Goal: Task Accomplishment & Management: Complete application form

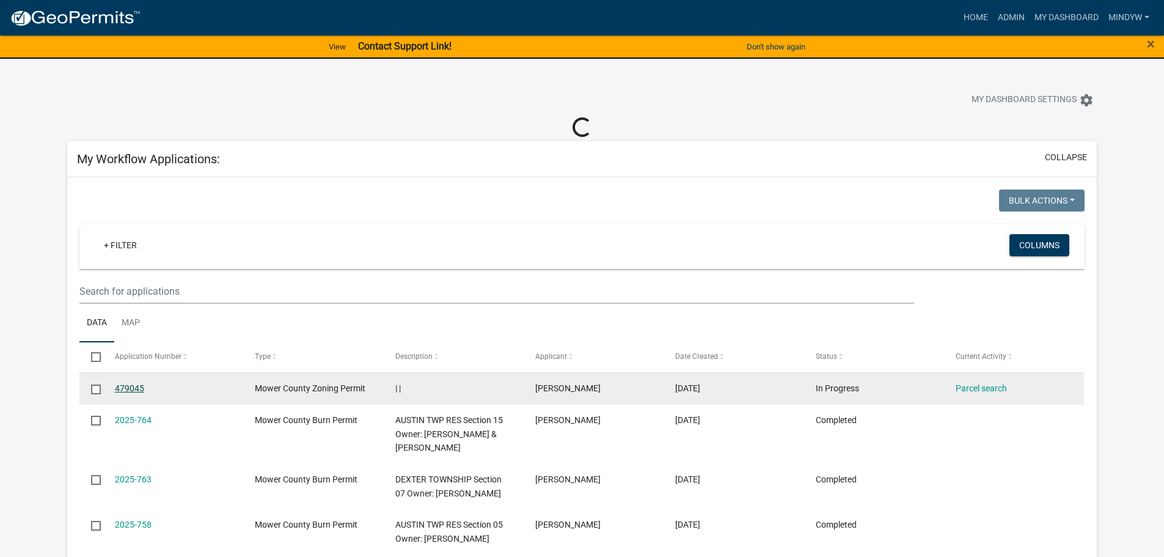
click at [136, 390] on link "479045" at bounding box center [129, 388] width 29 height 10
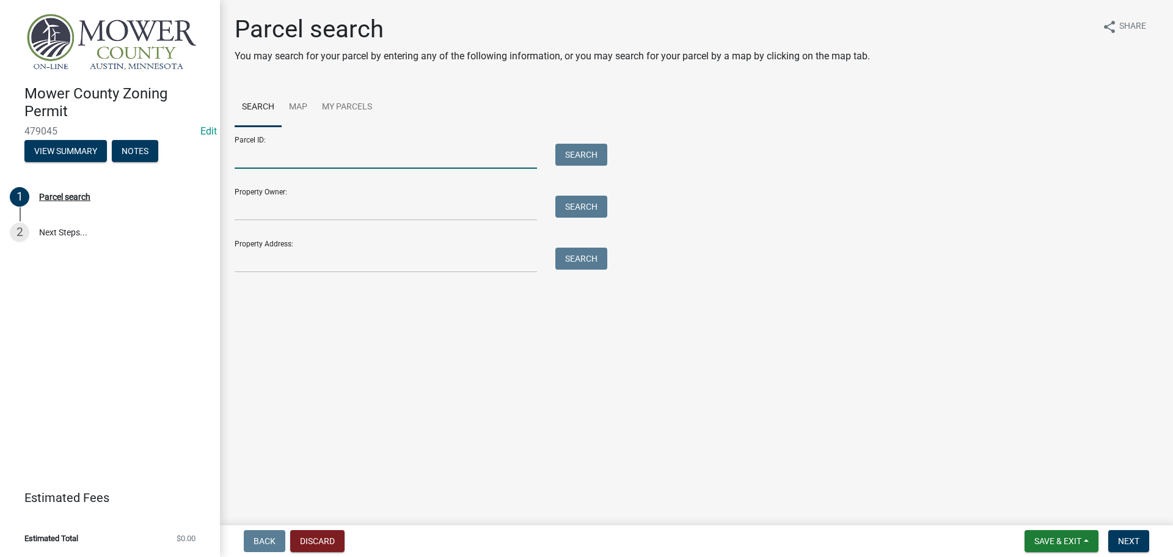
click at [284, 160] on input "Parcel ID:" at bounding box center [386, 156] width 302 height 25
type input "08.011.0070"
click at [580, 159] on button "Search" at bounding box center [581, 155] width 52 height 22
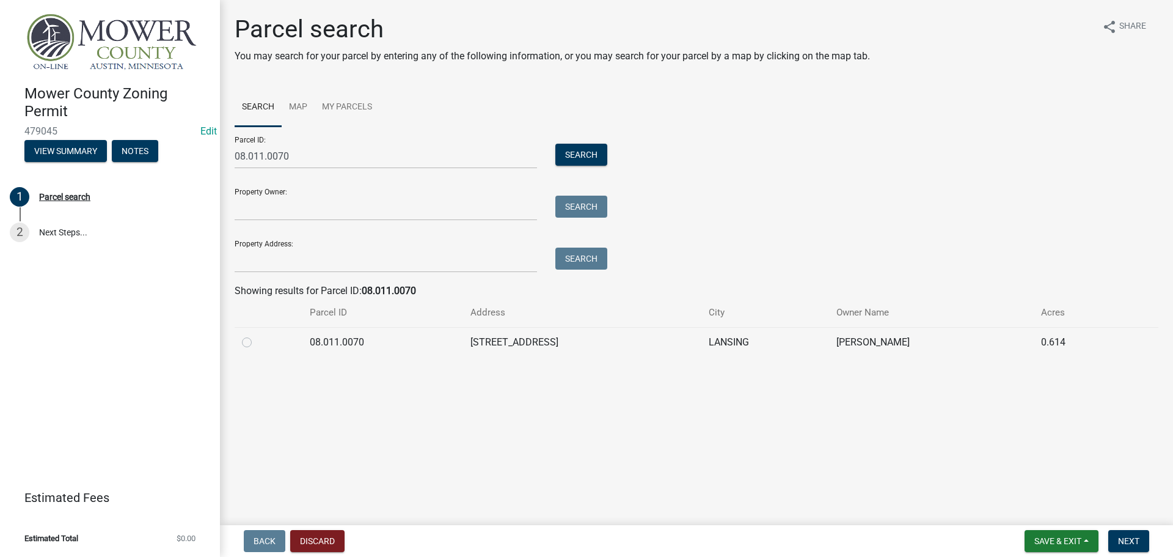
click at [257, 335] on label at bounding box center [257, 335] width 0 height 0
click at [257, 342] on input "radio" at bounding box center [261, 339] width 8 height 8
radio input "true"
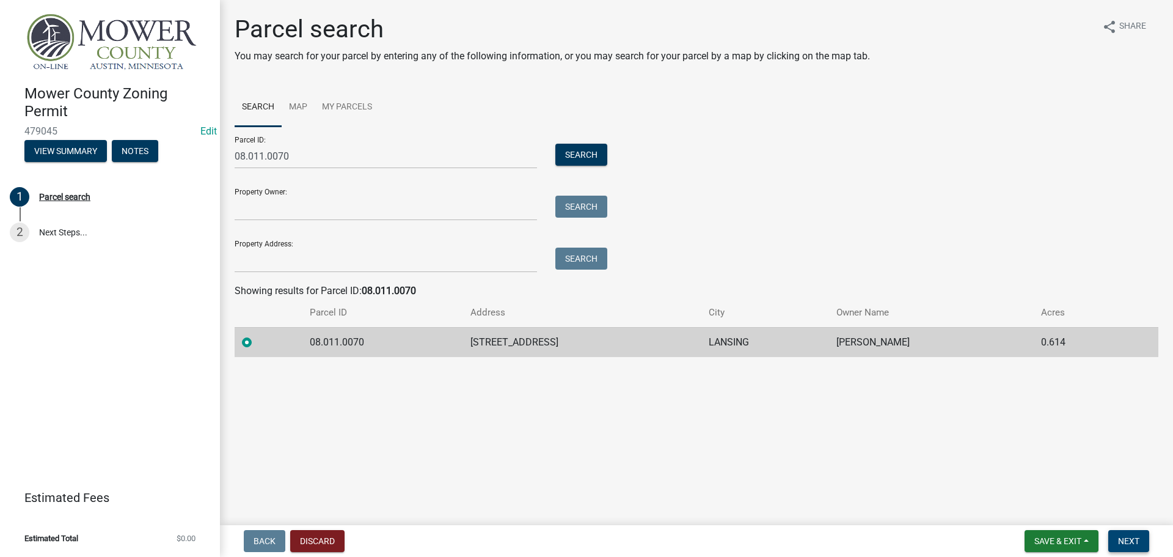
click at [1139, 543] on span "Next" at bounding box center [1128, 541] width 21 height 10
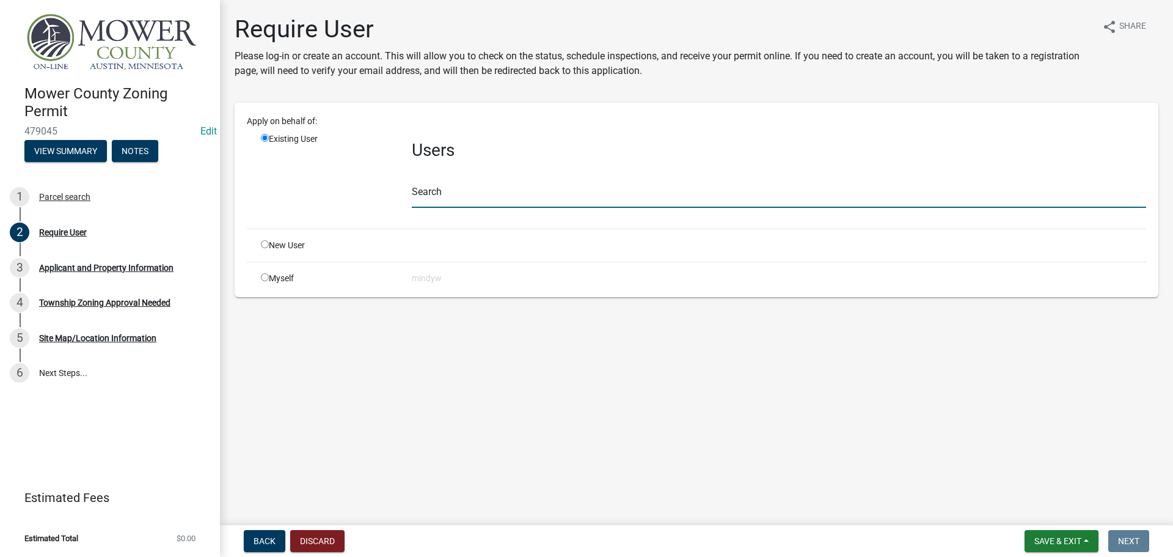
click at [464, 199] on input "text" at bounding box center [779, 195] width 734 height 25
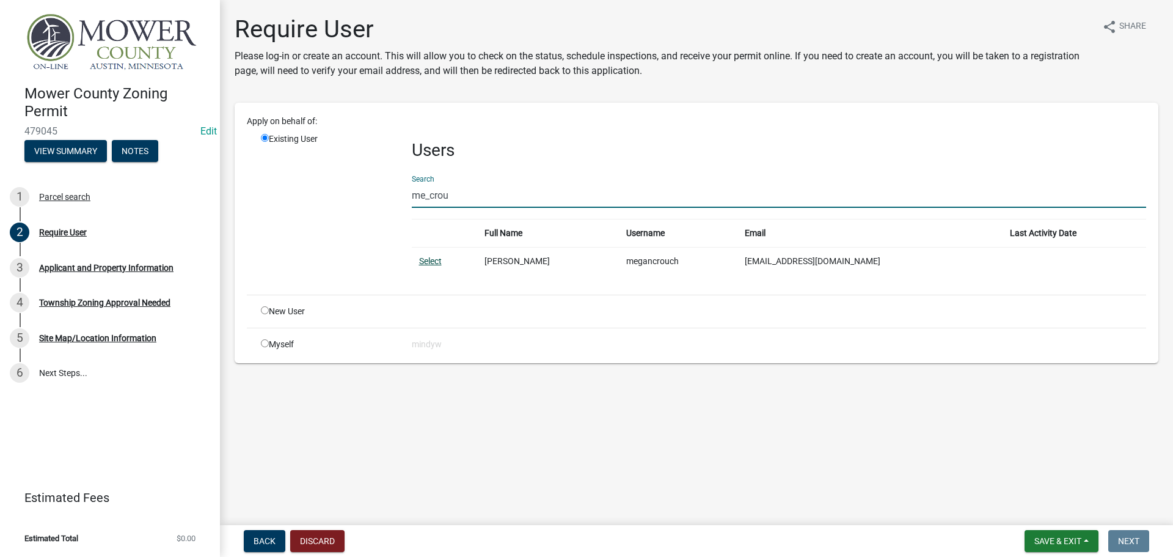
type input "me_crou"
click at [430, 261] on link "Select" at bounding box center [430, 261] width 23 height 10
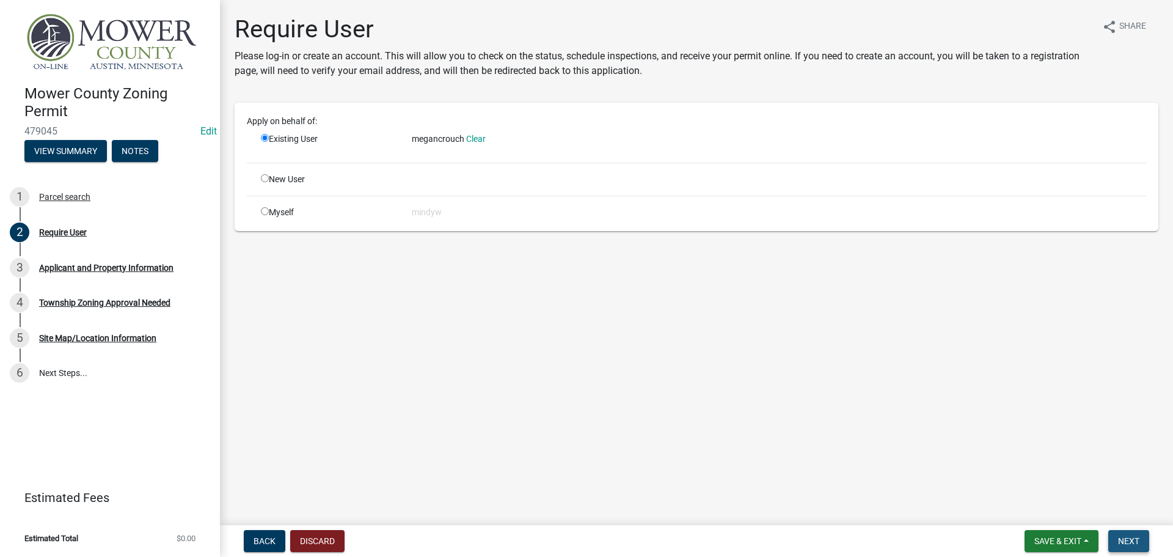
click at [1141, 535] on button "Next" at bounding box center [1128, 541] width 41 height 22
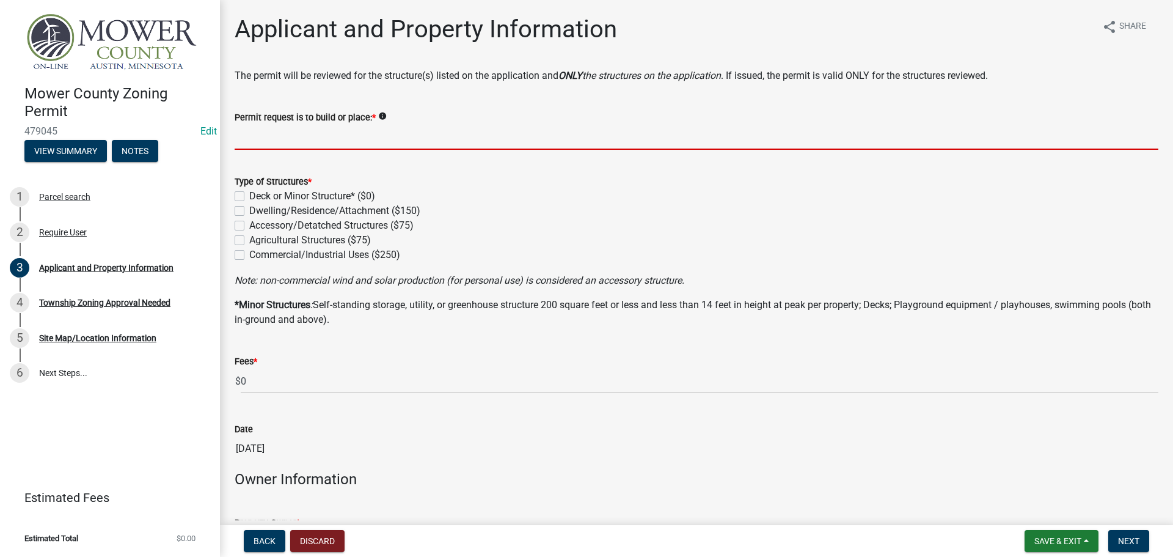
click at [300, 144] on input "Permit request is to build or place: *" at bounding box center [697, 137] width 924 height 25
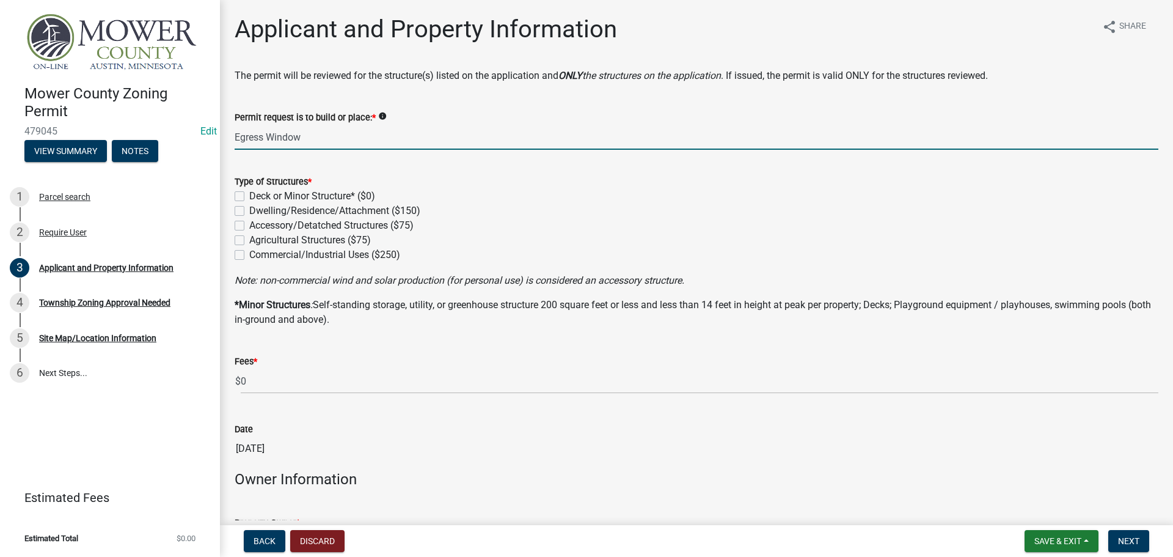
type input "Egress Window"
click at [249, 225] on label "Accessory/Detatched Structures ($75)" at bounding box center [331, 225] width 164 height 15
click at [249, 225] on input "Accessory/Detatched Structures ($75)" at bounding box center [253, 222] width 8 height 8
checkbox input "true"
checkbox input "false"
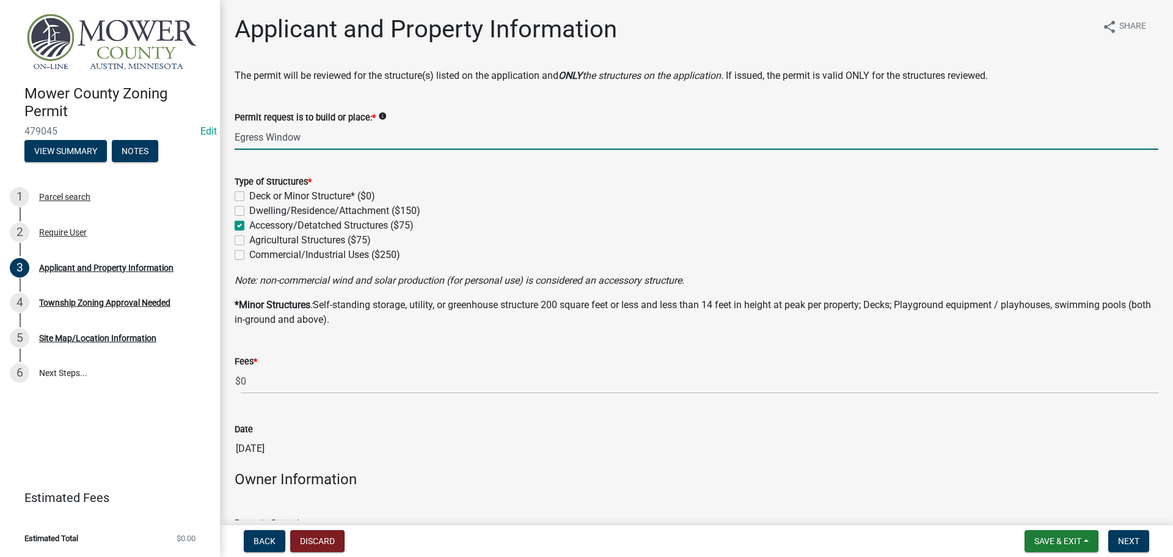
checkbox input "false"
checkbox input "true"
checkbox input "false"
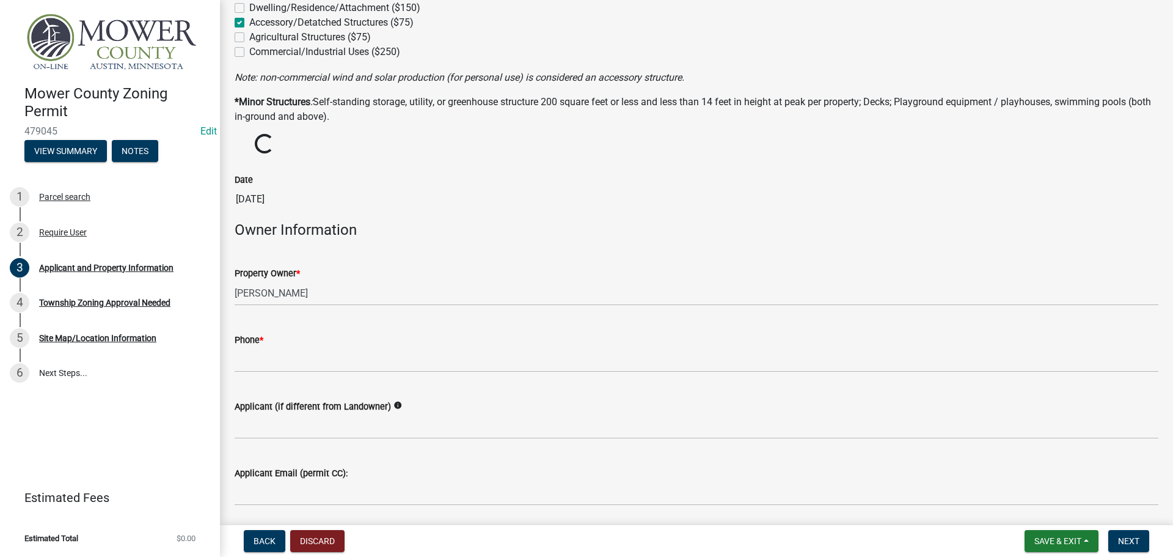
scroll to position [244, 0]
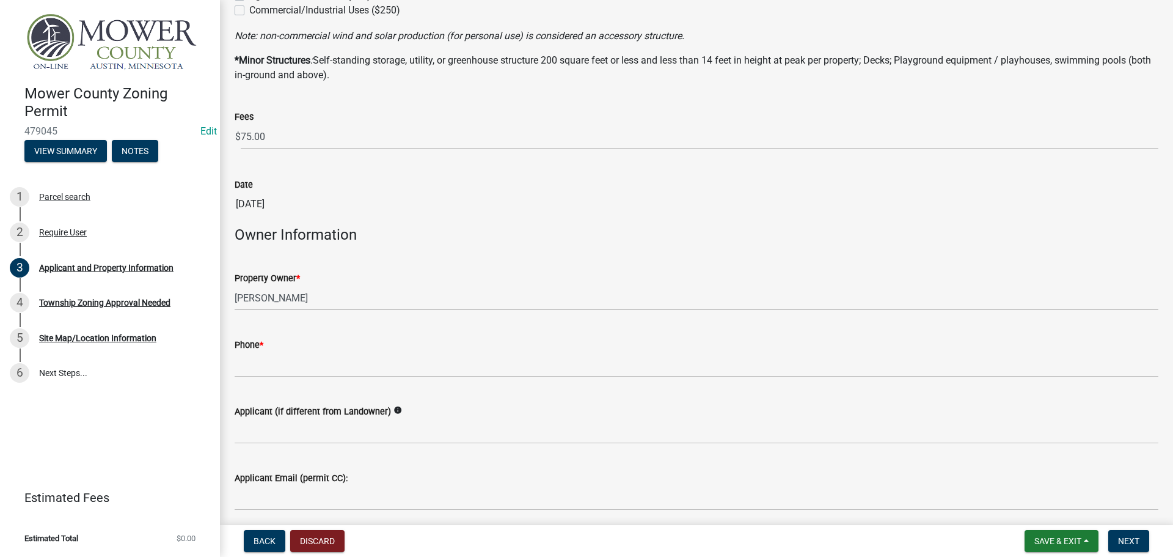
click at [340, 328] on div "Phone *" at bounding box center [697, 348] width 924 height 57
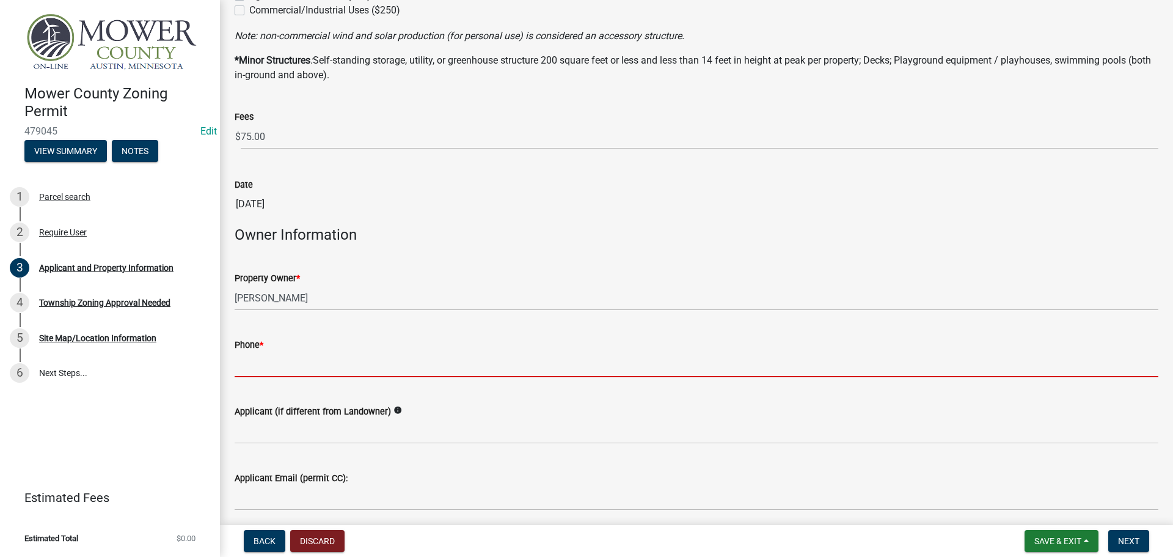
click at [359, 368] on input "Phone *" at bounding box center [697, 364] width 924 height 25
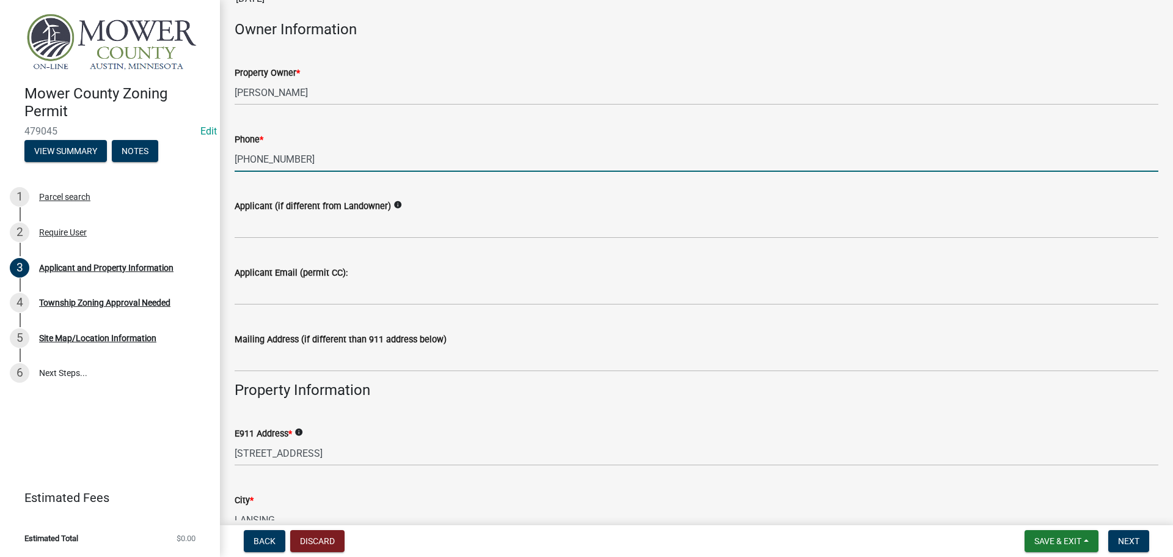
scroll to position [489, 0]
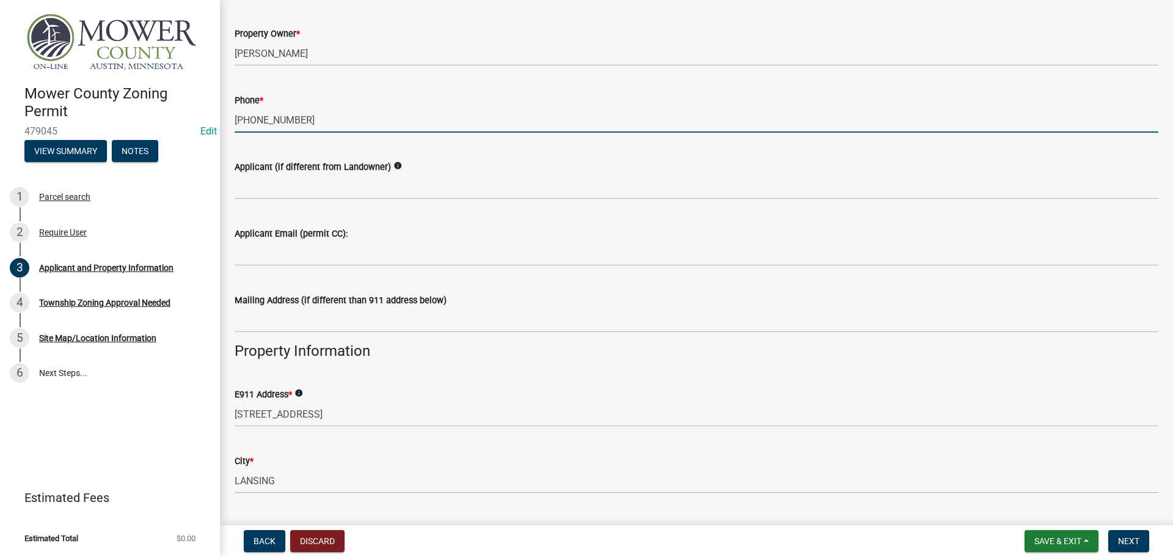
type input "[PHONE_NUMBER]"
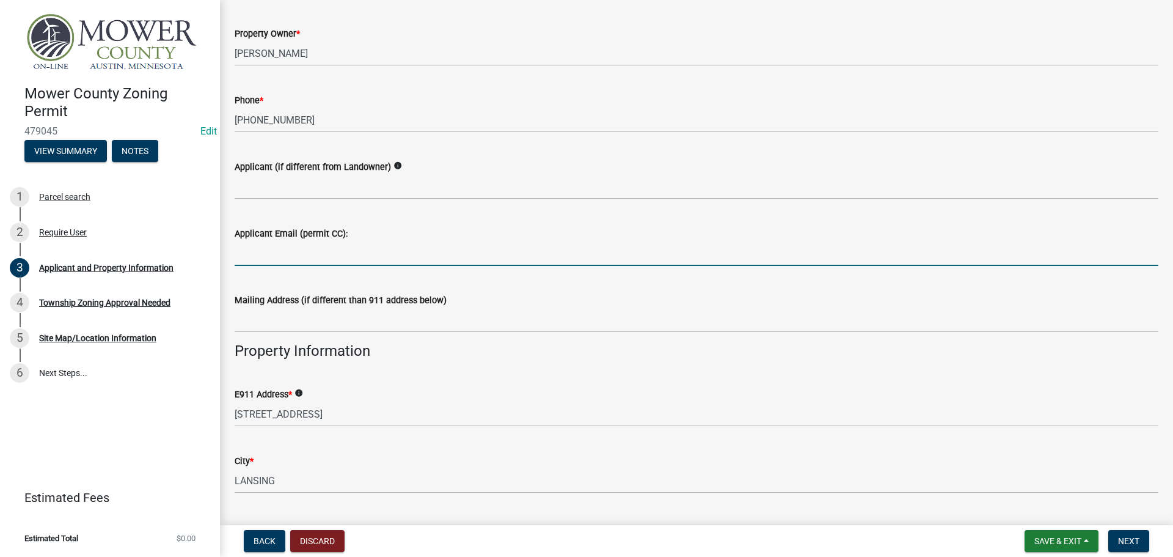
click at [316, 257] on input "Applicant Email (permit CC):" at bounding box center [697, 253] width 924 height 25
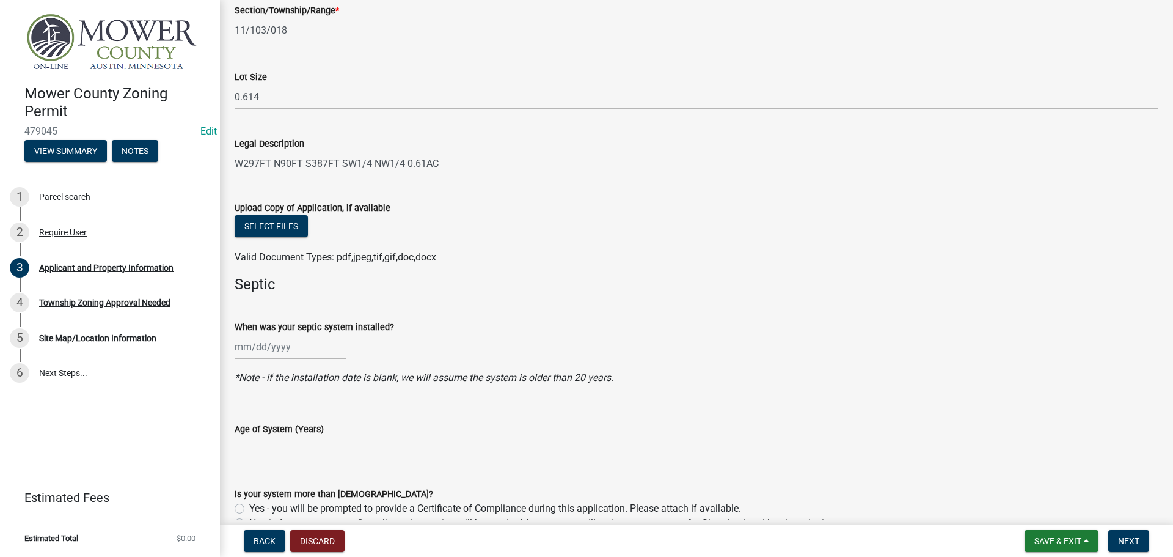
scroll to position [1283, 0]
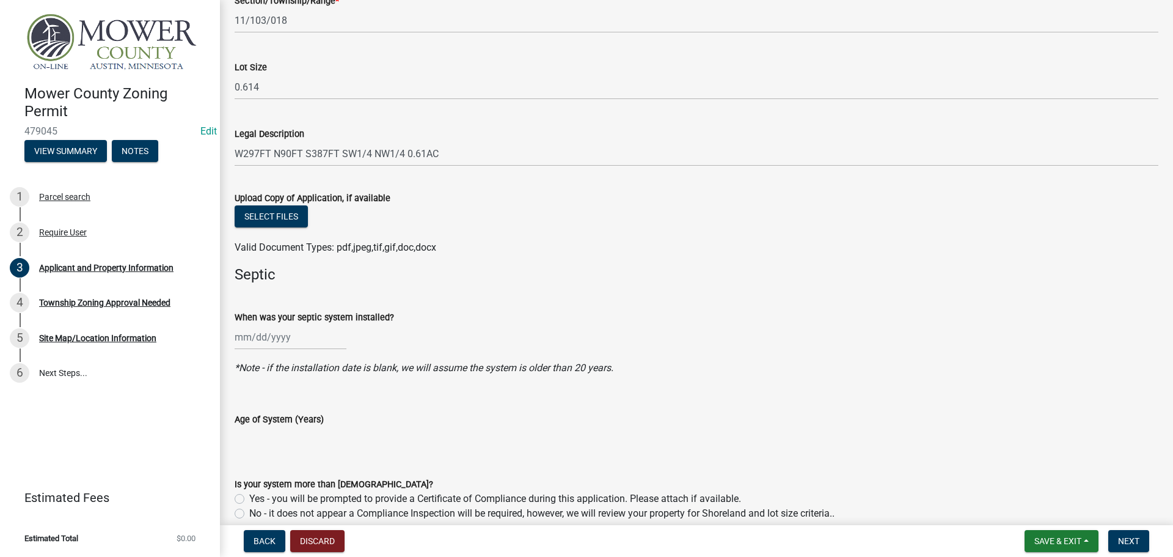
type input "[EMAIL_ADDRESS][DOMAIN_NAME]"
click at [266, 213] on button "Select files" at bounding box center [271, 216] width 73 height 22
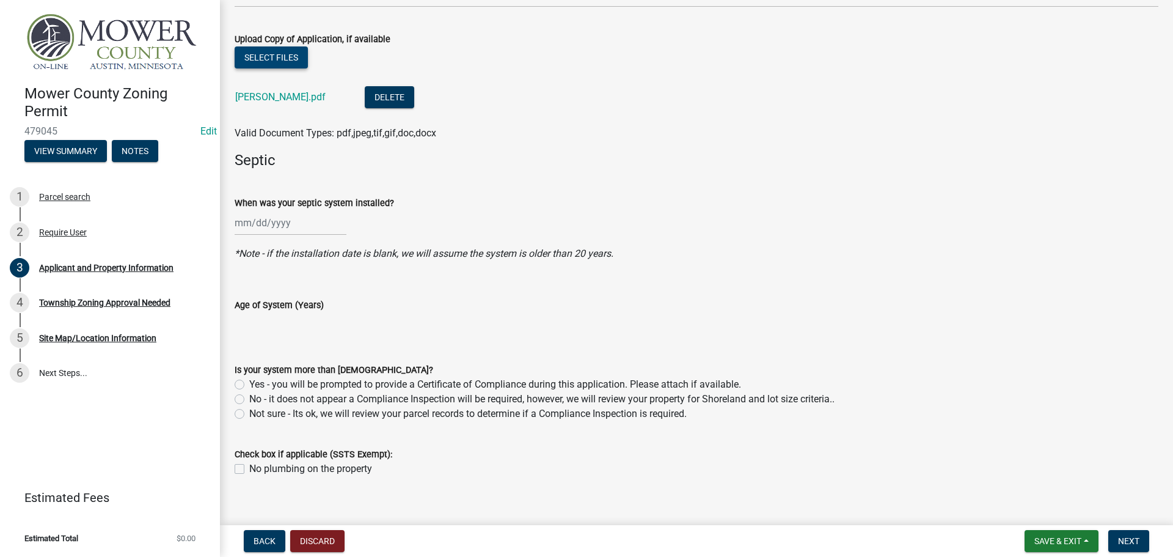
scroll to position [1457, 0]
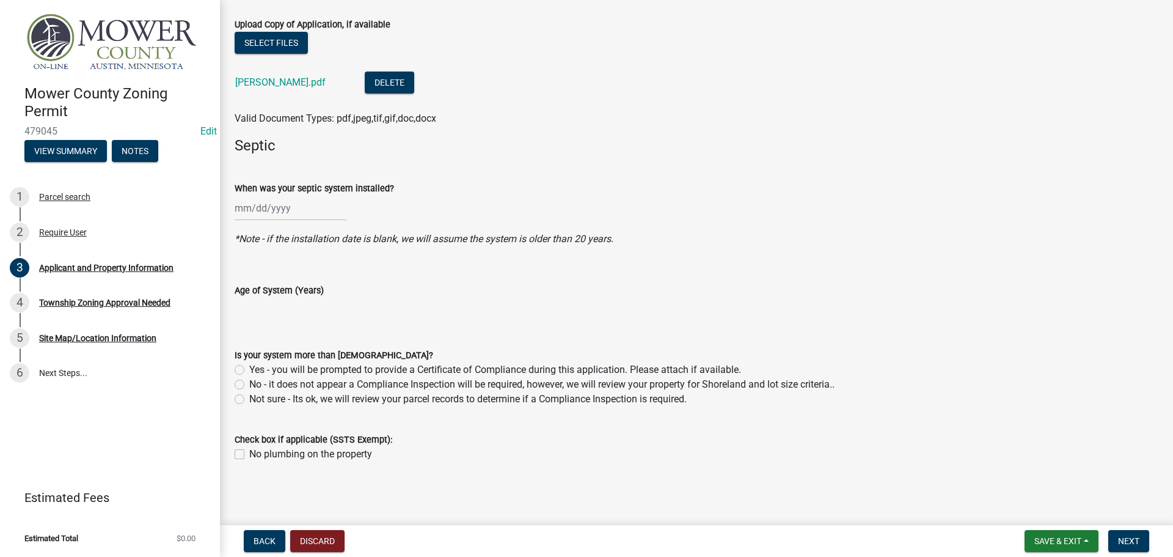
click at [249, 384] on label "No - it does not appear a Compliance Inspection will be required, however, we w…" at bounding box center [541, 384] width 585 height 15
click at [249, 384] on input "No - it does not appear a Compliance Inspection will be required, however, we w…" at bounding box center [253, 381] width 8 height 8
radio input "true"
click at [1122, 536] on span "Next" at bounding box center [1128, 541] width 21 height 10
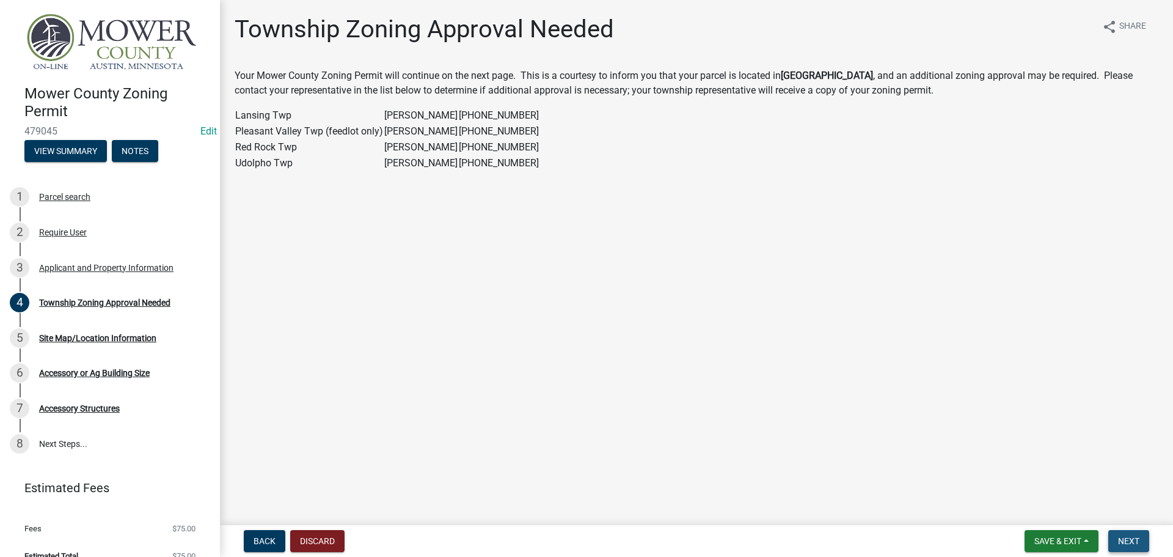
click at [1122, 539] on span "Next" at bounding box center [1128, 541] width 21 height 10
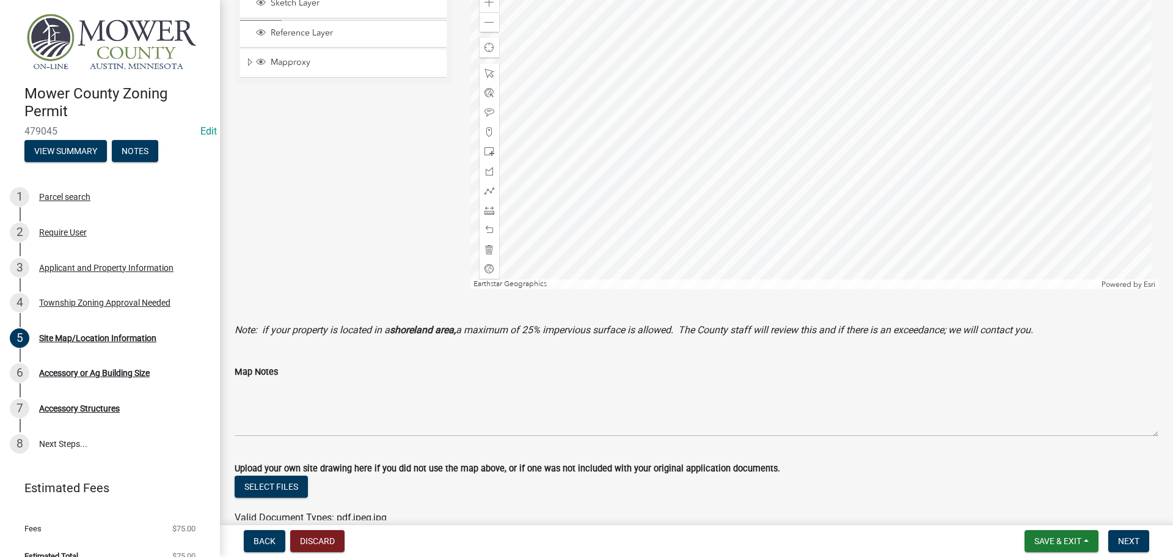
scroll to position [547, 0]
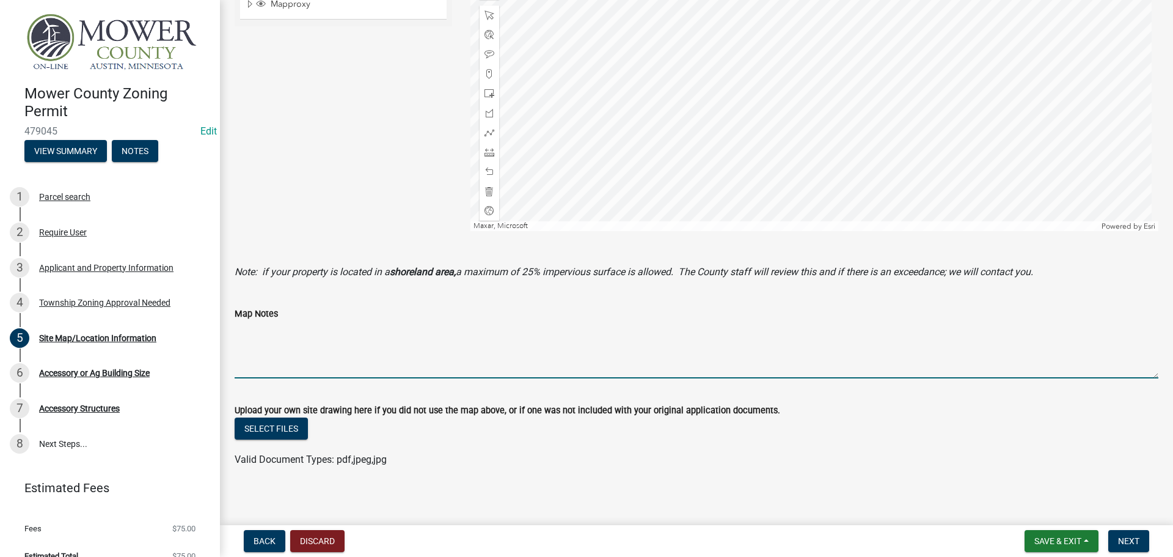
click at [375, 370] on textarea "Map Notes" at bounding box center [697, 349] width 924 height 57
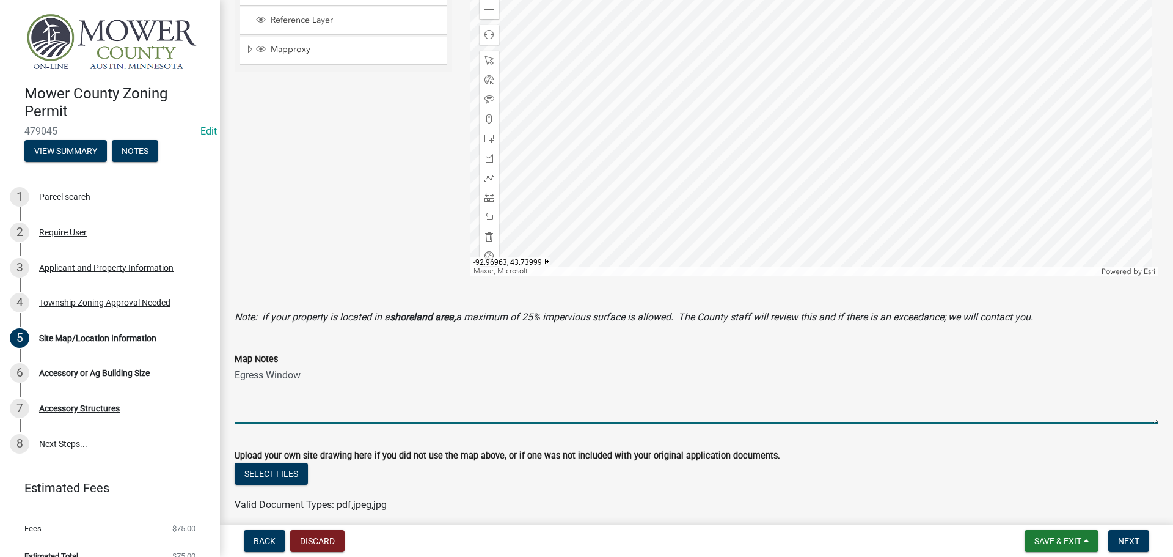
scroll to position [425, 0]
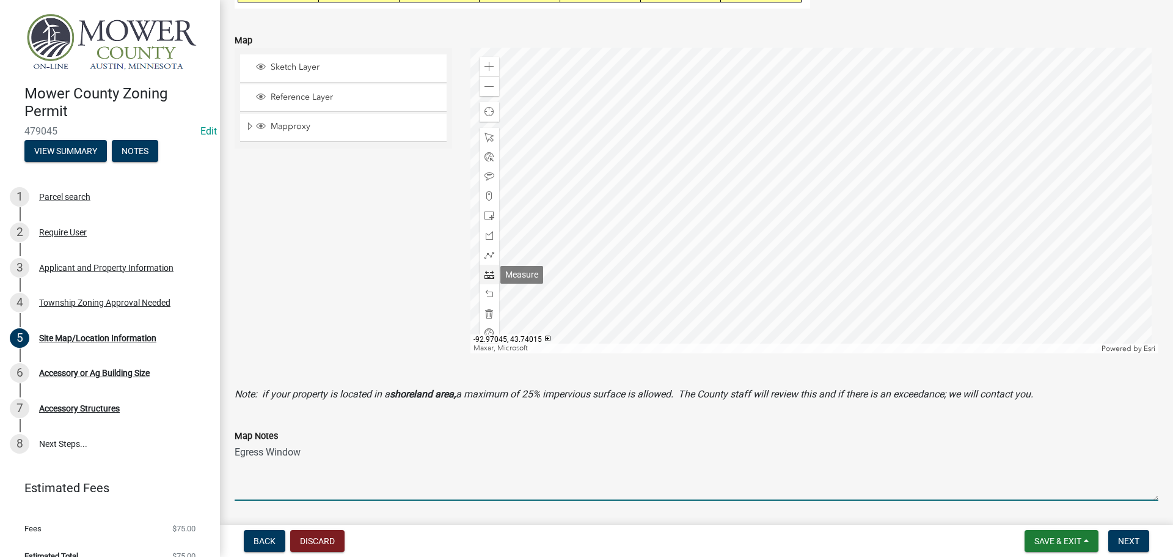
type textarea "Egress Window"
click at [486, 273] on span at bounding box center [489, 274] width 10 height 10
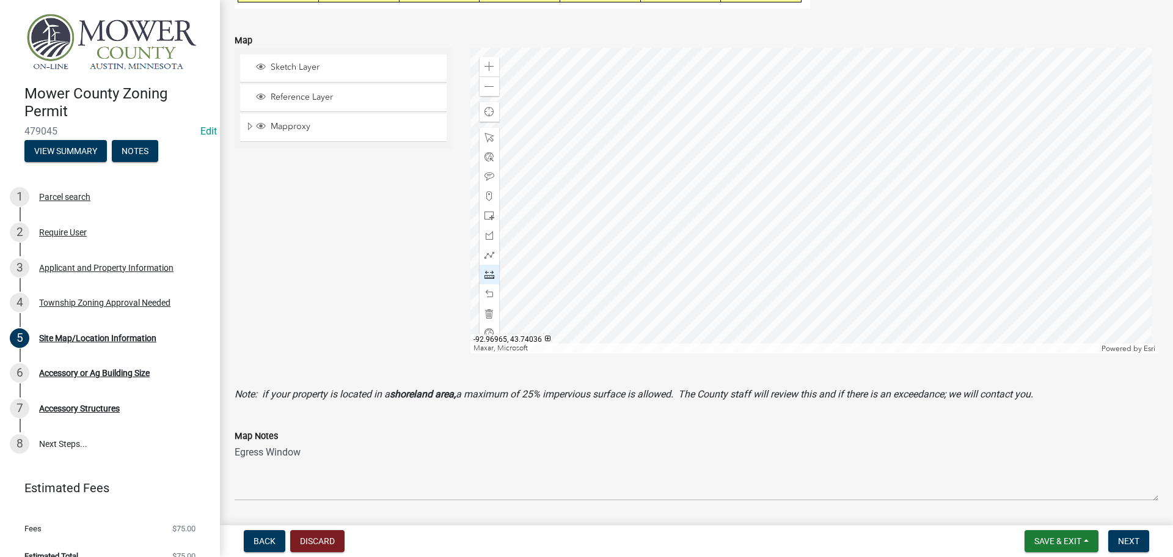
click at [719, 184] on div at bounding box center [814, 200] width 689 height 305
click at [703, 186] on div at bounding box center [814, 200] width 689 height 305
click at [488, 292] on span at bounding box center [489, 294] width 10 height 10
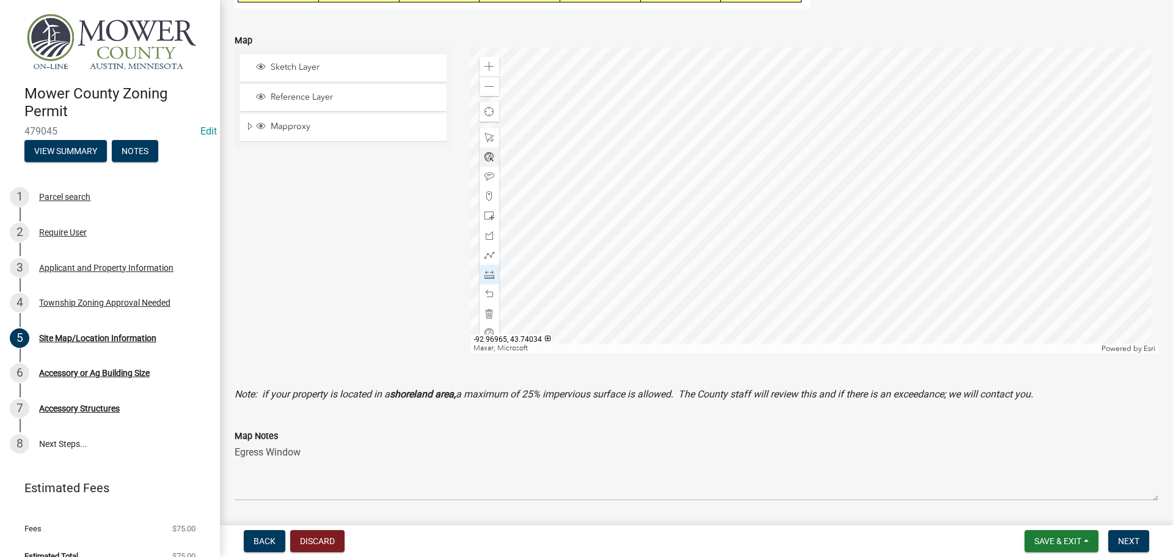
click at [797, 204] on div at bounding box center [814, 200] width 689 height 305
click at [822, 196] on div at bounding box center [814, 200] width 689 height 305
click at [277, 126] on span "Mapproxy" at bounding box center [355, 126] width 175 height 11
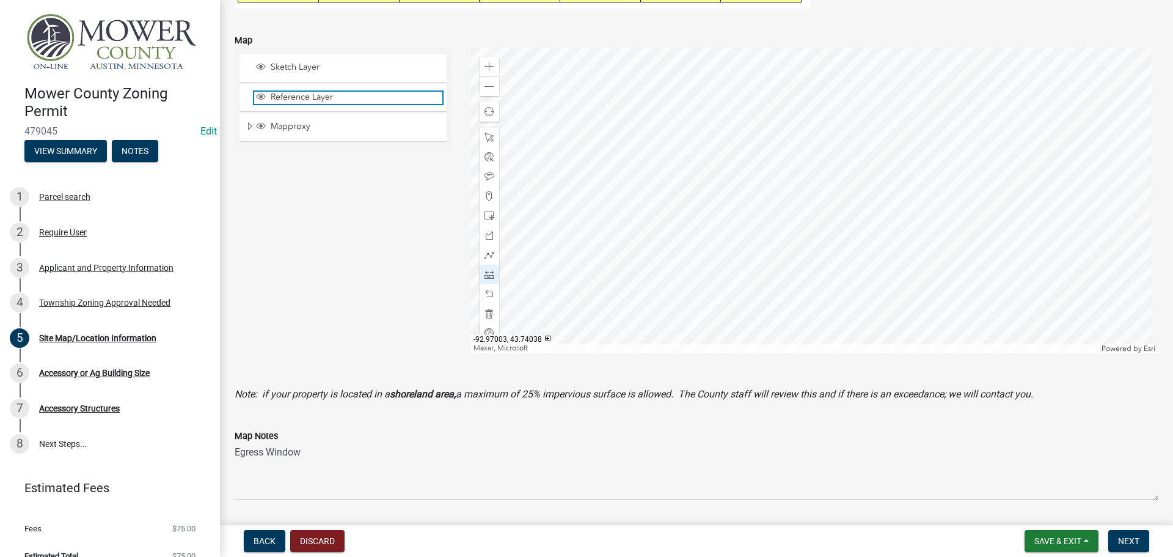
click at [283, 97] on span "Reference Layer" at bounding box center [355, 97] width 175 height 11
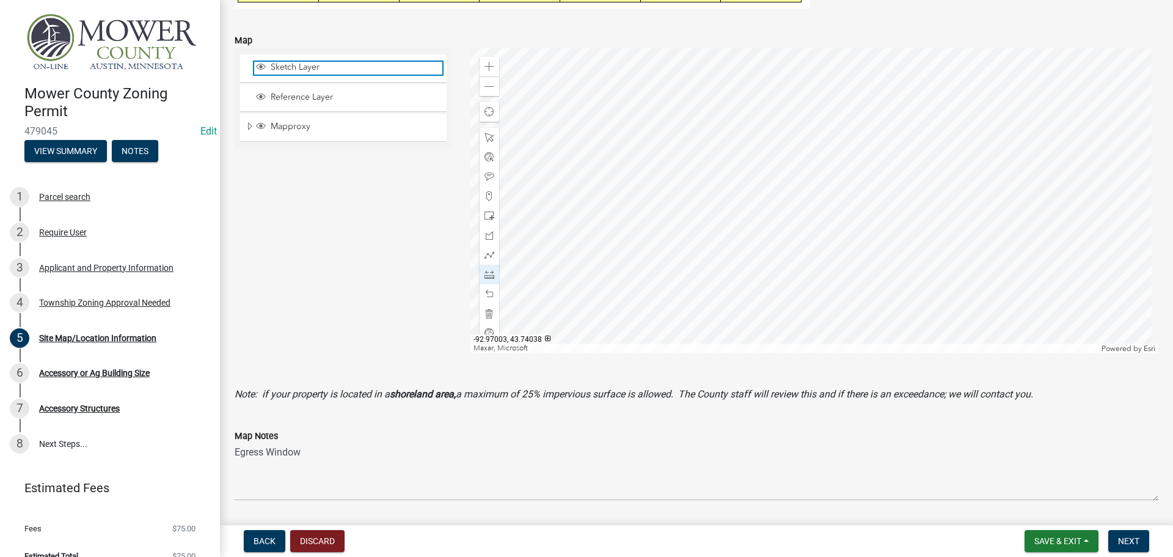
click at [338, 68] on span "Sketch Layer" at bounding box center [355, 67] width 175 height 11
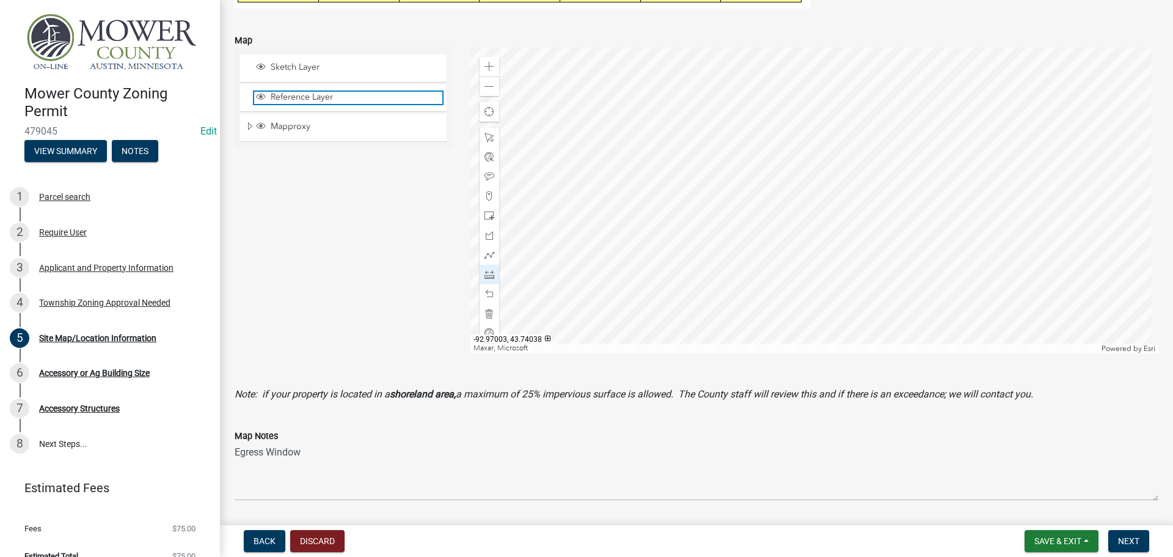
click at [414, 99] on span "Reference Layer" at bounding box center [355, 97] width 175 height 11
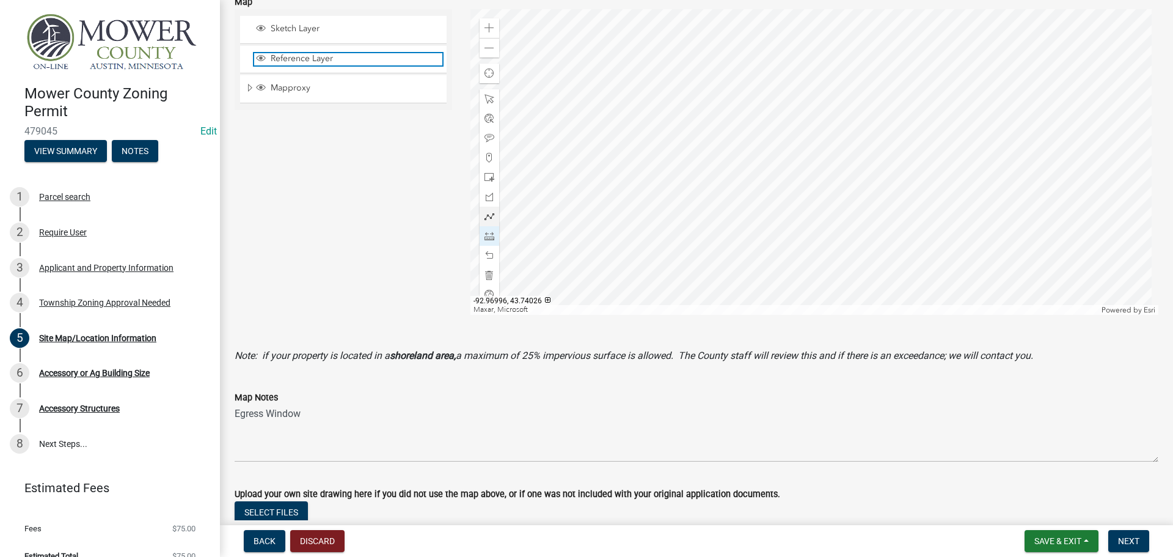
scroll to position [486, 0]
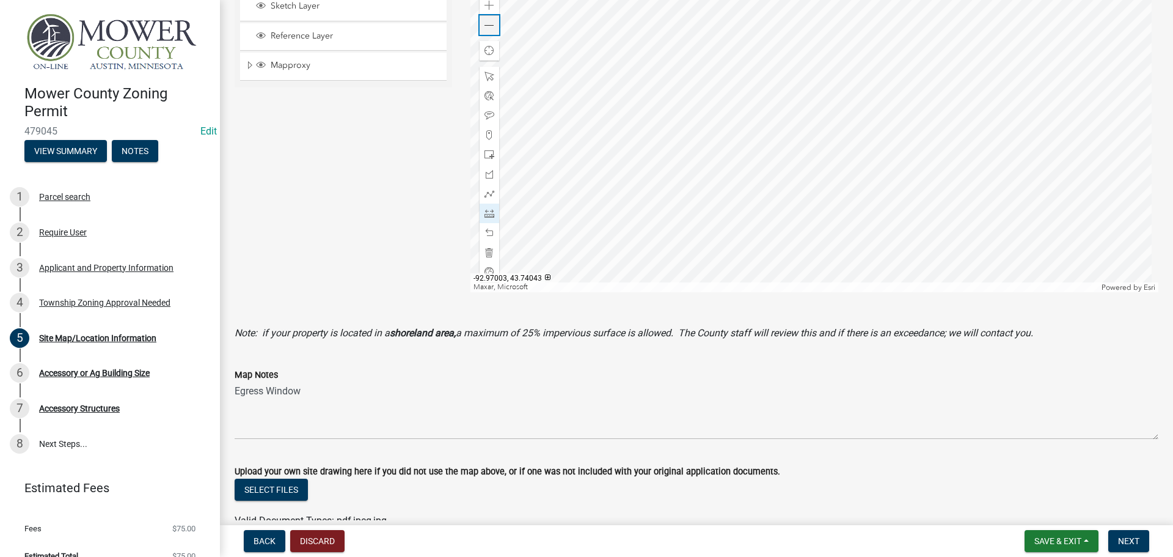
click at [481, 32] on div "Zoom out" at bounding box center [490, 25] width 20 height 20
click at [488, 30] on div "Zoom out" at bounding box center [490, 25] width 20 height 20
click at [491, 29] on span at bounding box center [489, 26] width 10 height 10
click at [833, 187] on div at bounding box center [814, 139] width 689 height 305
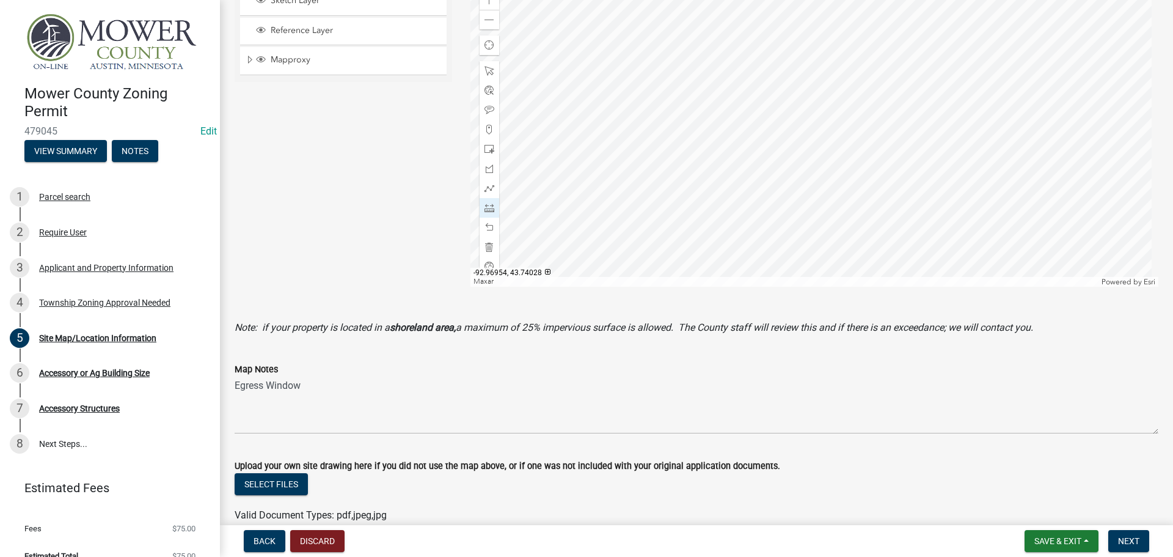
scroll to position [370, 0]
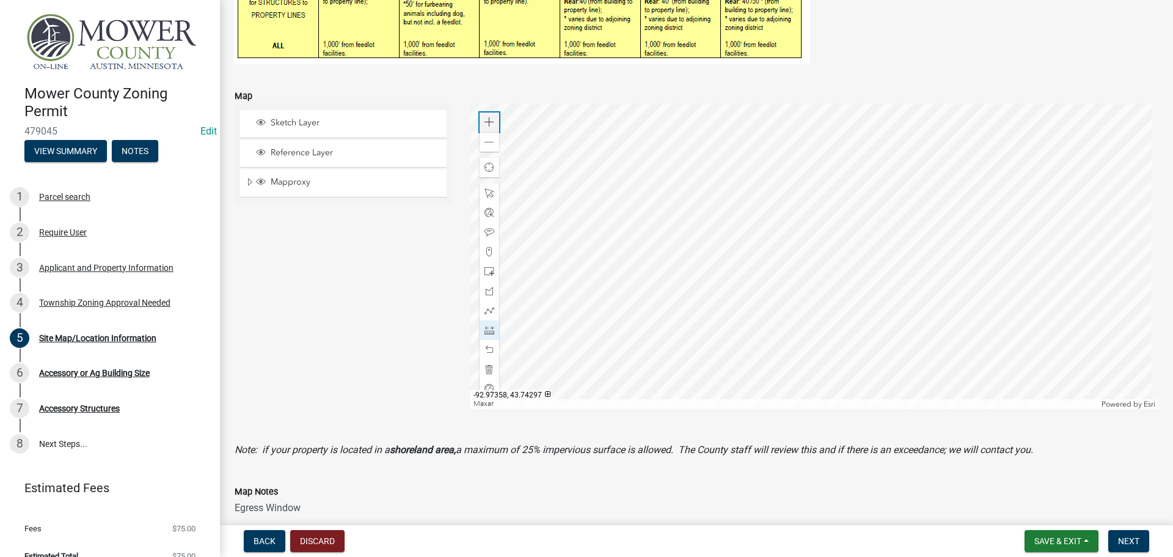
click at [488, 119] on span at bounding box center [489, 122] width 10 height 10
click at [879, 112] on div at bounding box center [814, 255] width 689 height 305
click at [486, 331] on span at bounding box center [489, 330] width 10 height 10
click at [491, 120] on span at bounding box center [489, 122] width 10 height 10
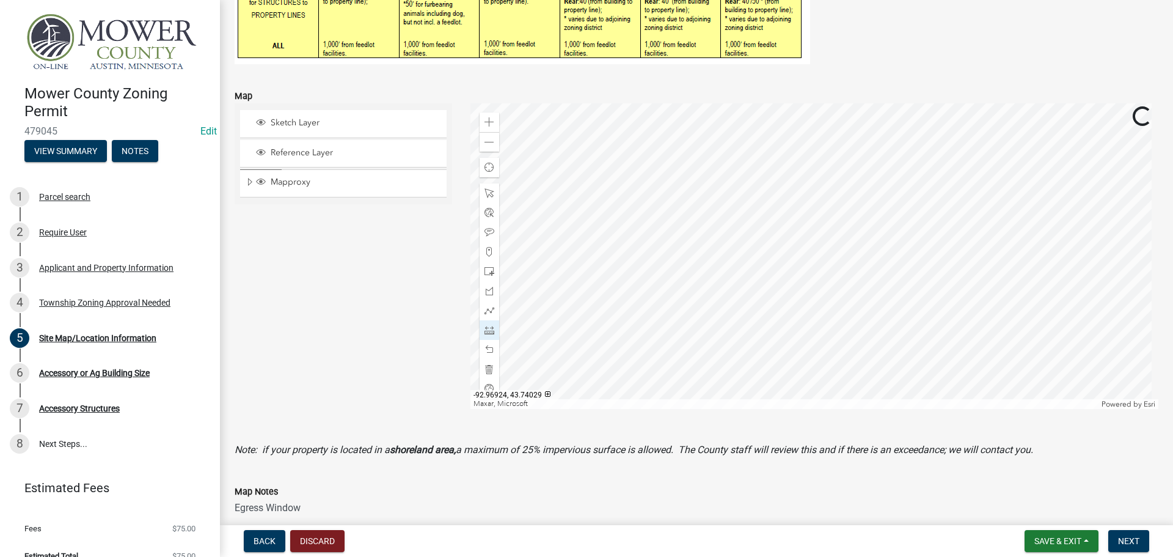
click at [917, 291] on div at bounding box center [814, 255] width 689 height 305
click at [731, 233] on div at bounding box center [814, 255] width 689 height 305
click at [666, 235] on div at bounding box center [814, 255] width 689 height 305
click at [765, 207] on div at bounding box center [814, 255] width 689 height 305
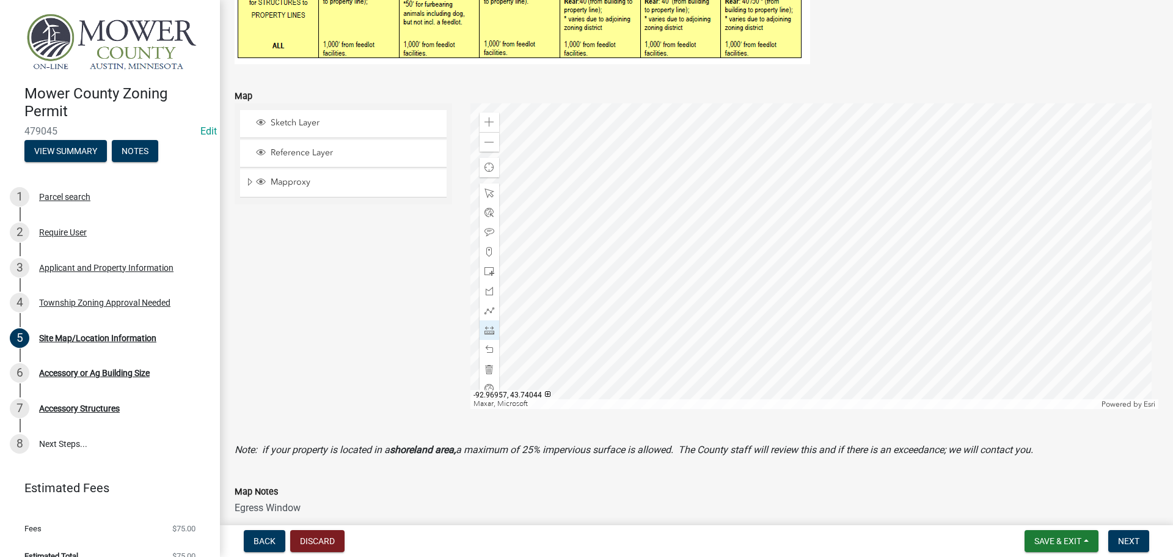
click at [765, 197] on div at bounding box center [814, 255] width 689 height 305
click at [786, 249] on div at bounding box center [814, 255] width 689 height 305
click at [1044, 249] on div at bounding box center [814, 255] width 689 height 305
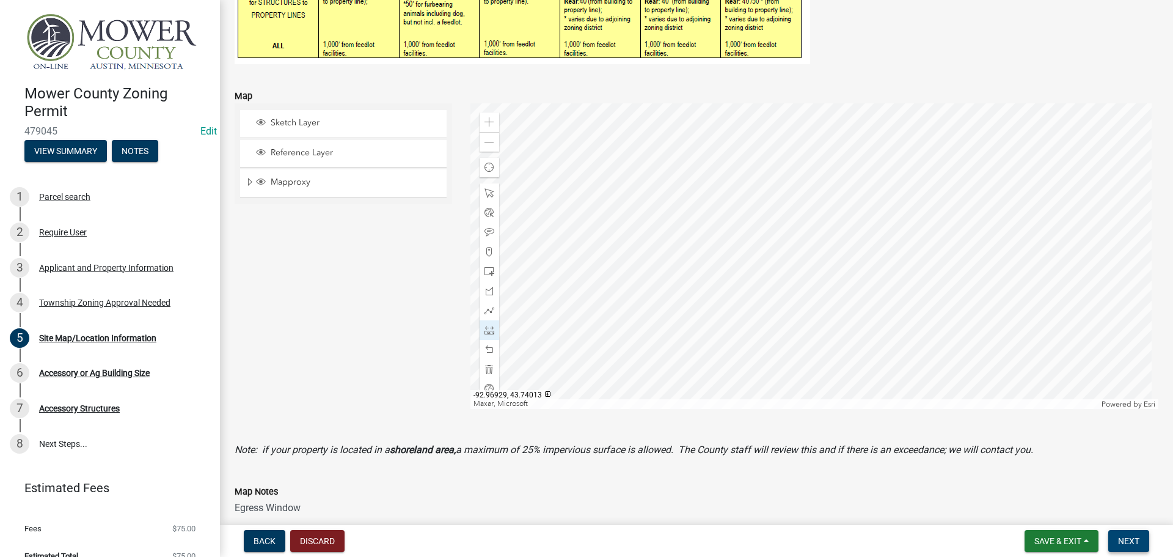
click at [1144, 544] on button "Next" at bounding box center [1128, 541] width 41 height 22
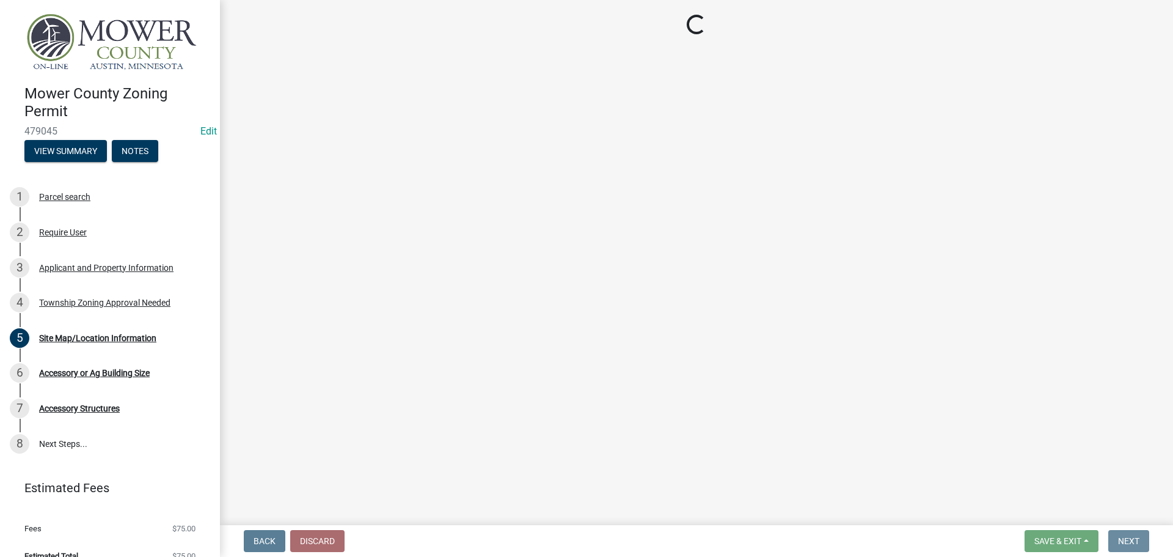
scroll to position [0, 0]
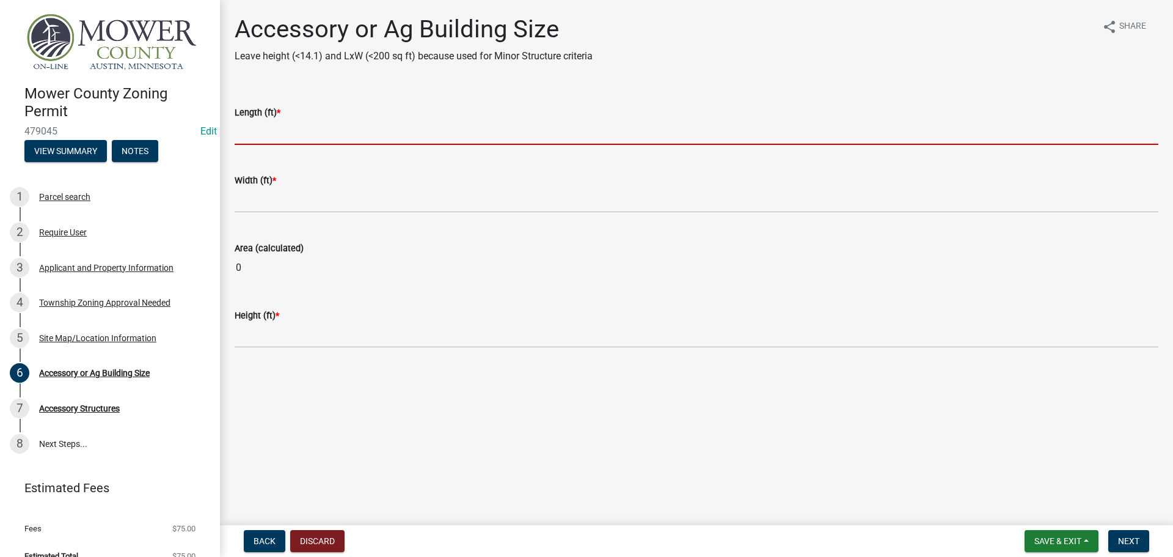
click at [289, 134] on input "text" at bounding box center [697, 132] width 924 height 25
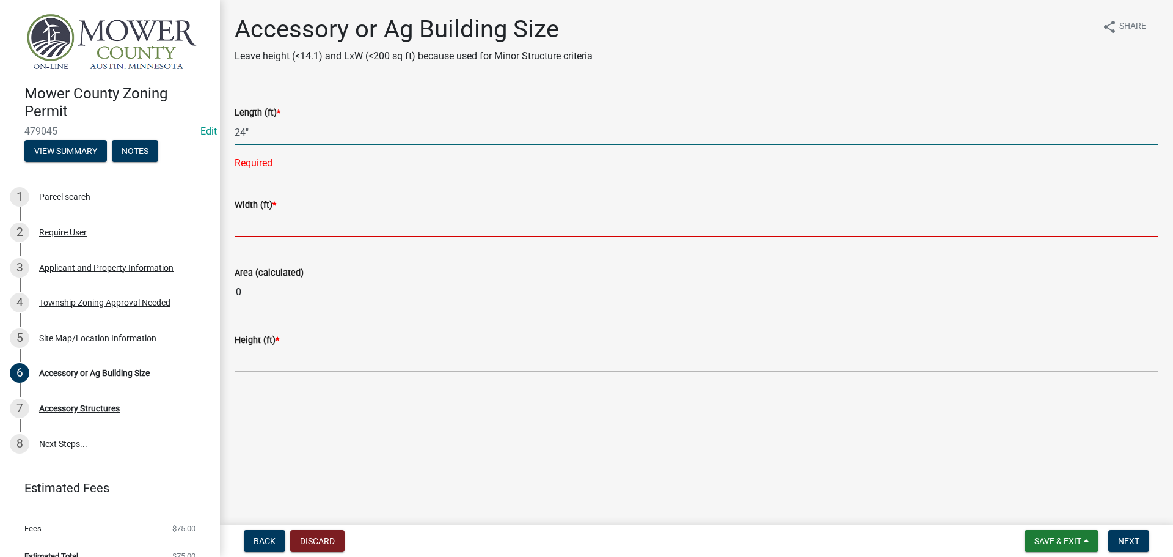
type input "24"
click at [314, 231] on wm-data-entity-input-list "Length (ft) * 24 Required Width (ft) * Area (calculated) 0 Height (ft) *" at bounding box center [697, 235] width 924 height 294
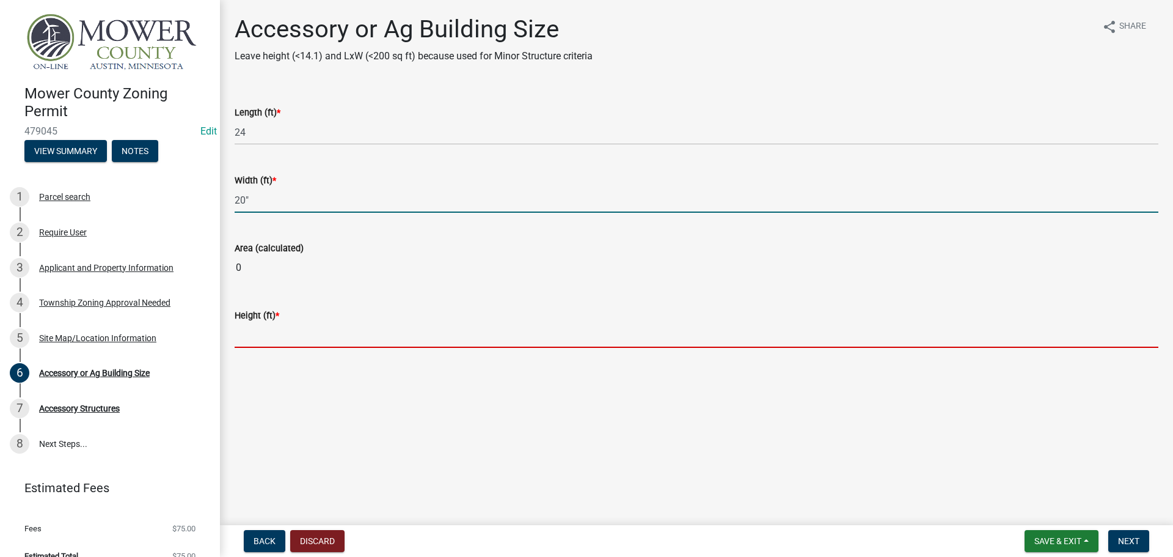
type input "20"
click at [380, 327] on main "Accessory or Ag Building Size Leave height (<14.1) and LxW (<200 sq ft) because…" at bounding box center [696, 260] width 953 height 520
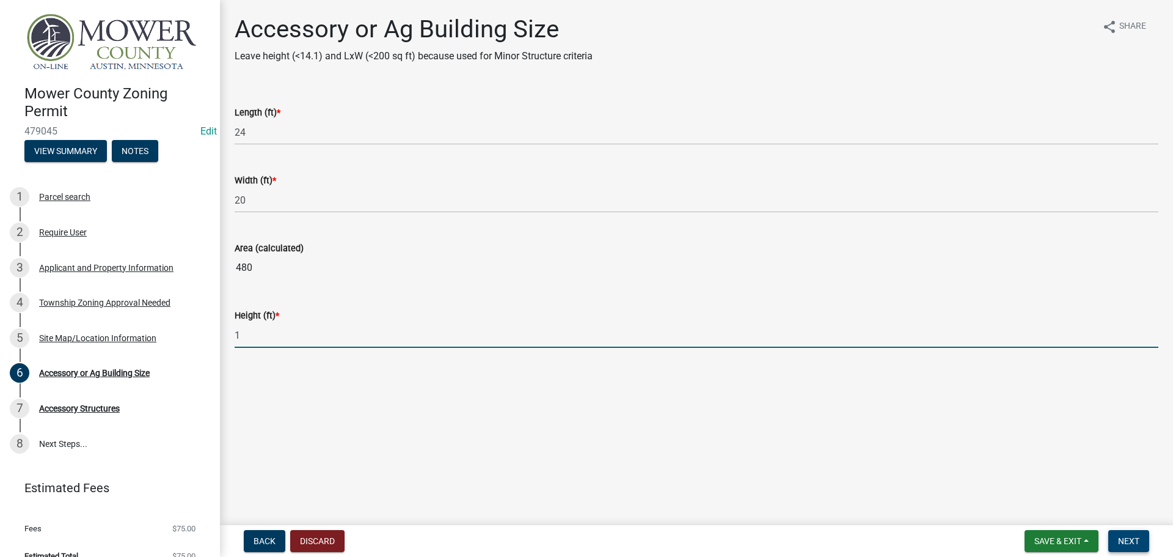
type input "1"
click at [1130, 539] on span "Next" at bounding box center [1128, 541] width 21 height 10
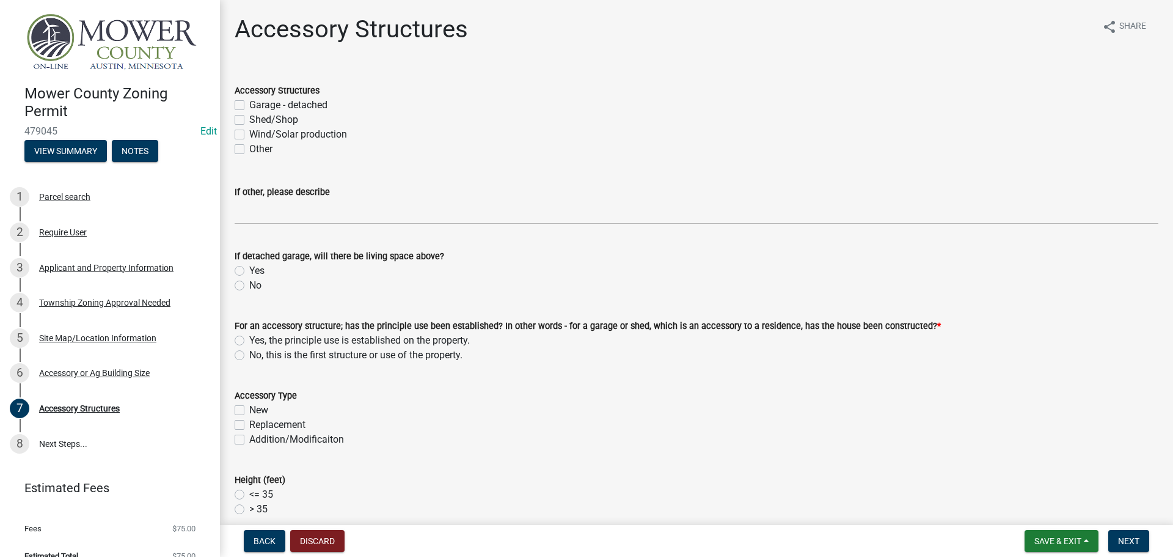
click at [249, 148] on label "Other" at bounding box center [260, 149] width 23 height 15
click at [249, 148] on input "Other" at bounding box center [253, 146] width 8 height 8
checkbox input "true"
checkbox input "false"
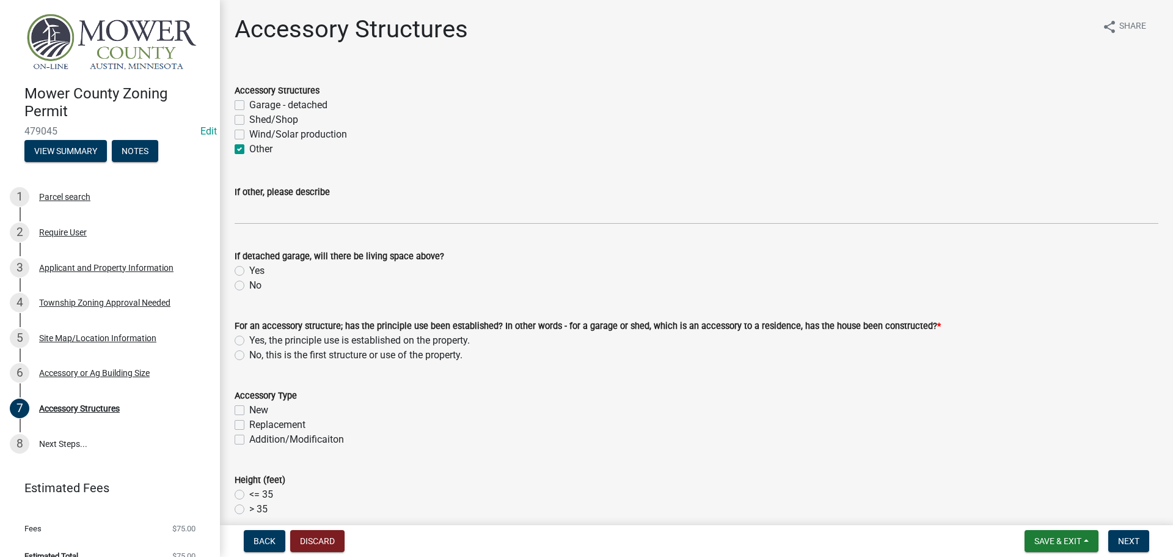
checkbox input "false"
checkbox input "true"
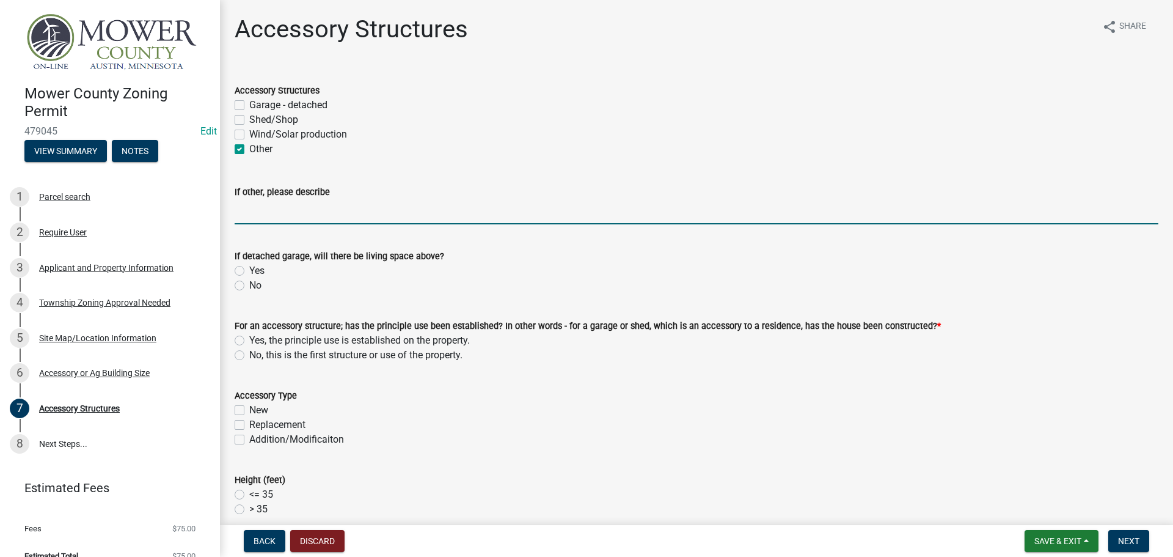
click at [277, 219] on input "If other, please describe" at bounding box center [697, 211] width 924 height 25
type input "Egress Window"
click at [249, 288] on label "No" at bounding box center [255, 285] width 12 height 15
click at [249, 286] on input "No" at bounding box center [253, 282] width 8 height 8
radio input "true"
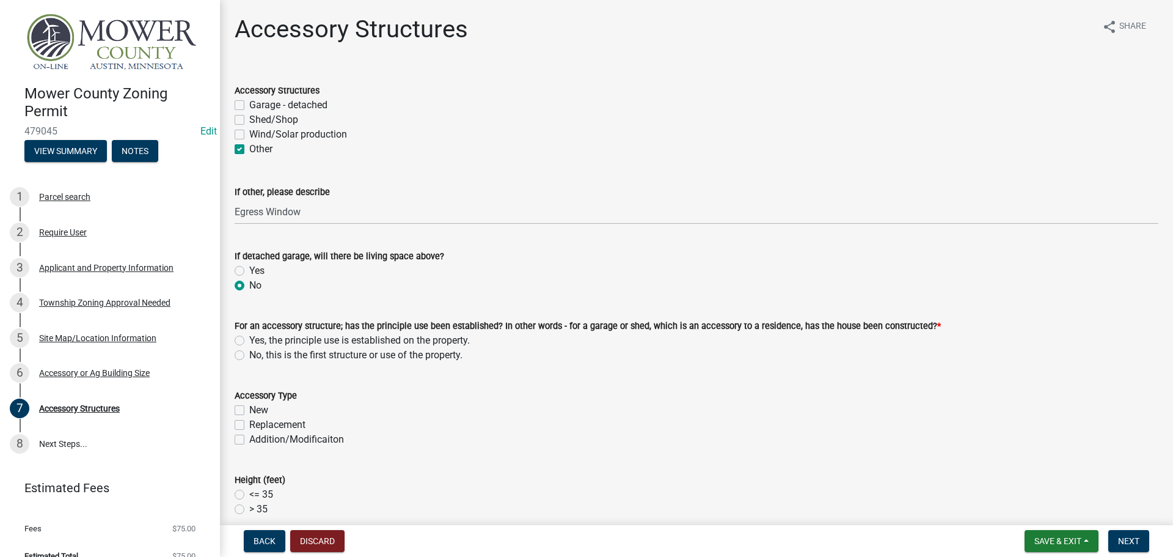
click at [249, 338] on label "Yes, the principle use is established on the property." at bounding box center [359, 340] width 221 height 15
click at [249, 338] on input "Yes, the principle use is established on the property." at bounding box center [253, 337] width 8 height 8
radio input "true"
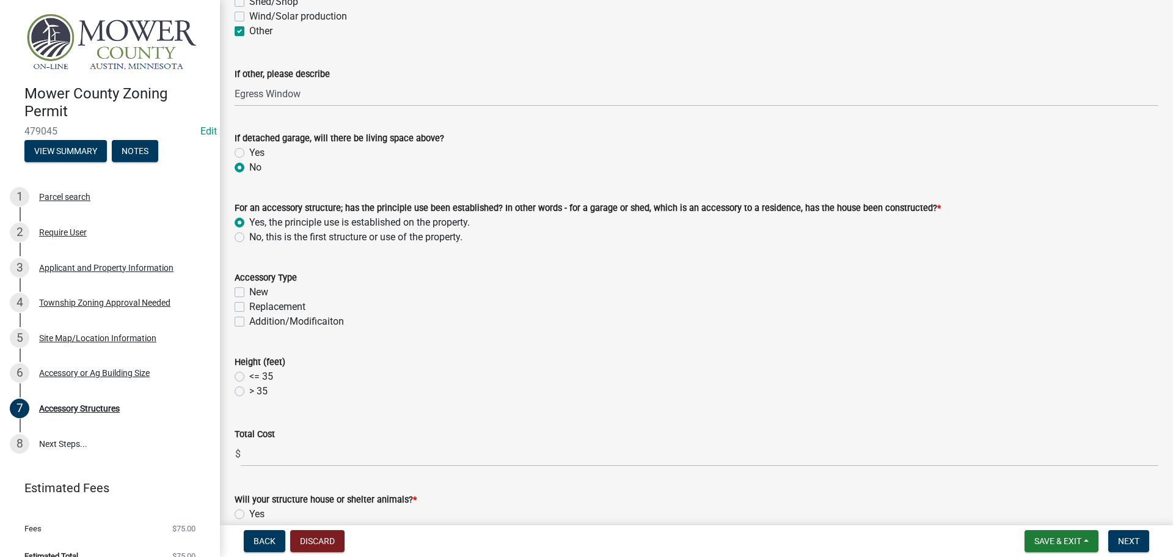
scroll to position [122, 0]
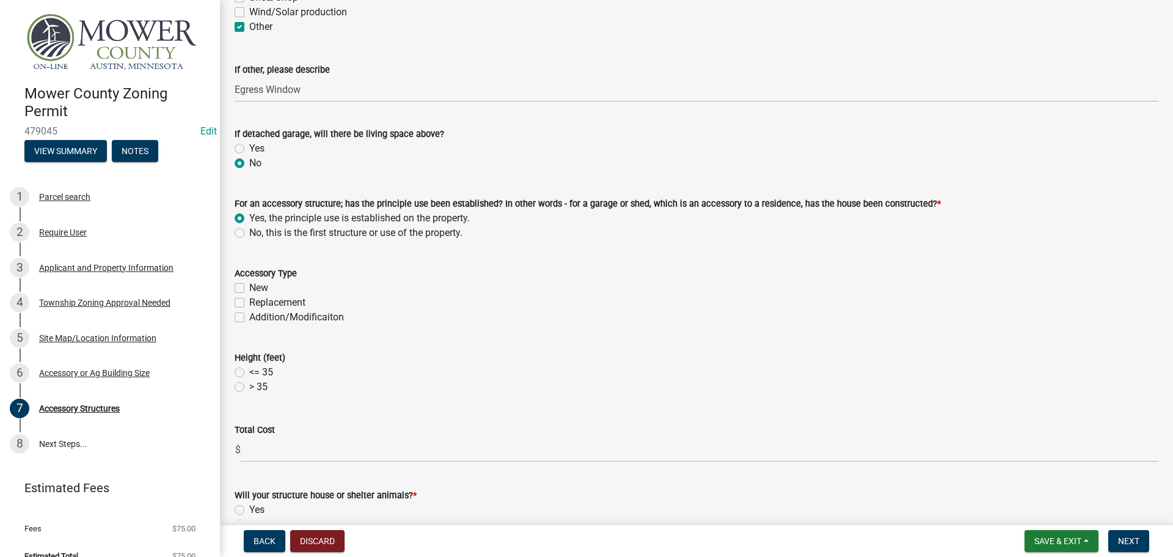
click at [249, 320] on label "Addition/Modificaiton" at bounding box center [296, 317] width 95 height 15
click at [249, 318] on input "Addition/Modificaiton" at bounding box center [253, 314] width 8 height 8
checkbox input "true"
checkbox input "false"
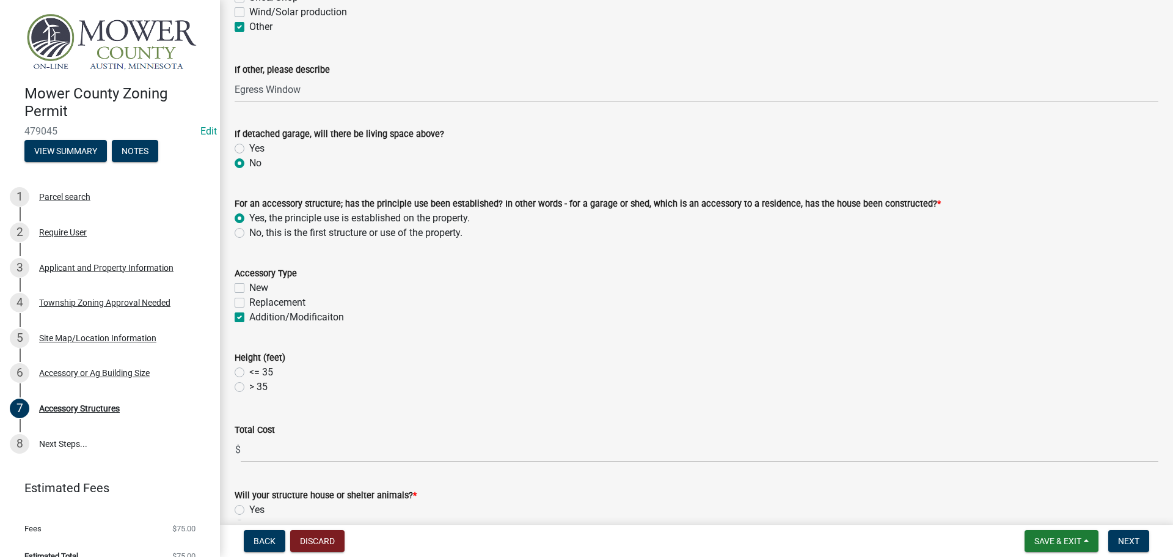
checkbox input "true"
click at [249, 370] on label "<= 35" at bounding box center [261, 372] width 24 height 15
click at [249, 370] on input "<= 35" at bounding box center [253, 369] width 8 height 8
radio input "true"
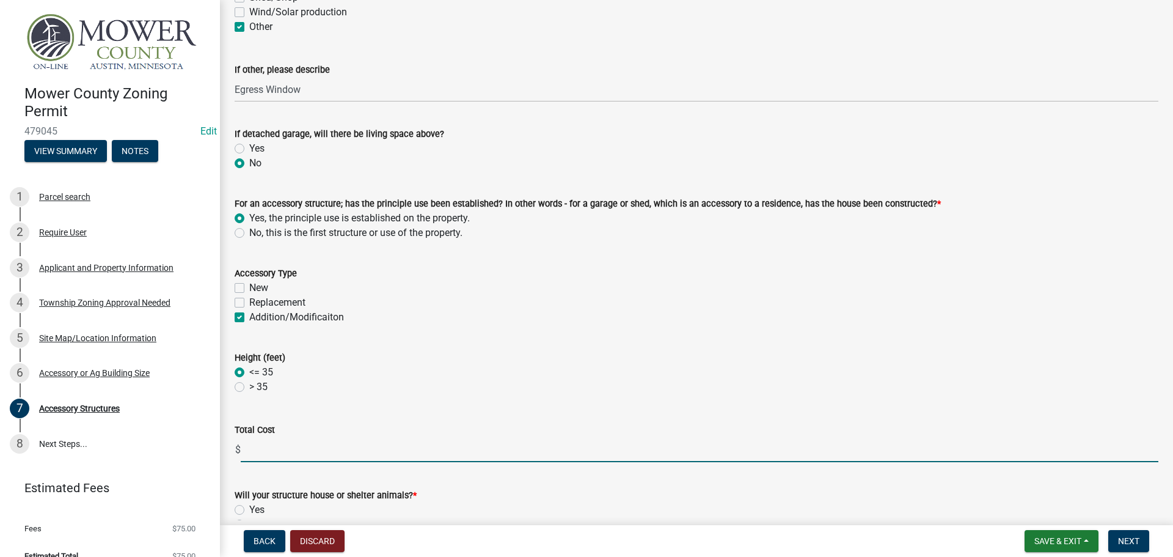
click at [263, 454] on input "text" at bounding box center [700, 449] width 918 height 25
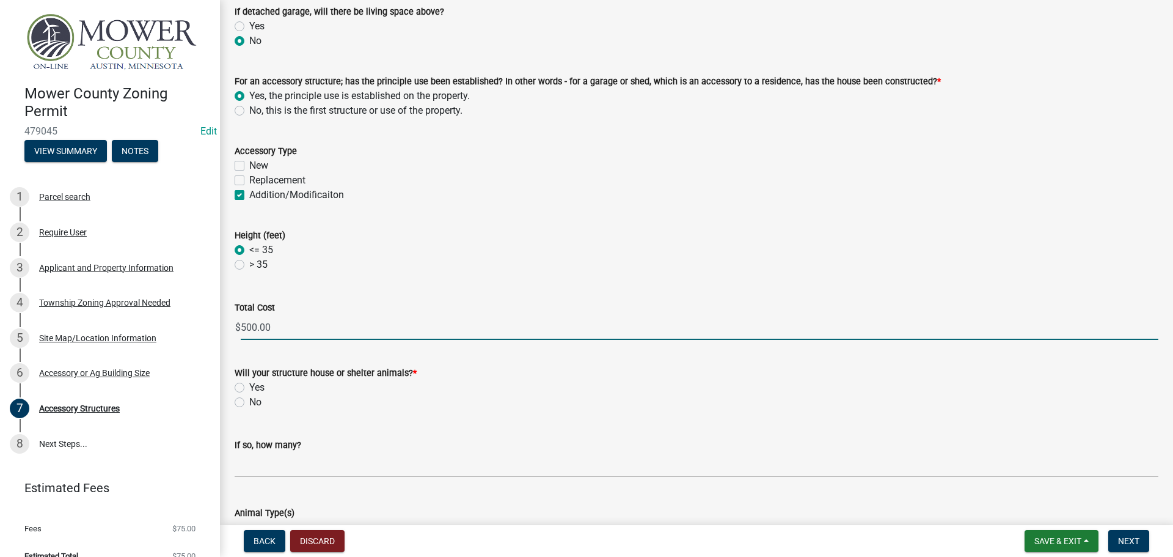
type input "500"
click at [249, 404] on label "No" at bounding box center [255, 402] width 12 height 15
click at [249, 403] on input "No" at bounding box center [253, 399] width 8 height 8
radio input "true"
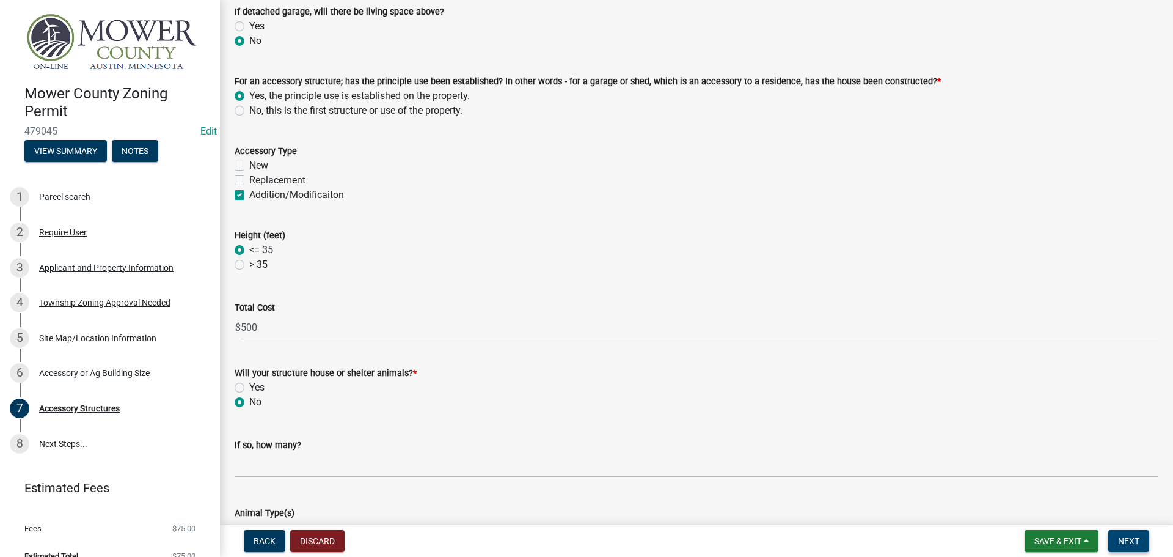
click at [1131, 541] on span "Next" at bounding box center [1128, 541] width 21 height 10
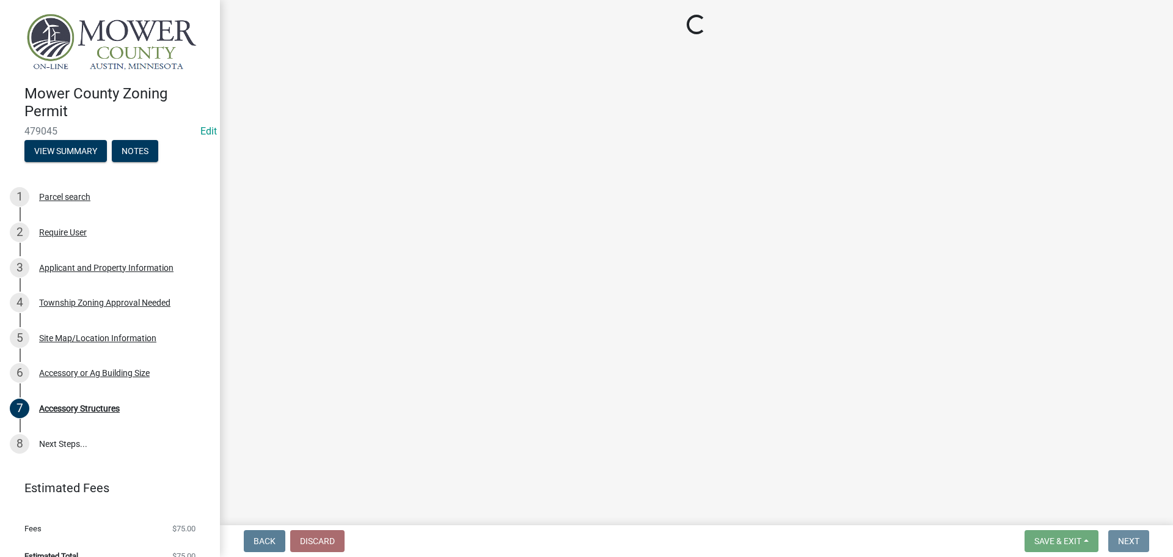
scroll to position [0, 0]
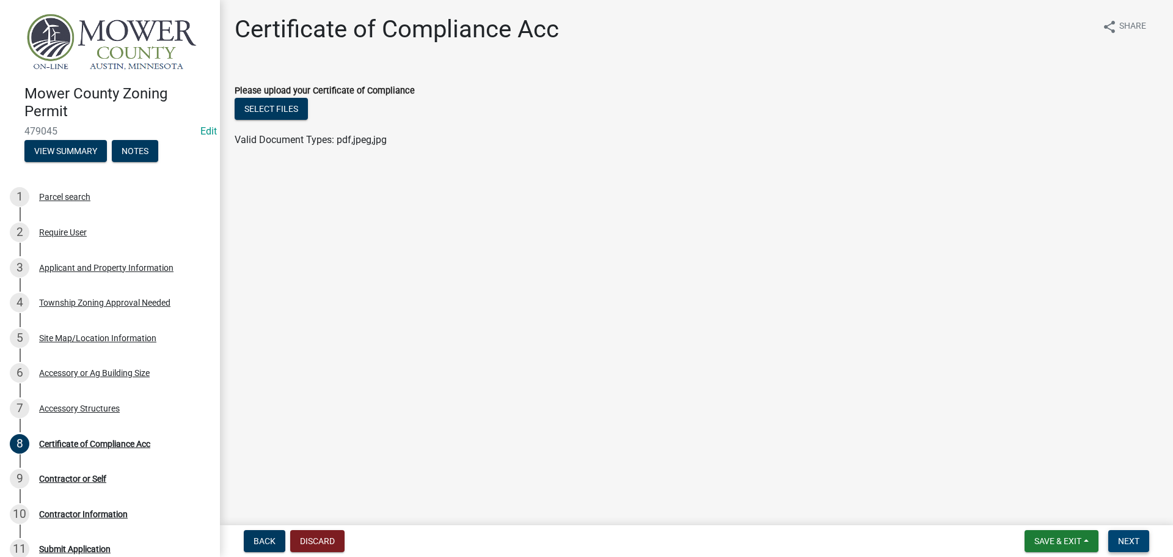
click at [1135, 538] on span "Next" at bounding box center [1128, 541] width 21 height 10
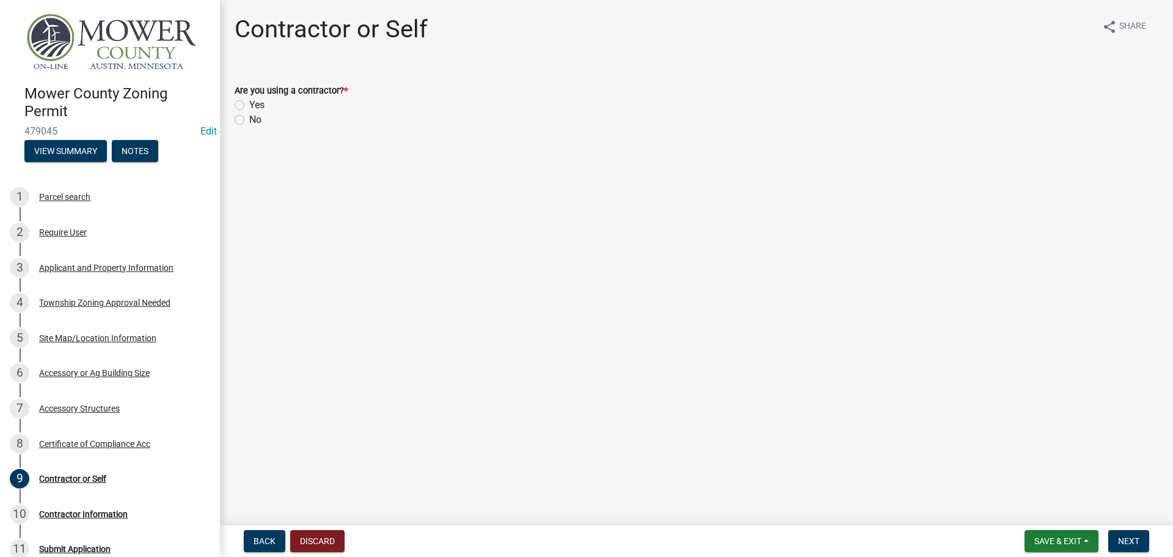
click at [249, 119] on label "No" at bounding box center [255, 119] width 12 height 15
click at [249, 119] on input "No" at bounding box center [253, 116] width 8 height 8
radio input "true"
click at [1135, 547] on button "Next" at bounding box center [1128, 541] width 41 height 22
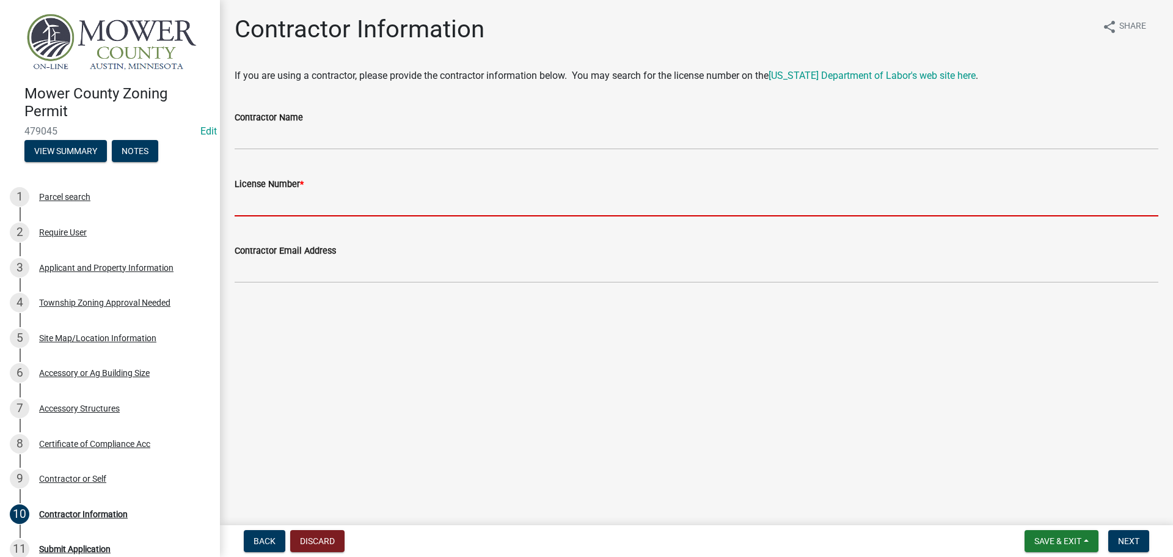
click at [320, 200] on input "License Number *" at bounding box center [697, 203] width 924 height 25
type input "NA"
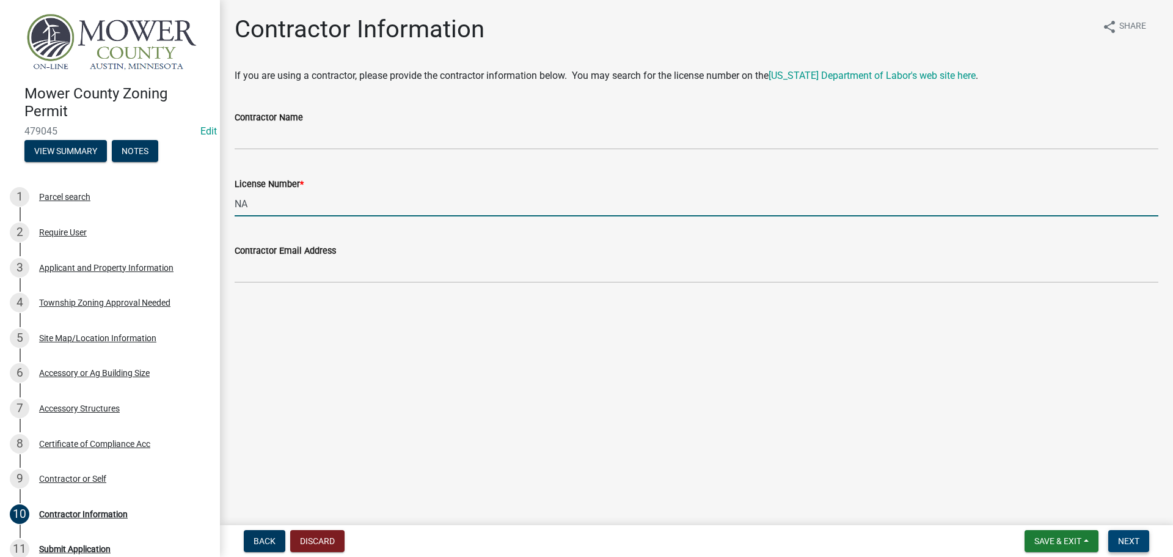
click at [1137, 541] on span "Next" at bounding box center [1128, 541] width 21 height 10
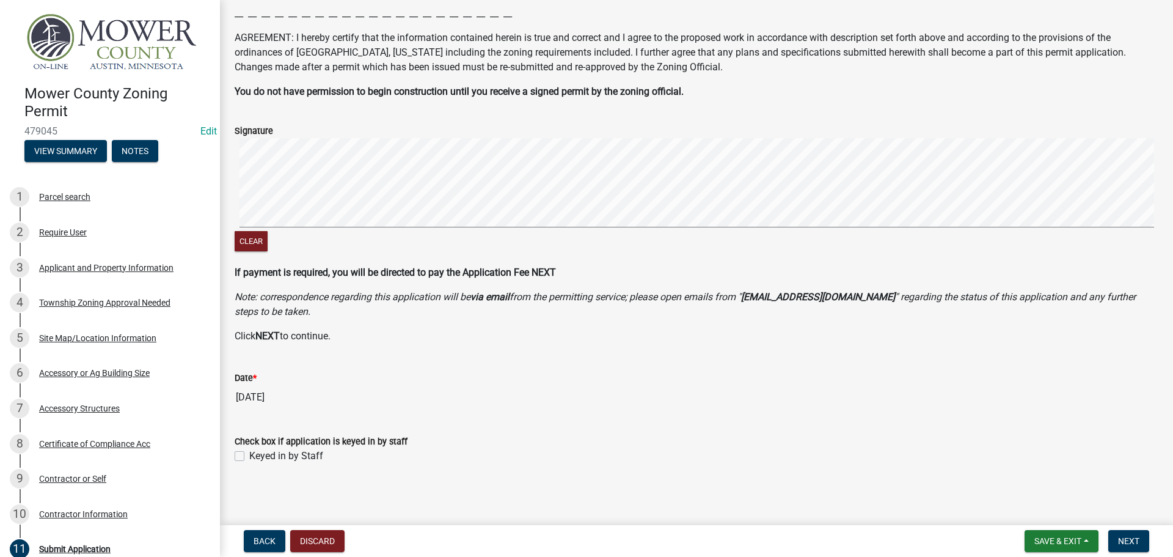
scroll to position [178, 0]
click at [249, 451] on label "Keyed in by Staff" at bounding box center [286, 454] width 74 height 15
click at [249, 451] on input "Keyed in by Staff" at bounding box center [253, 451] width 8 height 8
checkbox input "true"
click at [1138, 536] on span "Next" at bounding box center [1128, 541] width 21 height 10
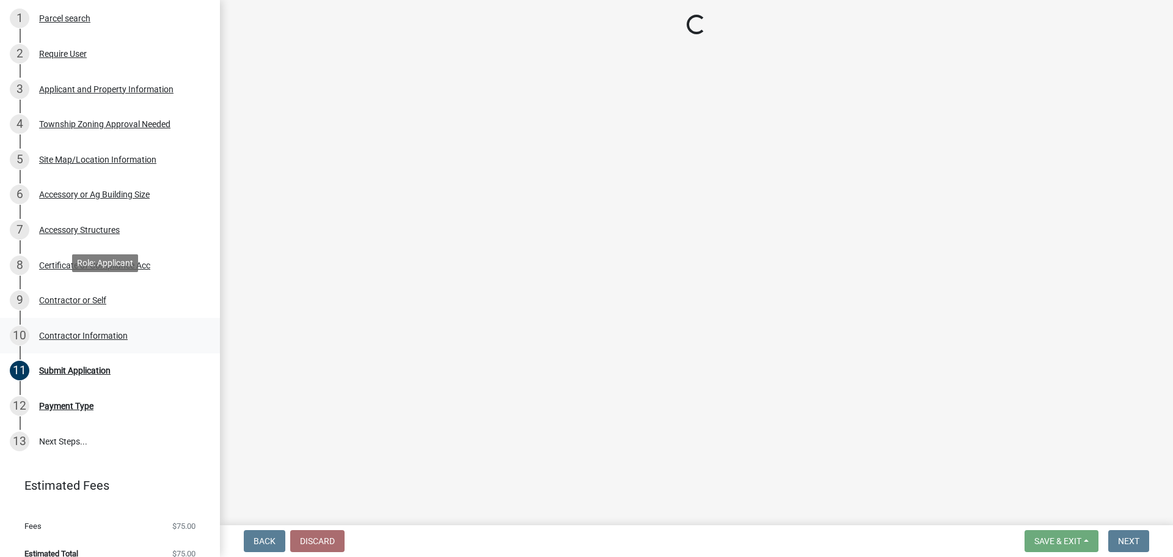
scroll to position [191, 0]
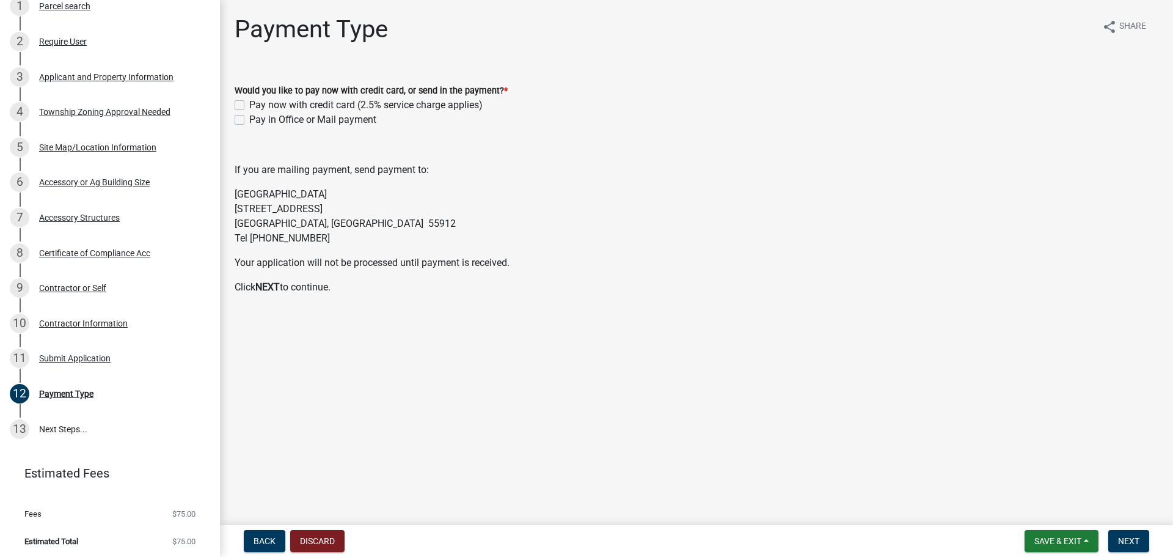
click at [249, 119] on label "Pay in Office or Mail payment" at bounding box center [312, 119] width 127 height 15
click at [249, 119] on input "Pay in Office or Mail payment" at bounding box center [253, 116] width 8 height 8
checkbox input "true"
checkbox input "false"
checkbox input "true"
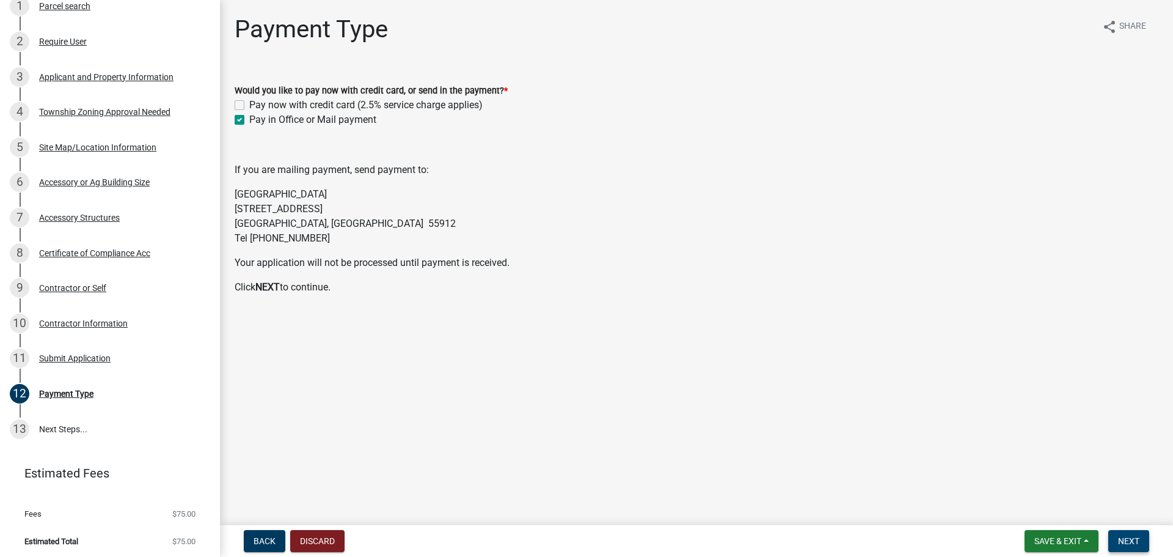
click at [1122, 541] on span "Next" at bounding box center [1128, 541] width 21 height 10
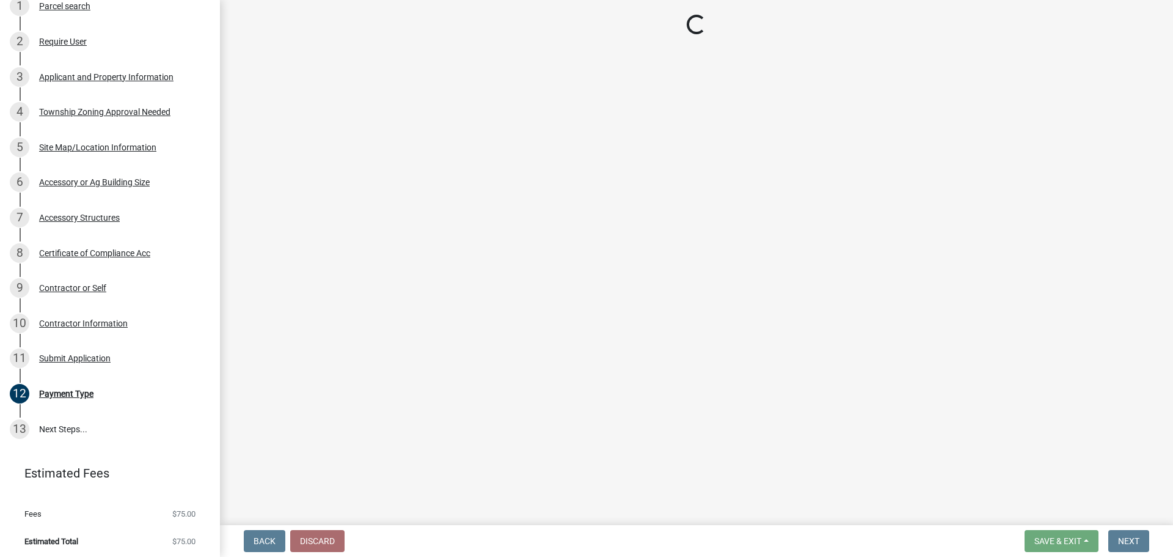
scroll to position [261, 0]
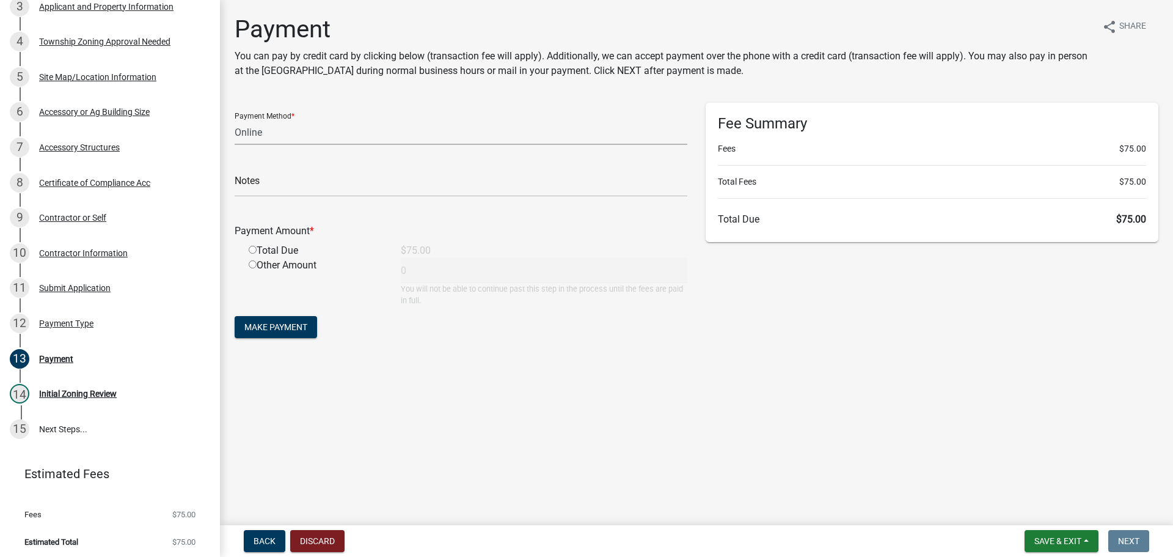
click at [297, 137] on select "Credit Card POS Check Cash Online" at bounding box center [461, 132] width 453 height 25
select select "1: 0"
click at [235, 120] on select "Credit Card POS Check Cash Online" at bounding box center [461, 132] width 453 height 25
click at [313, 183] on input "text" at bounding box center [461, 184] width 453 height 25
type input "3315"
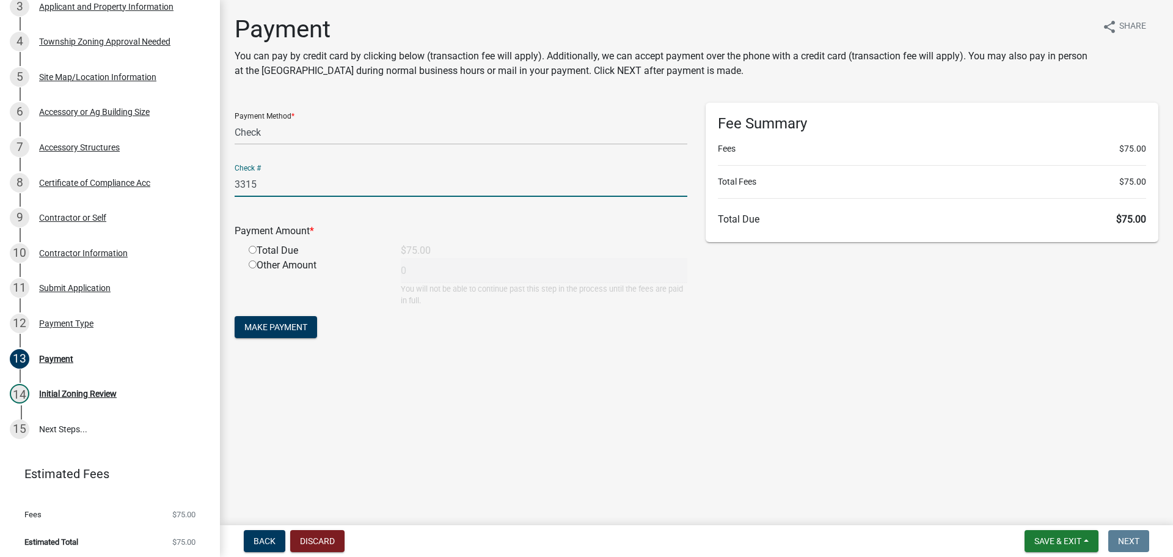
click at [254, 247] on input "radio" at bounding box center [253, 250] width 8 height 8
radio input "true"
type input "75"
click at [273, 325] on span "Make Payment" at bounding box center [275, 327] width 63 height 10
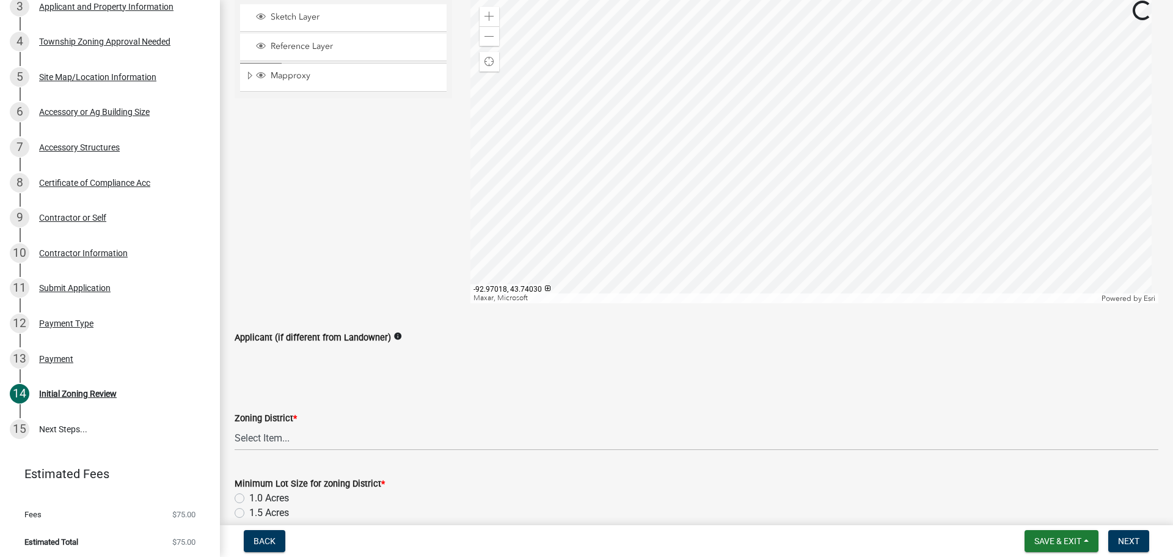
scroll to position [244, 0]
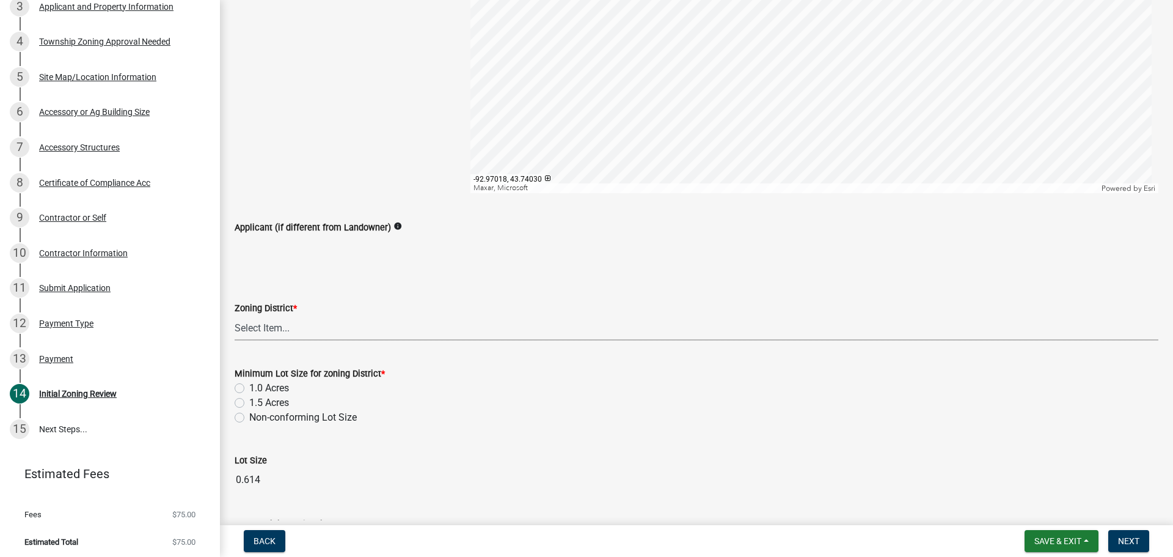
click at [315, 334] on select "Select Item... Agricultural District Rural Management District Urban Expansion …" at bounding box center [697, 327] width 924 height 25
click at [235, 315] on select "Select Item... Agricultural District Rural Management District Urban Expansion …" at bounding box center [697, 327] width 924 height 25
select select "250992ef-55d0-4ec0-b45b-b5a6689a3162"
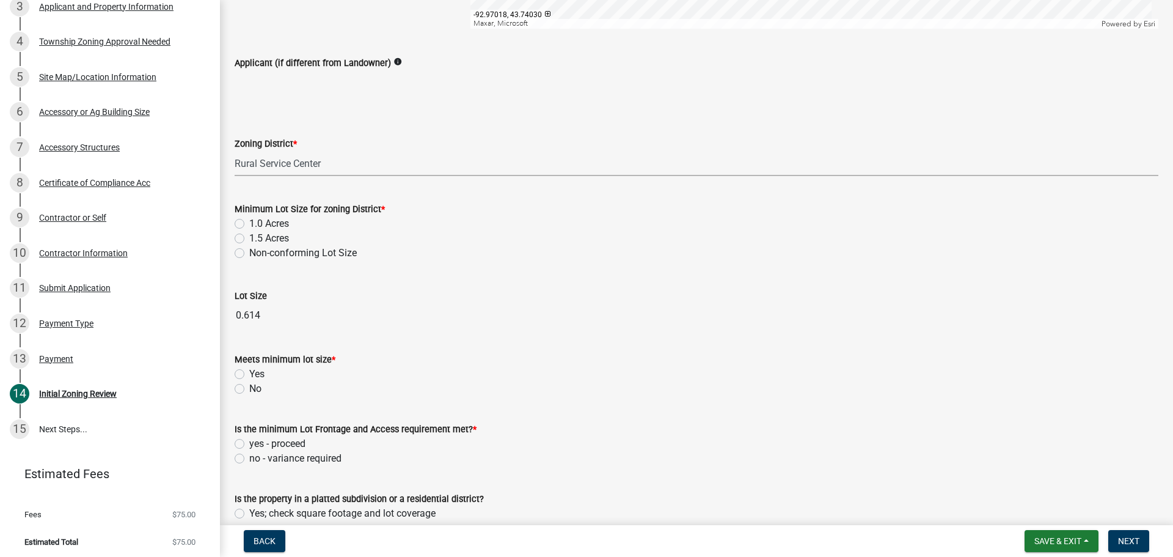
scroll to position [428, 0]
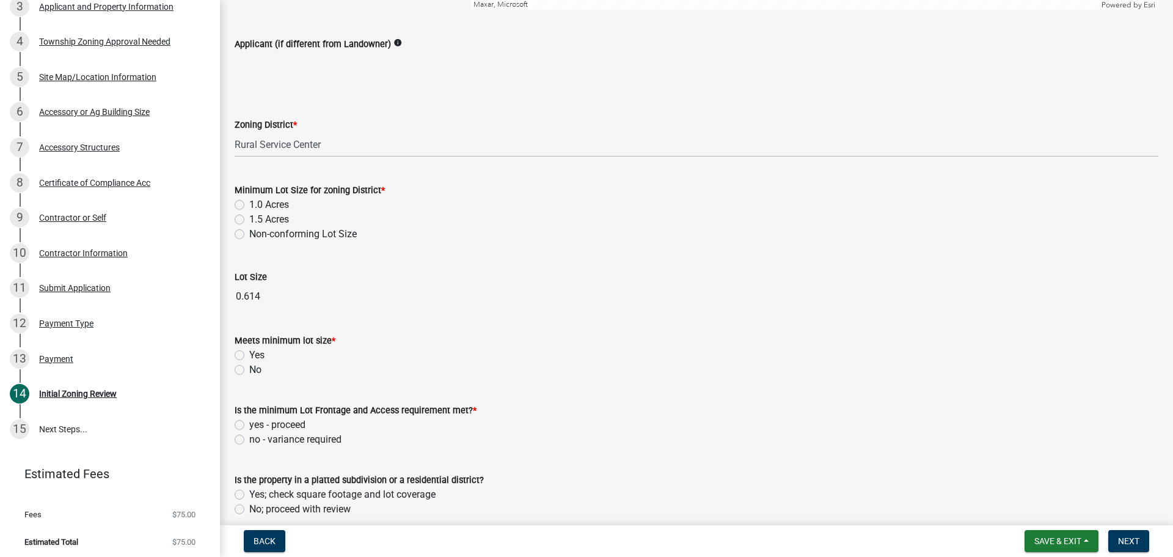
click at [249, 206] on label "1.0 Acres" at bounding box center [269, 204] width 40 height 15
click at [249, 205] on input "1.0 Acres" at bounding box center [253, 201] width 8 height 8
radio input "true"
click at [249, 371] on label "No" at bounding box center [255, 369] width 12 height 15
click at [249, 370] on input "No" at bounding box center [253, 366] width 8 height 8
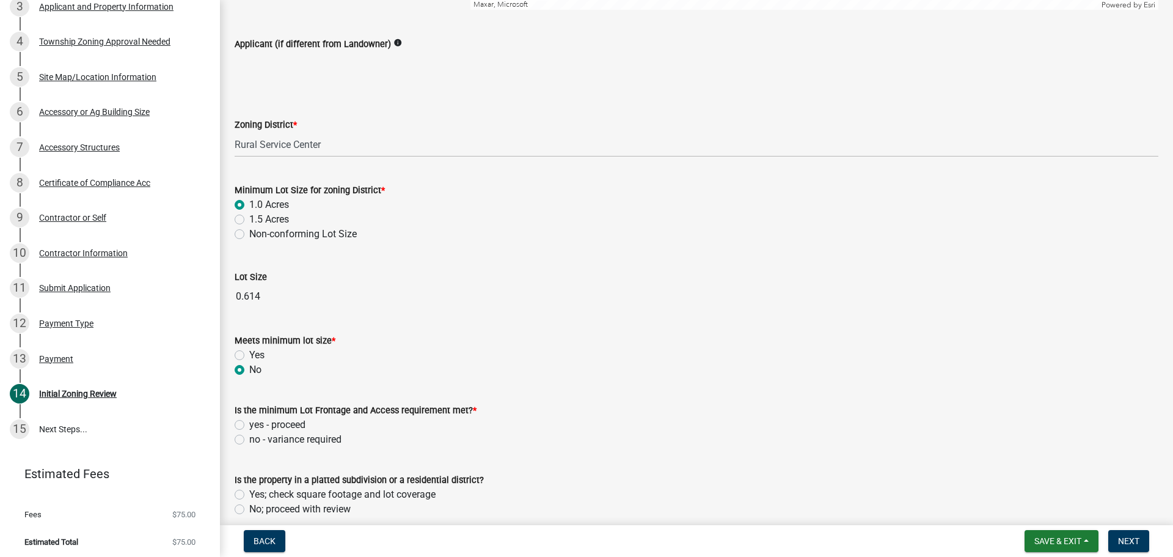
radio input "true"
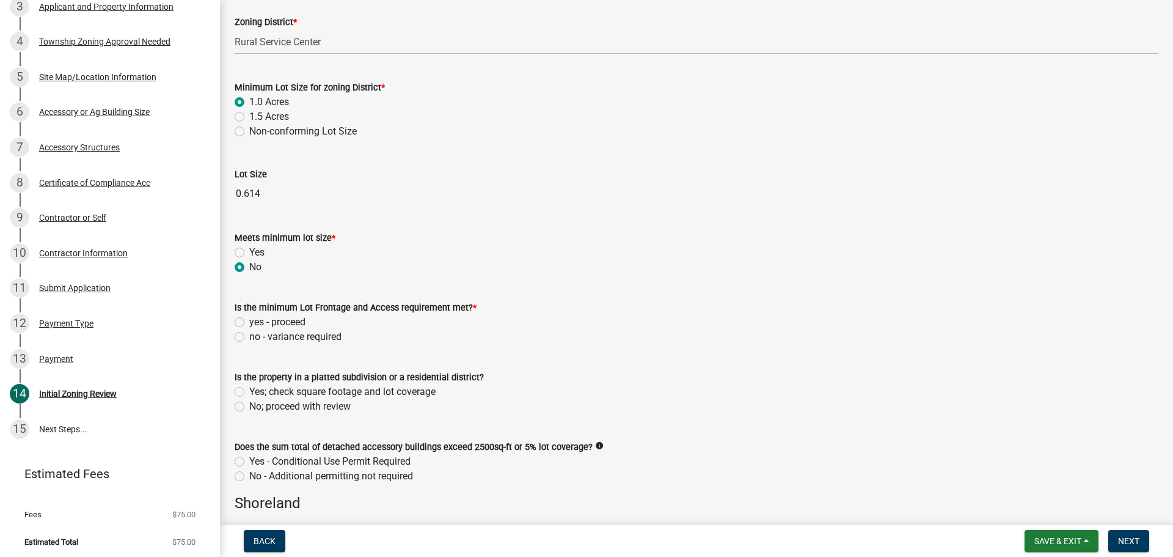
scroll to position [550, 0]
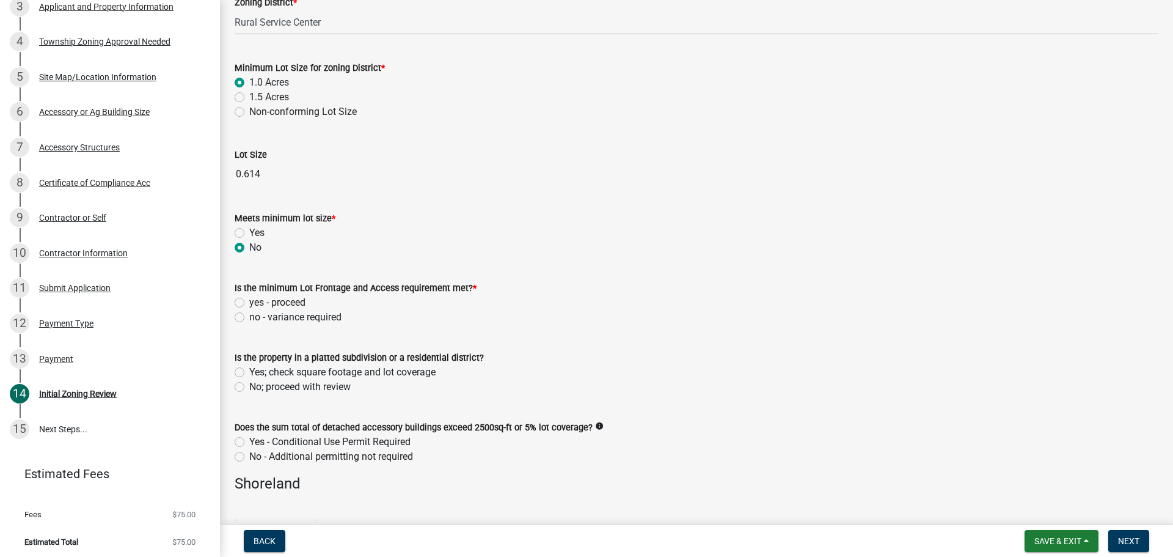
click at [249, 302] on label "yes - proceed" at bounding box center [277, 302] width 56 height 15
click at [249, 302] on input "yes - proceed" at bounding box center [253, 299] width 8 height 8
radio input "true"
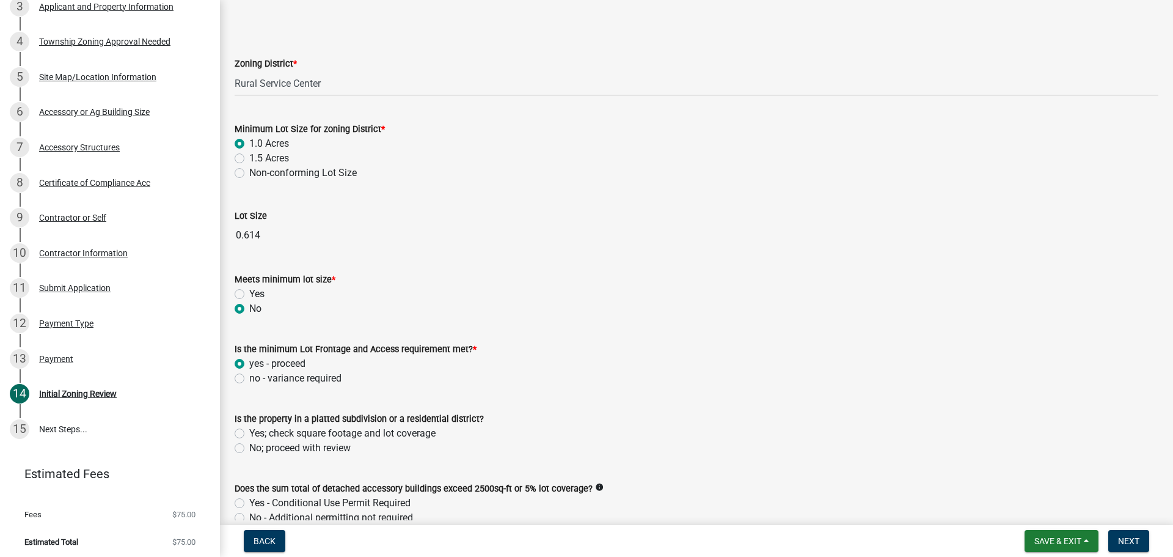
scroll to position [611, 0]
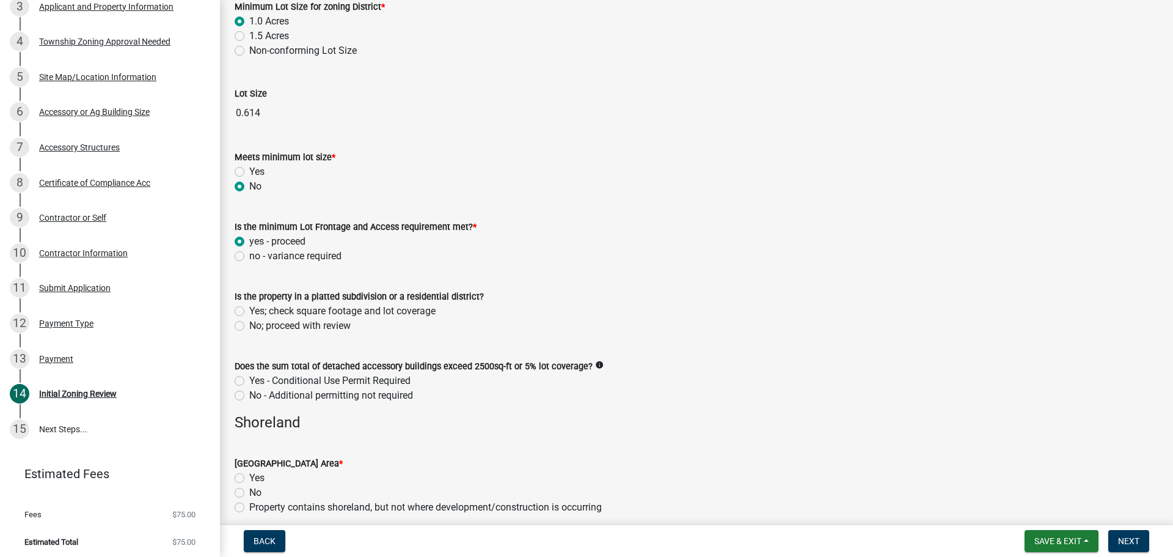
click at [249, 324] on label "No; proceed with review" at bounding box center [299, 325] width 101 height 15
click at [249, 324] on input "No; proceed with review" at bounding box center [253, 322] width 8 height 8
radio input "true"
click at [249, 395] on label "No - Additional permitting not required" at bounding box center [331, 395] width 164 height 15
click at [249, 395] on input "No - Additional permitting not required" at bounding box center [253, 392] width 8 height 8
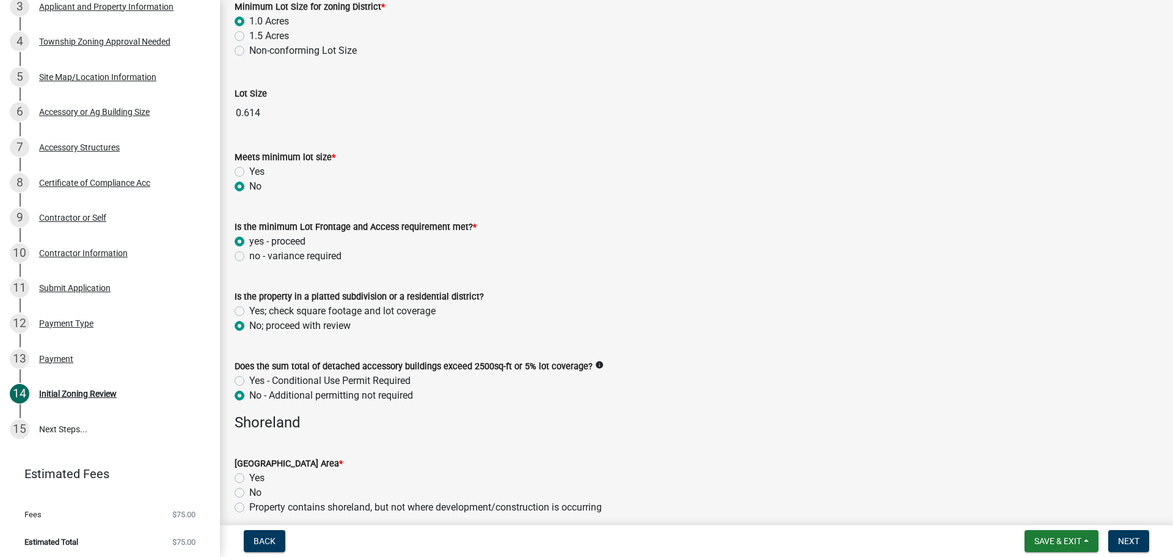
radio input "true"
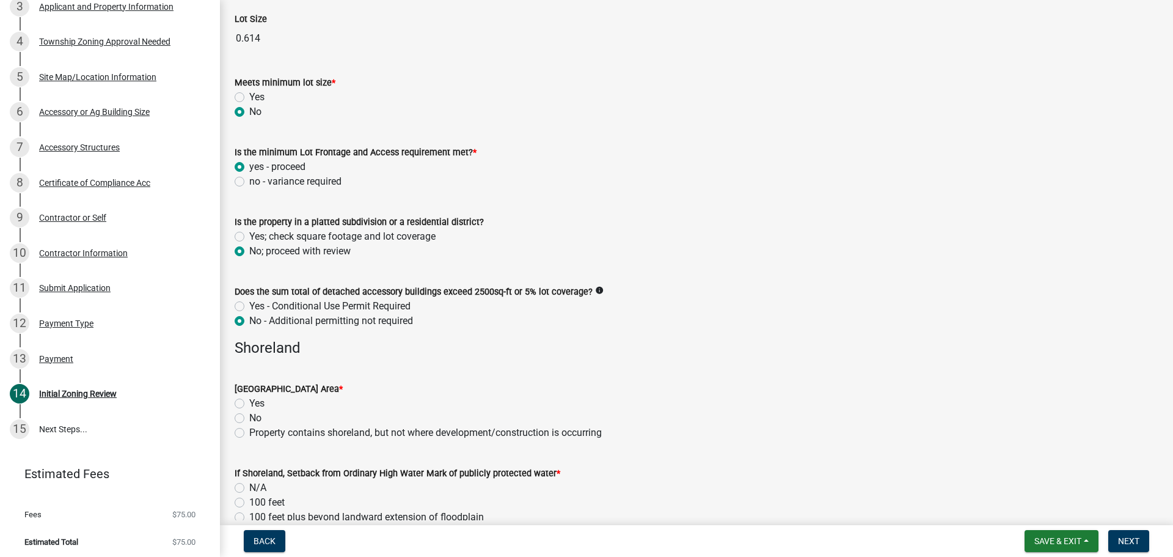
scroll to position [855, 0]
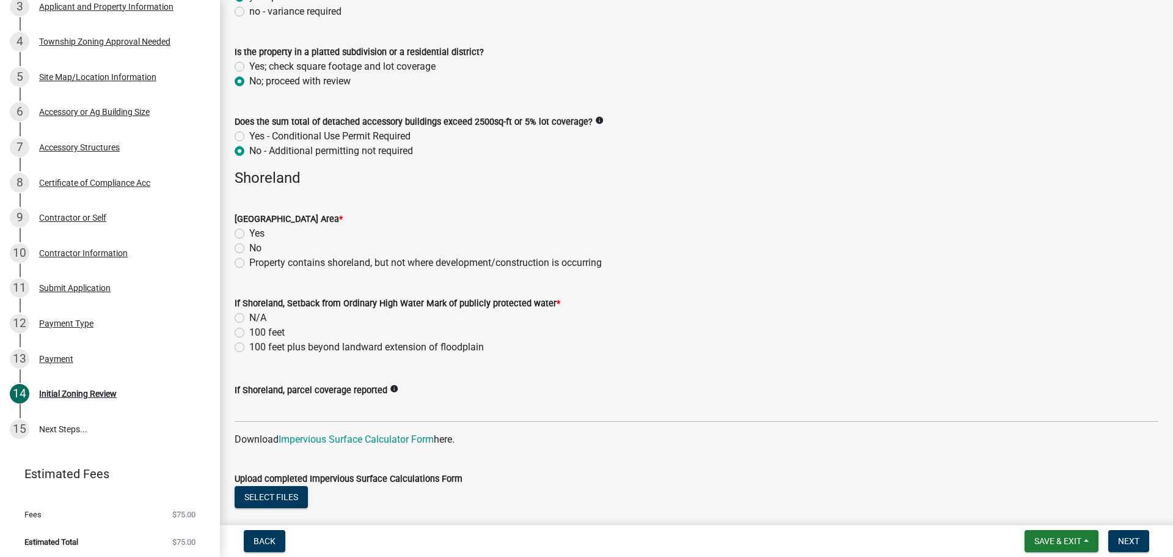
click at [249, 250] on label "No" at bounding box center [255, 248] width 12 height 15
click at [249, 249] on input "No" at bounding box center [253, 245] width 8 height 8
radio input "true"
click at [249, 315] on label "N/A" at bounding box center [257, 317] width 17 height 15
click at [249, 315] on input "N/A" at bounding box center [253, 314] width 8 height 8
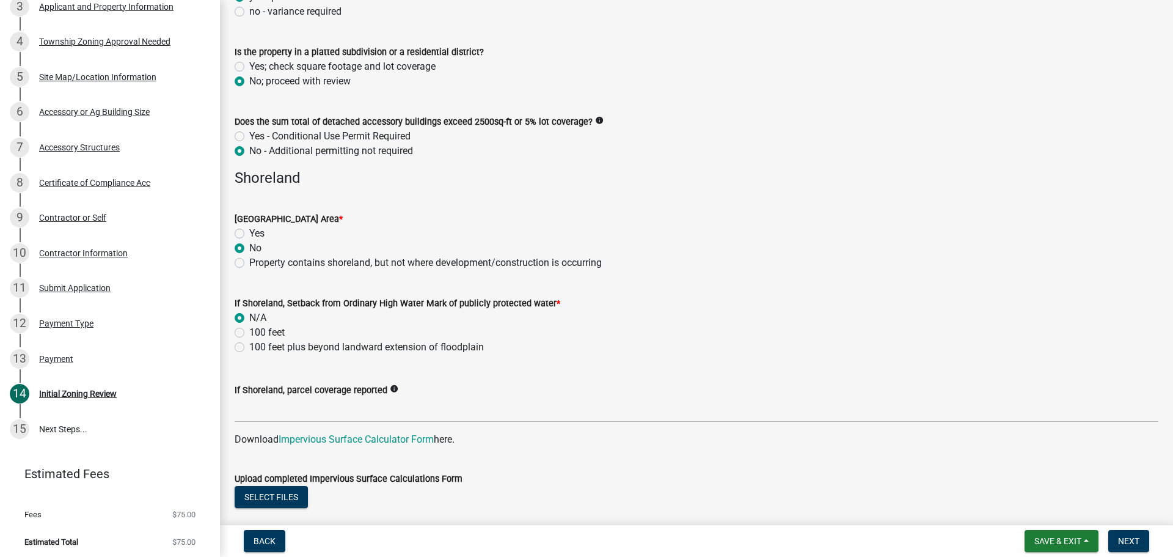
radio input "true"
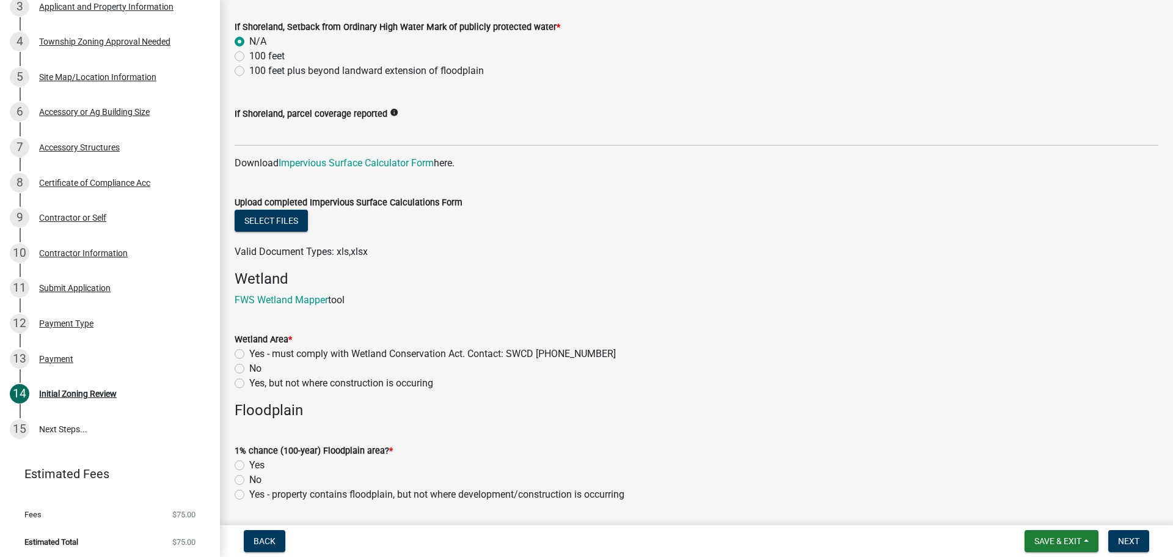
scroll to position [1222, 0]
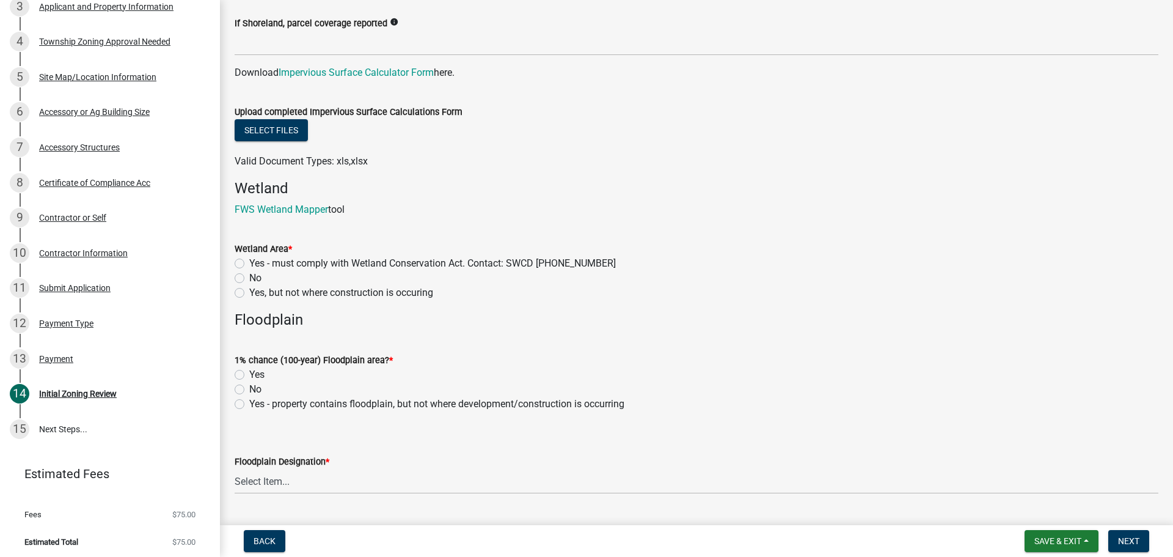
click at [249, 280] on label "No" at bounding box center [255, 278] width 12 height 15
click at [249, 279] on input "No" at bounding box center [253, 275] width 8 height 8
radio input "true"
click at [249, 387] on label "No" at bounding box center [255, 389] width 12 height 15
click at [249, 387] on input "No" at bounding box center [253, 386] width 8 height 8
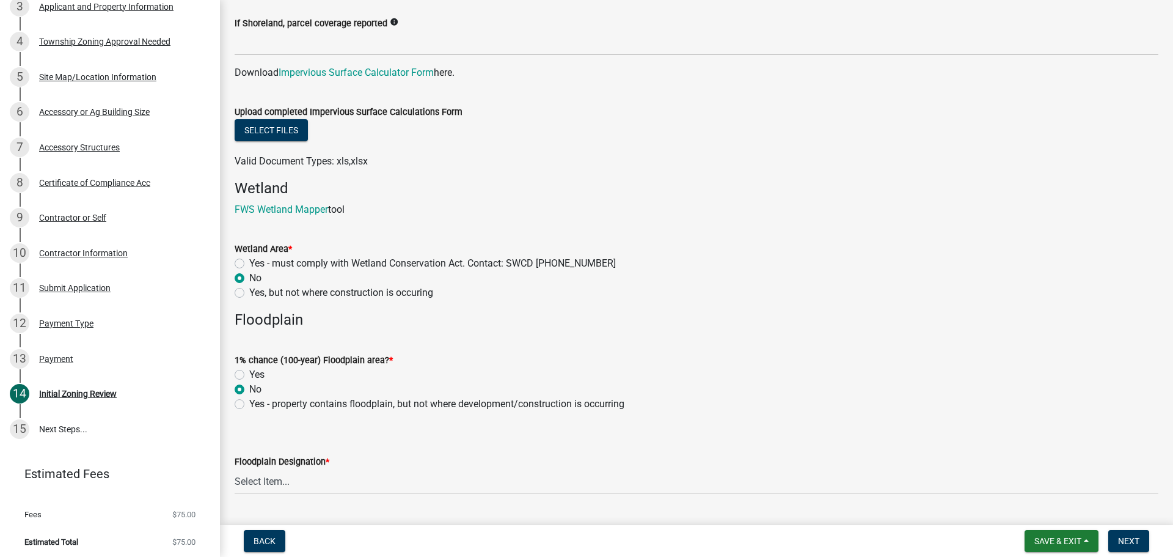
radio input "true"
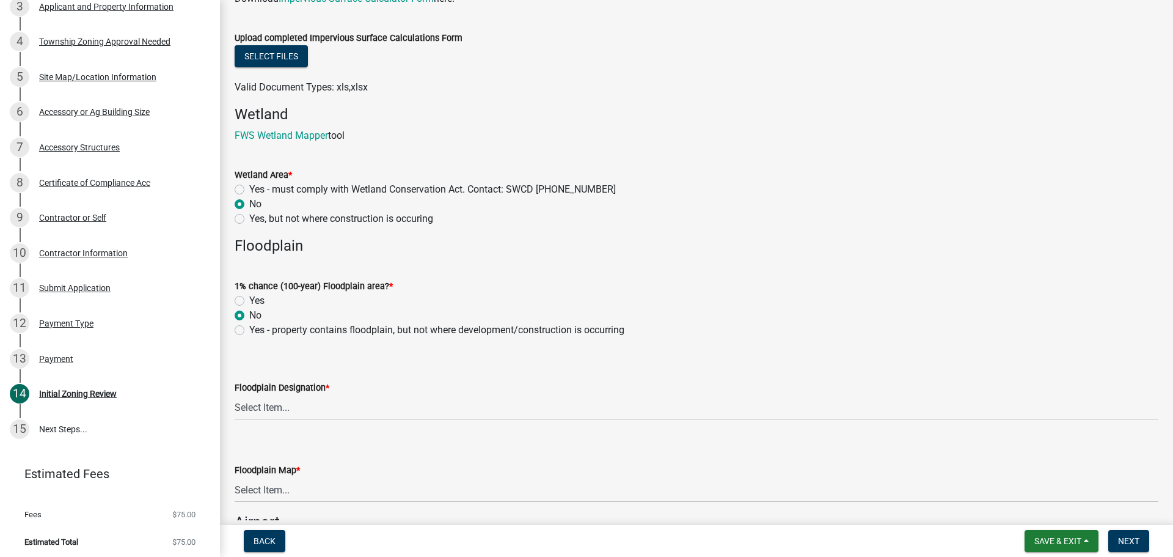
scroll to position [1466, 0]
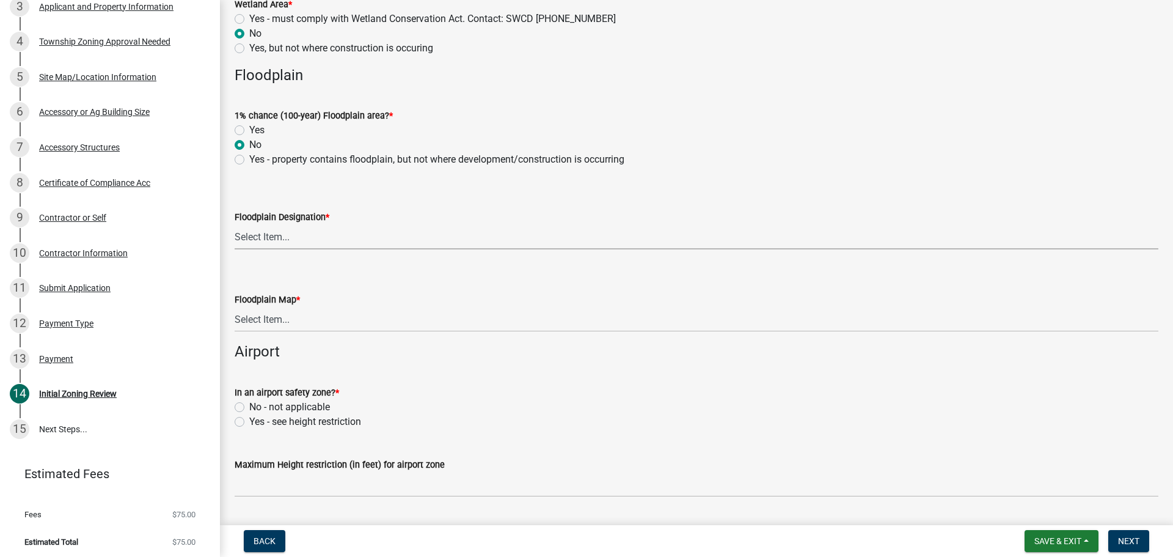
click at [302, 235] on select "Select Item... FEMA Zone X, unshaded: Area of minimal flood risk FEMA Zone X, s…" at bounding box center [697, 236] width 924 height 25
click at [235, 224] on select "Select Item... FEMA Zone X, unshaded: Area of minimal flood risk FEMA Zone X, s…" at bounding box center [697, 236] width 924 height 25
select select "dde31415-e60a-4751-ae01-743b3f90a971"
click at [279, 323] on select "Select Item... Community 270307; Panel #27099________ COMMUNITY 270307 PANEL # …" at bounding box center [697, 319] width 924 height 25
click at [235, 307] on select "Select Item... Community 270307; Panel #27099________ COMMUNITY 270307 PANEL # …" at bounding box center [697, 319] width 924 height 25
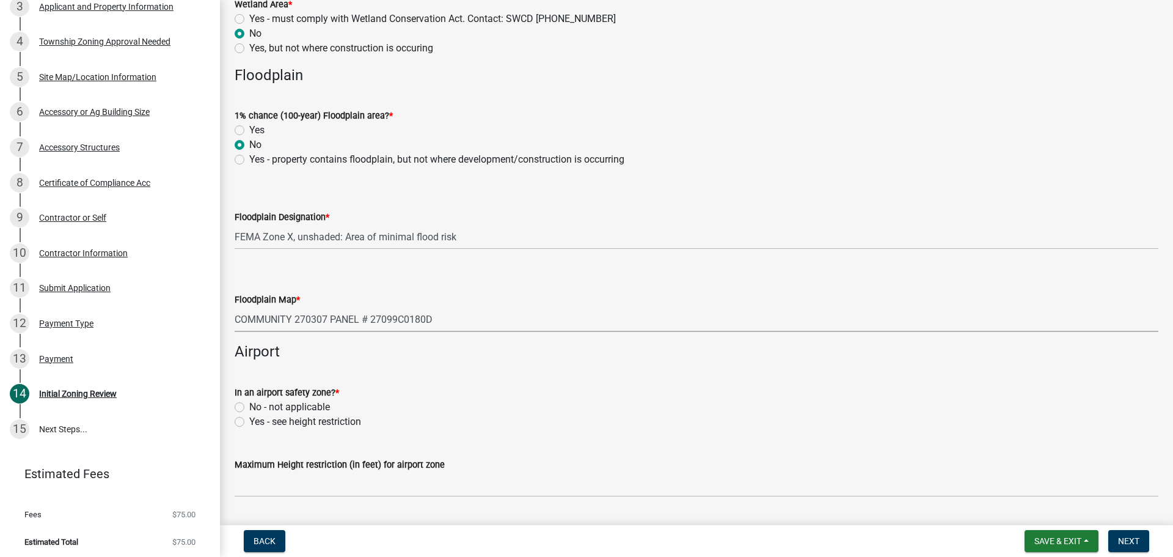
select select "0e8a3c5a-a593-4537-88cf-337e888eaea7"
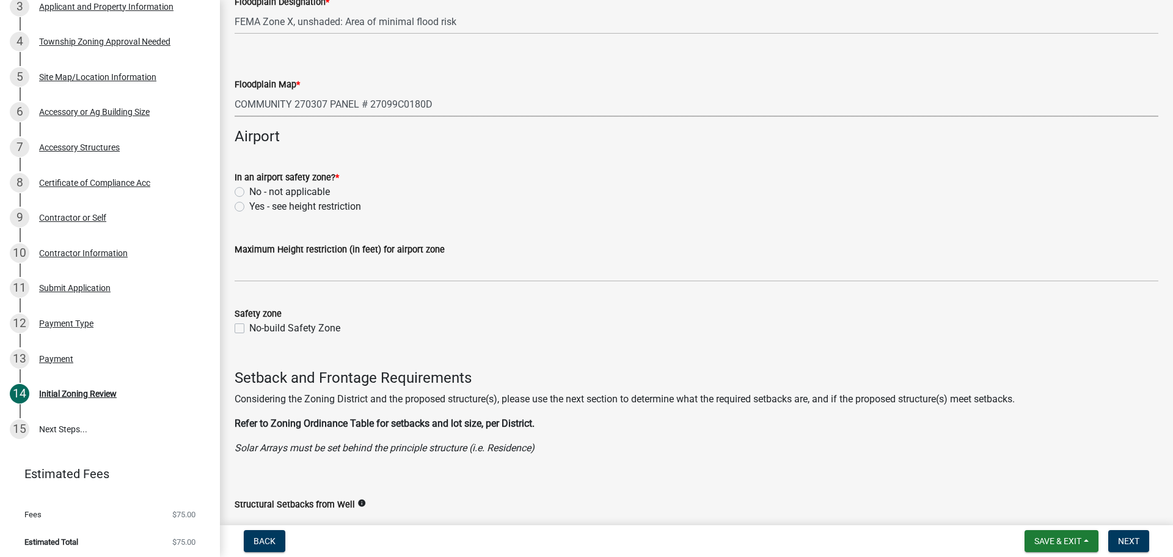
scroll to position [1711, 0]
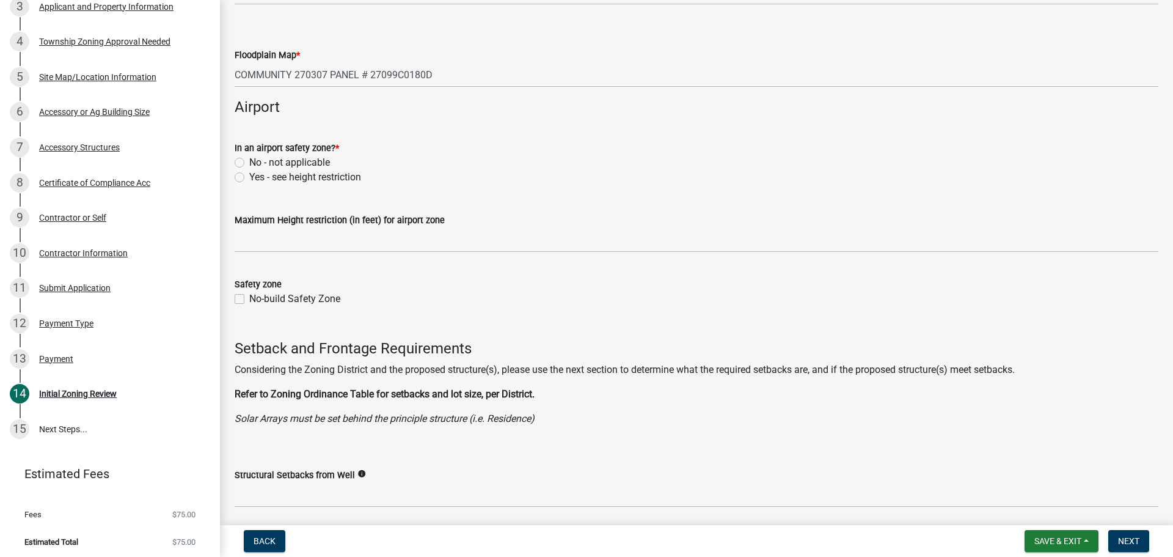
click at [249, 164] on label "No - not applicable" at bounding box center [289, 162] width 81 height 15
click at [249, 163] on input "No - not applicable" at bounding box center [253, 159] width 8 height 8
radio input "true"
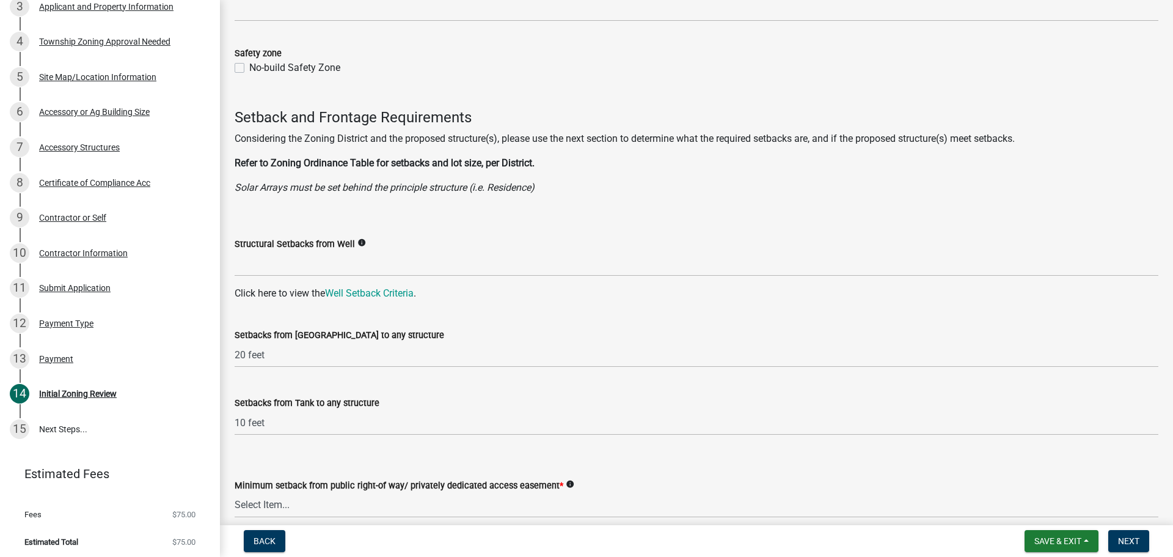
scroll to position [1955, 0]
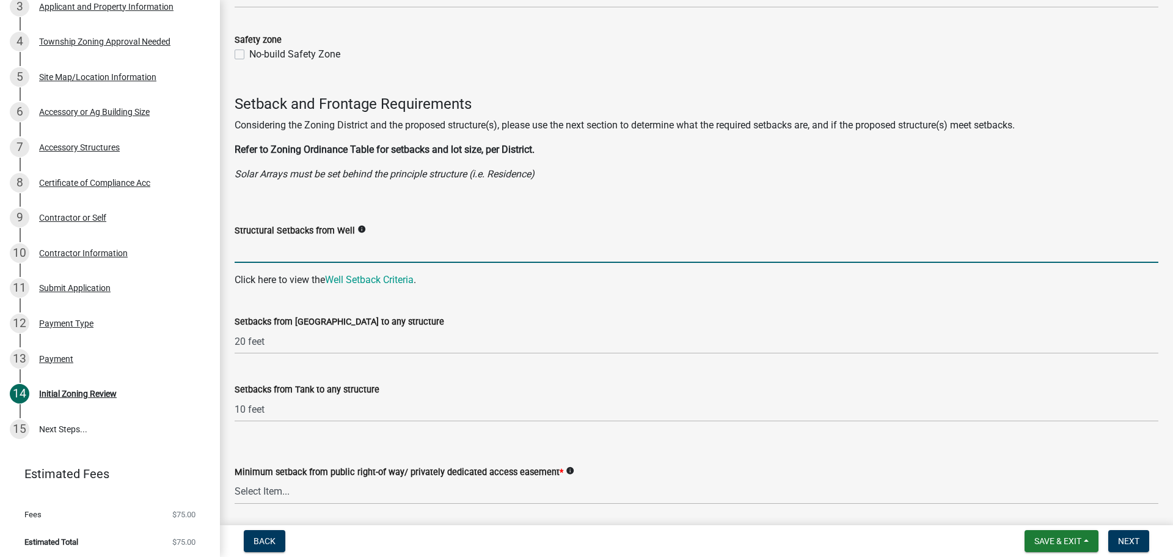
click at [292, 239] on input "Structural Setbacks from Well" at bounding box center [697, 250] width 924 height 25
type input "3Ft"
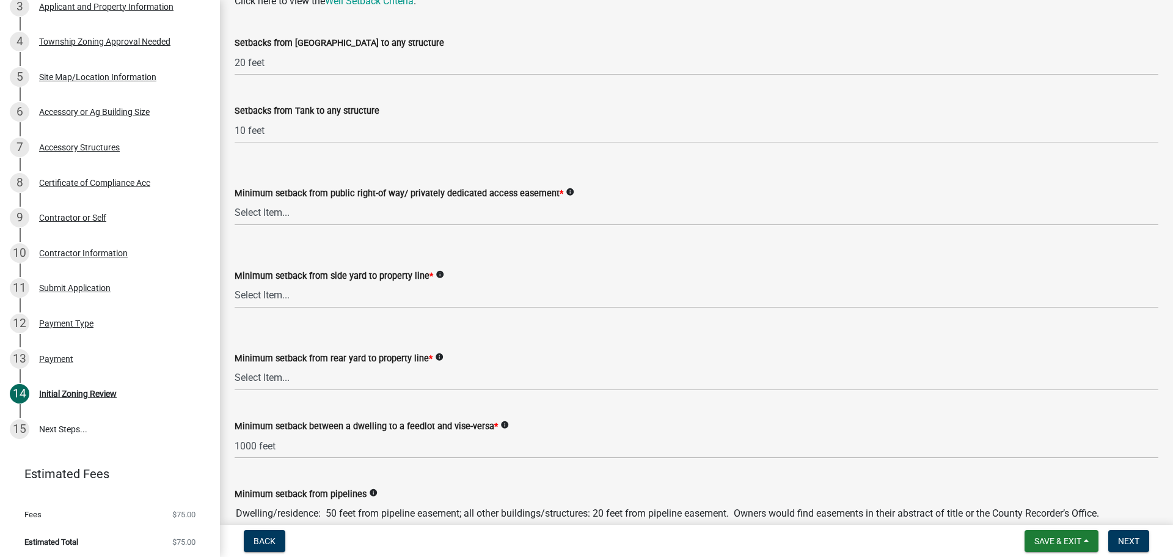
scroll to position [2261, 0]
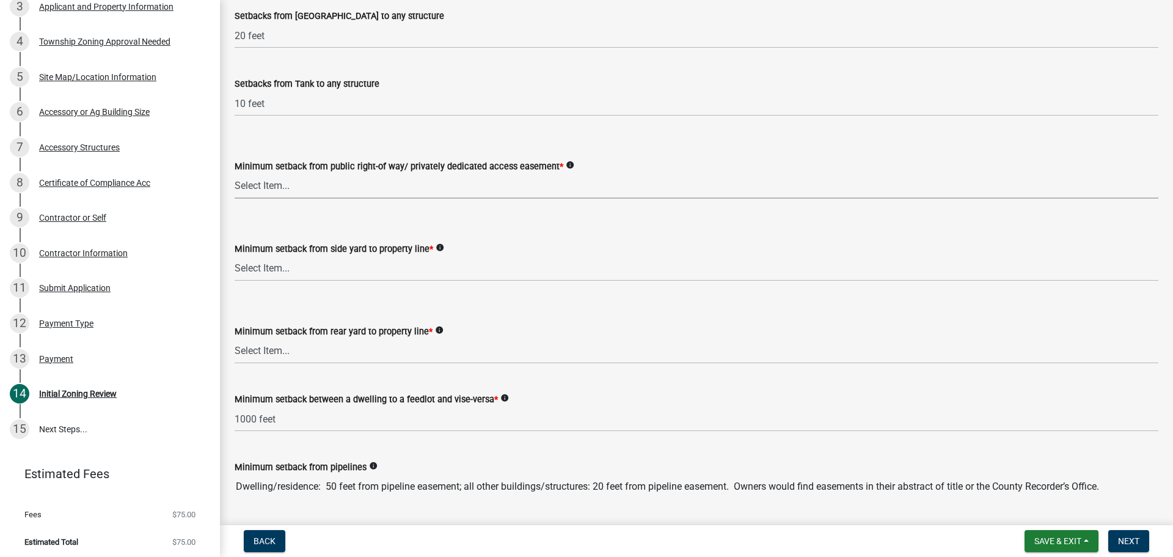
click at [298, 185] on select "Select Item... 25 feet 40 feet 90 feet from Trunk Highways 25 feet* double fron…" at bounding box center [697, 186] width 924 height 25
click at [235, 174] on select "Select Item... 25 feet 40 feet 90 feet from Trunk Highways 25 feet* double fron…" at bounding box center [697, 186] width 924 height 25
select select "a8061837-3938-4401-a9af-63669178a75f"
click at [301, 274] on select "Select Item... 5 feet 20 feet 30 feet 40 feet 75 feet Livestock (not a feedlot)…" at bounding box center [697, 268] width 924 height 25
click at [235, 256] on select "Select Item... 5 feet 20 feet 30 feet 40 feet 75 feet Livestock (not a feedlot)…" at bounding box center [697, 268] width 924 height 25
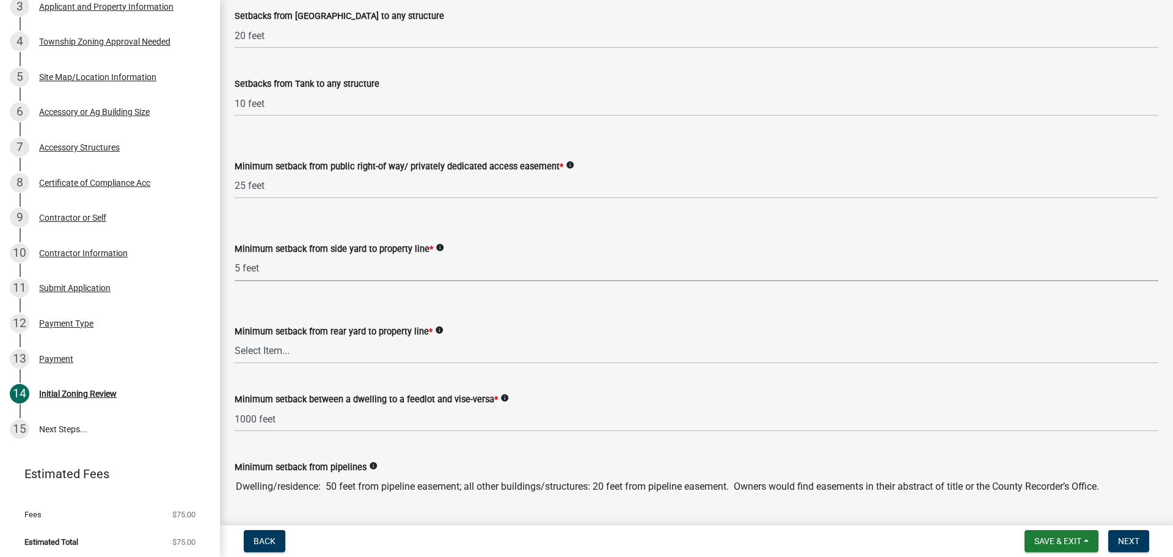
select select "f6253f6d-ec8e-4146-87dc-bdbe4554f643"
click at [310, 362] on select "Select Item... 20 feet 25 feet 40 feet 50 feet Livestock (not a feedlot), fur-b…" at bounding box center [697, 350] width 924 height 25
click at [235, 338] on select "Select Item... 20 feet 25 feet 40 feet 50 feet Livestock (not a feedlot), fur-b…" at bounding box center [697, 350] width 924 height 25
select select "aed63dd0-ddda-46d5-8ef8-3a5d93ffbb59"
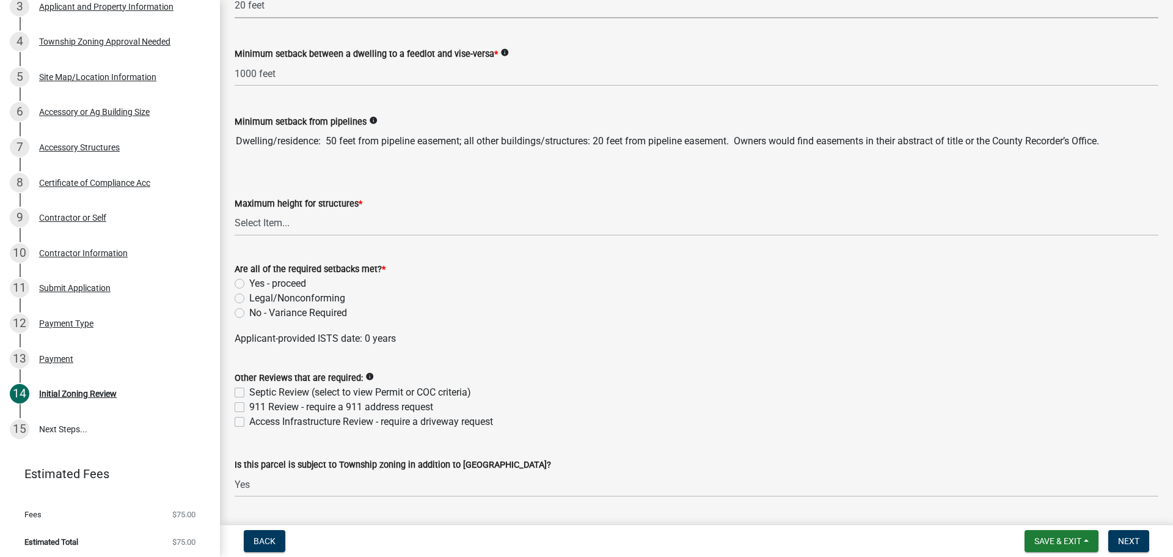
scroll to position [2627, 0]
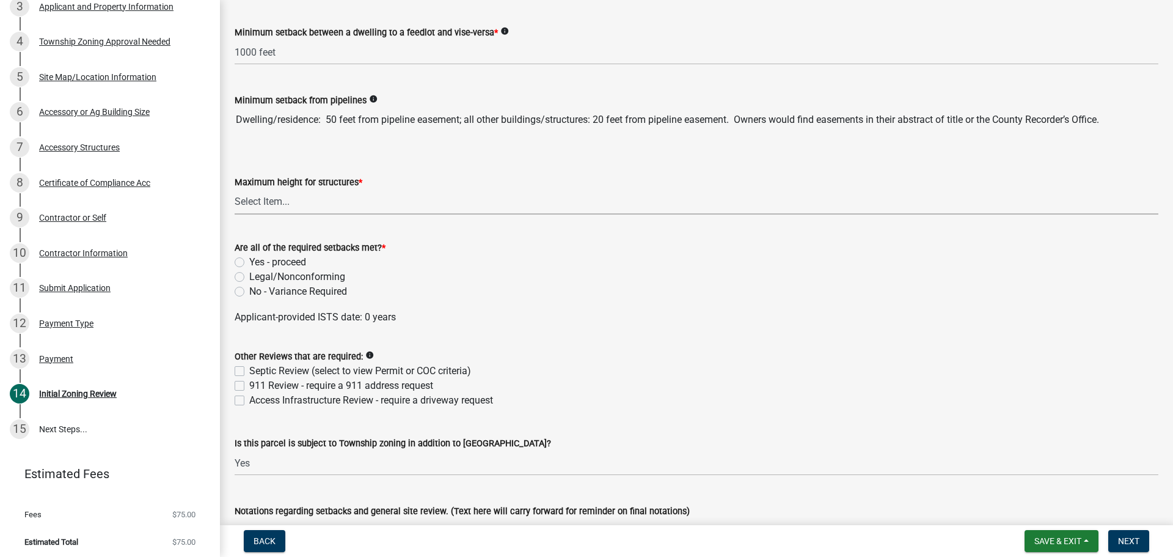
click at [293, 196] on select "Select Item... 35 feet 45 feet Agricultural Structure - exempt Other structure …" at bounding box center [697, 201] width 924 height 25
click at [235, 189] on select "Select Item... 35 feet 45 feet Agricultural Structure - exempt Other structure …" at bounding box center [697, 201] width 924 height 25
select select "f85b0be6-0ba0-4e52-abd8-9a831d915a76"
click at [249, 259] on label "Yes - proceed" at bounding box center [277, 262] width 57 height 15
click at [249, 259] on input "Yes - proceed" at bounding box center [253, 259] width 8 height 8
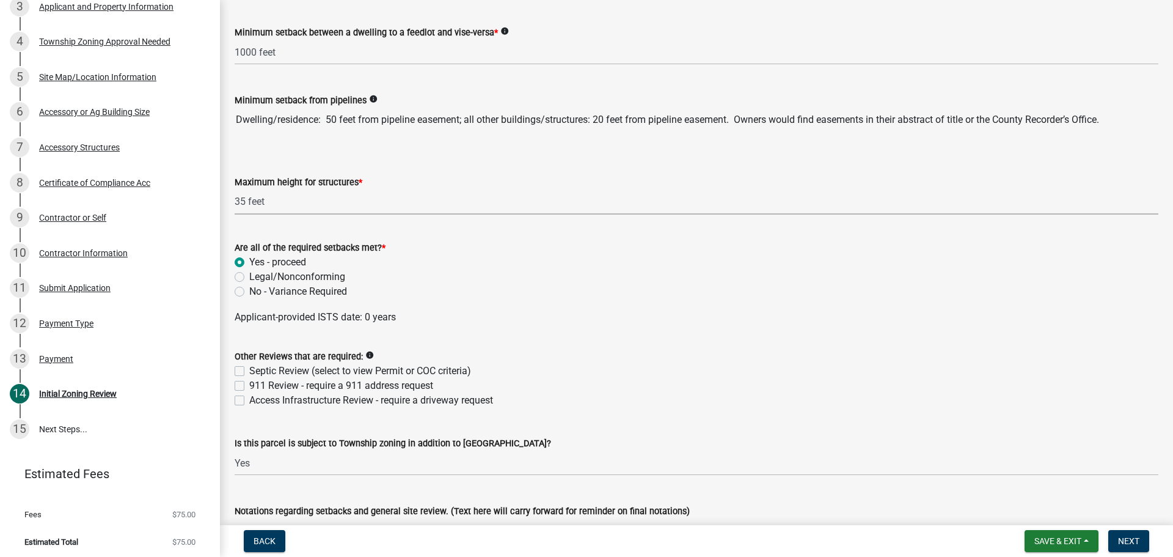
radio input "true"
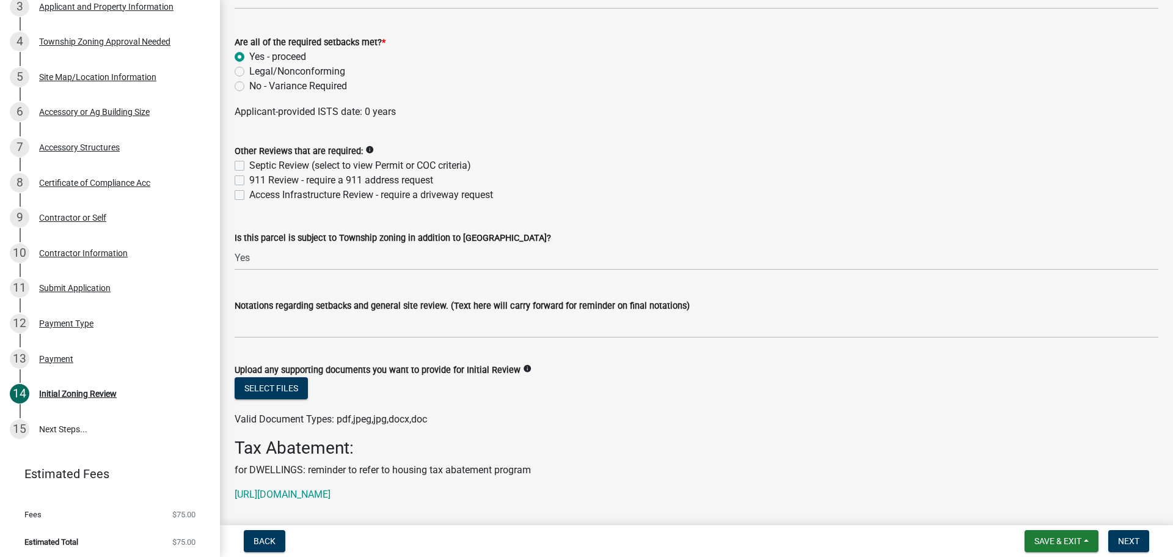
scroll to position [2810, 0]
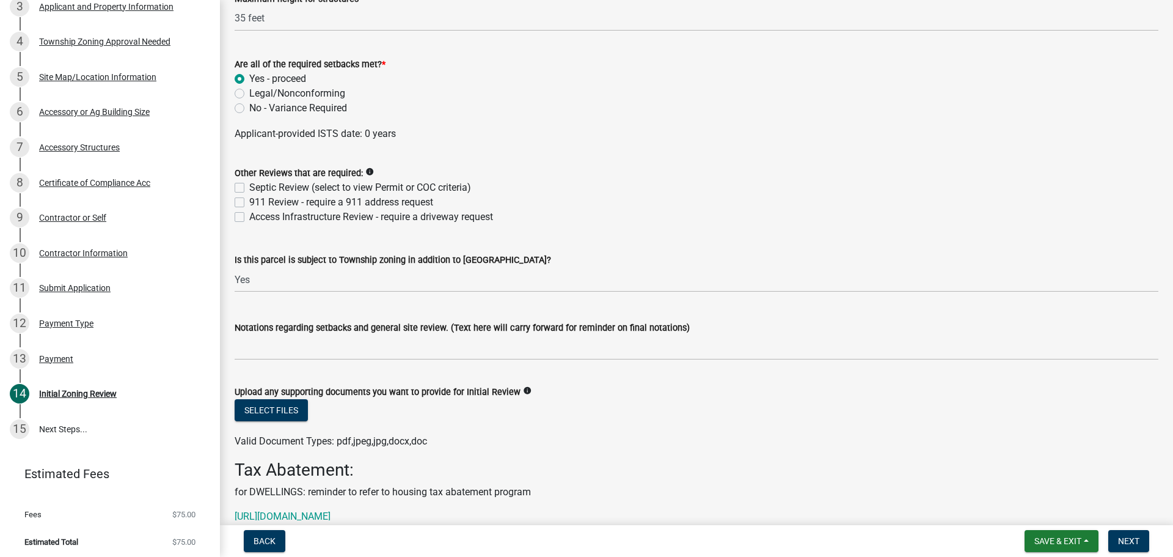
click at [249, 97] on label "Legal/Nonconforming" at bounding box center [297, 93] width 96 height 15
click at [249, 94] on input "Legal/Nonconforming" at bounding box center [253, 90] width 8 height 8
radio input "true"
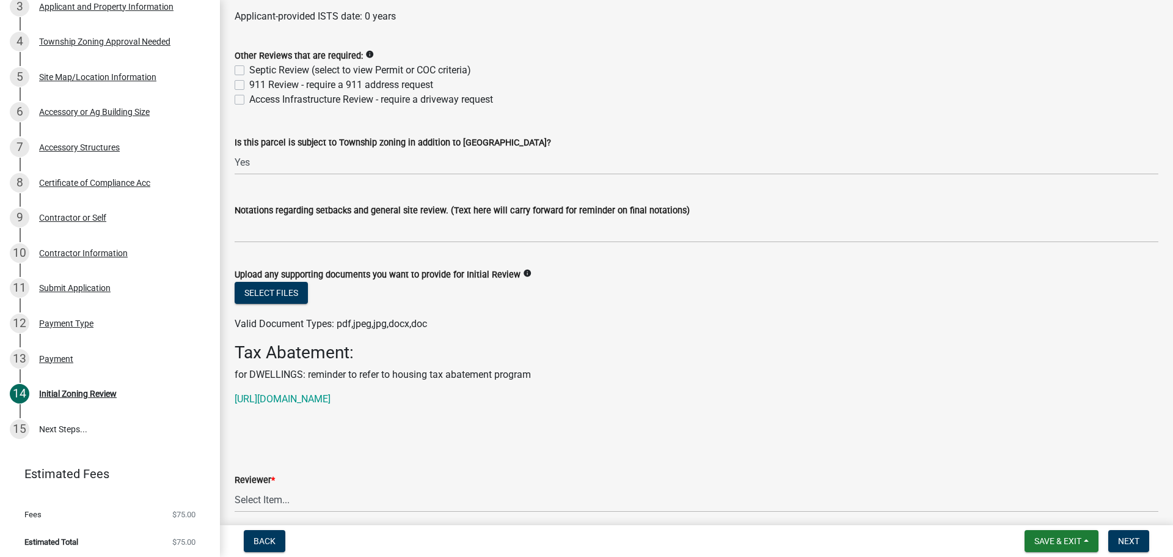
scroll to position [2933, 0]
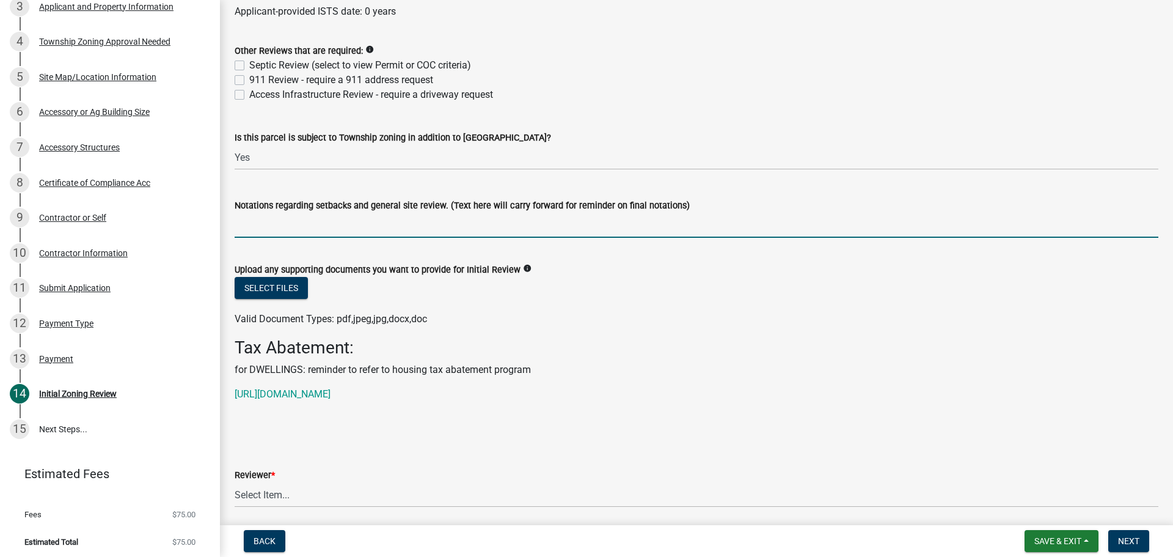
click at [332, 229] on input "Notations regarding setbacks and general site review. (Text here will carry for…" at bounding box center [697, 225] width 924 height 25
type input "Please Contact [GEOGRAPHIC_DATA] For Any Zoning Requirements They May Have: CLE…"
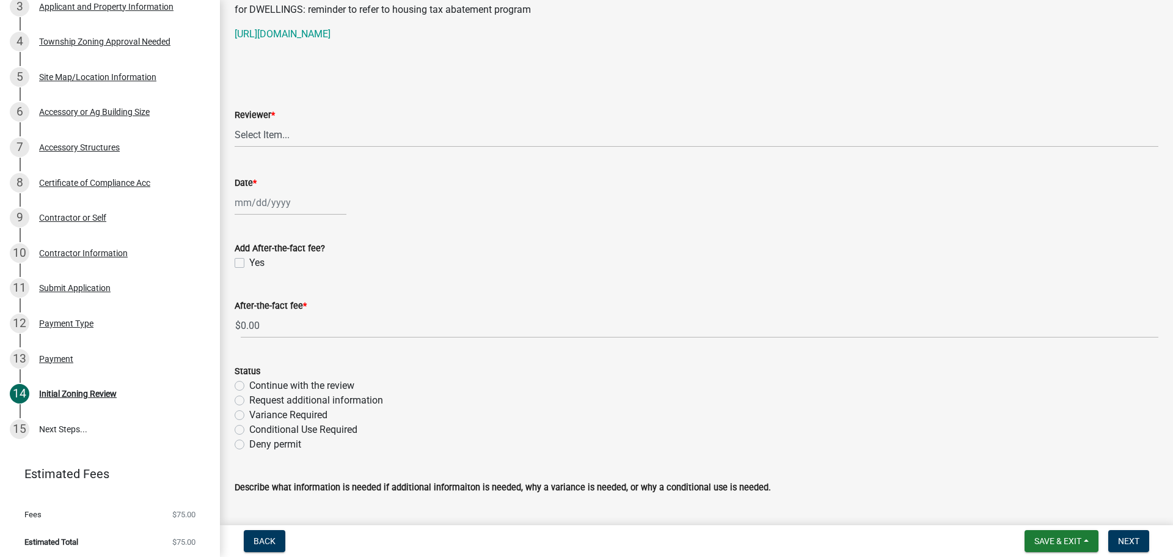
scroll to position [3299, 0]
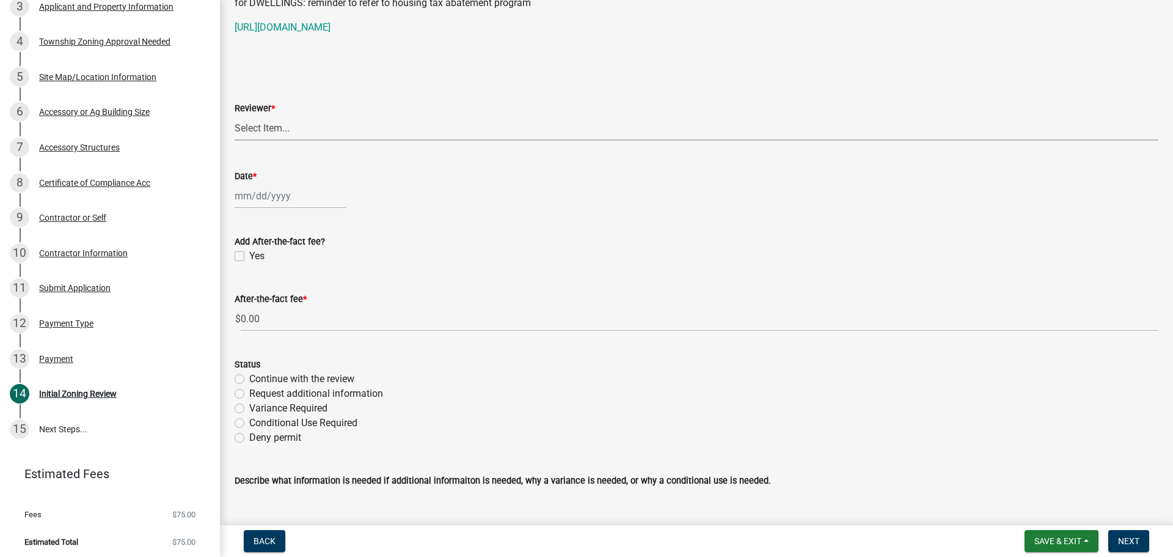
click at [302, 130] on select "Select Item... [PERSON_NAME] [PERSON_NAME] [PERSON_NAME] [PERSON_NAME] [PERSON_…" at bounding box center [697, 127] width 924 height 25
click at [235, 115] on select "Select Item... [PERSON_NAME] [PERSON_NAME] [PERSON_NAME] [PERSON_NAME] [PERSON_…" at bounding box center [697, 127] width 924 height 25
select select "d30c6f89-be7e-468b-bfd6-a0324d9e8ee6"
click at [274, 197] on div at bounding box center [291, 195] width 112 height 25
select select "9"
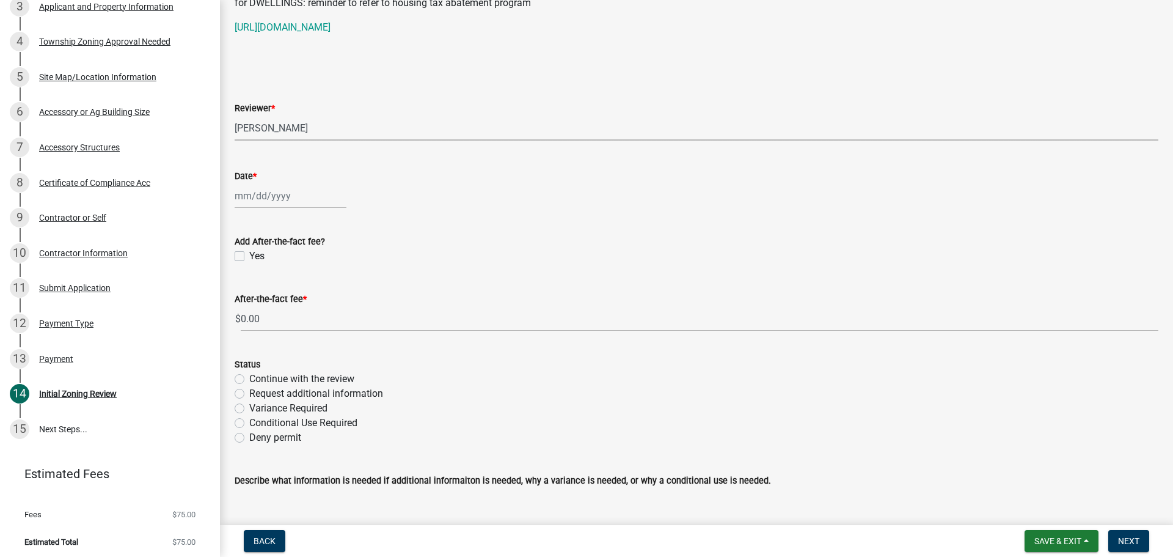
select select "2025"
click at [264, 299] on div "16" at bounding box center [267, 300] width 20 height 20
type input "[DATE]"
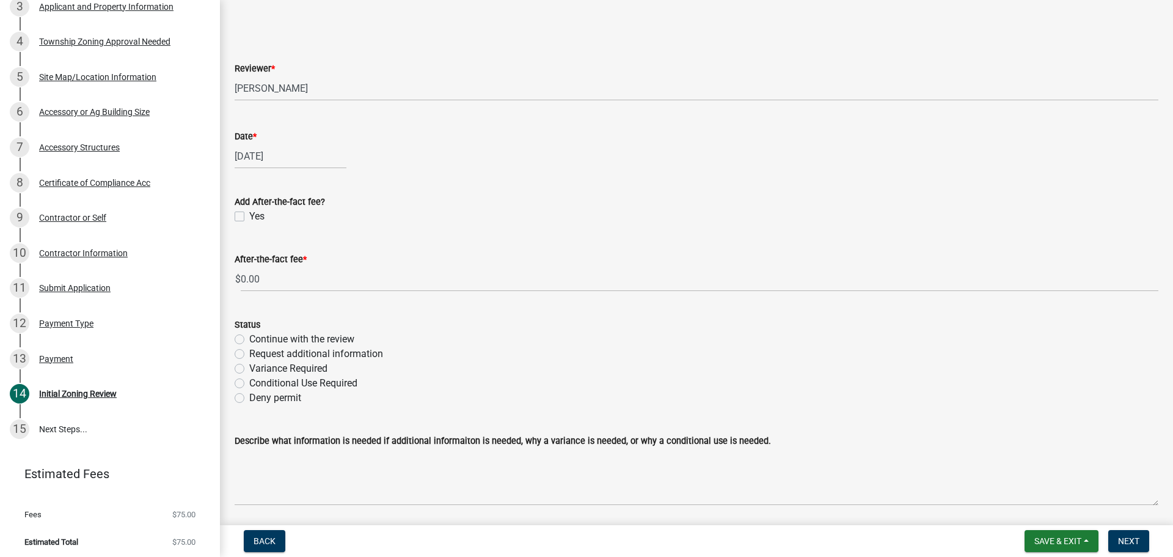
scroll to position [3382, 0]
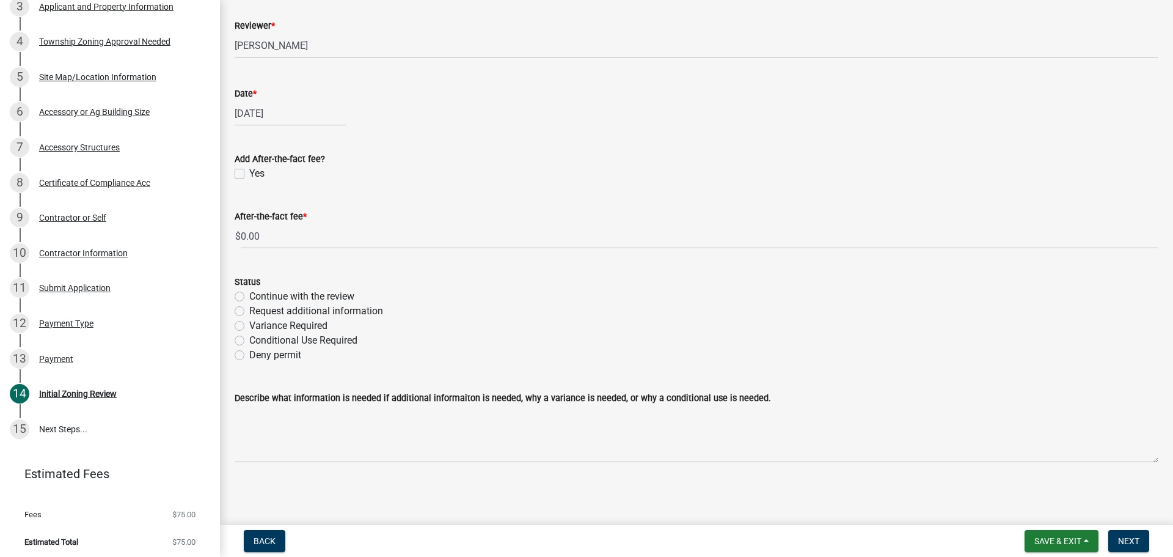
click at [249, 298] on label "Continue with the review" at bounding box center [301, 296] width 105 height 15
click at [249, 297] on input "Continue with the review" at bounding box center [253, 293] width 8 height 8
radio input "true"
click at [1128, 542] on span "Next" at bounding box center [1128, 541] width 21 height 10
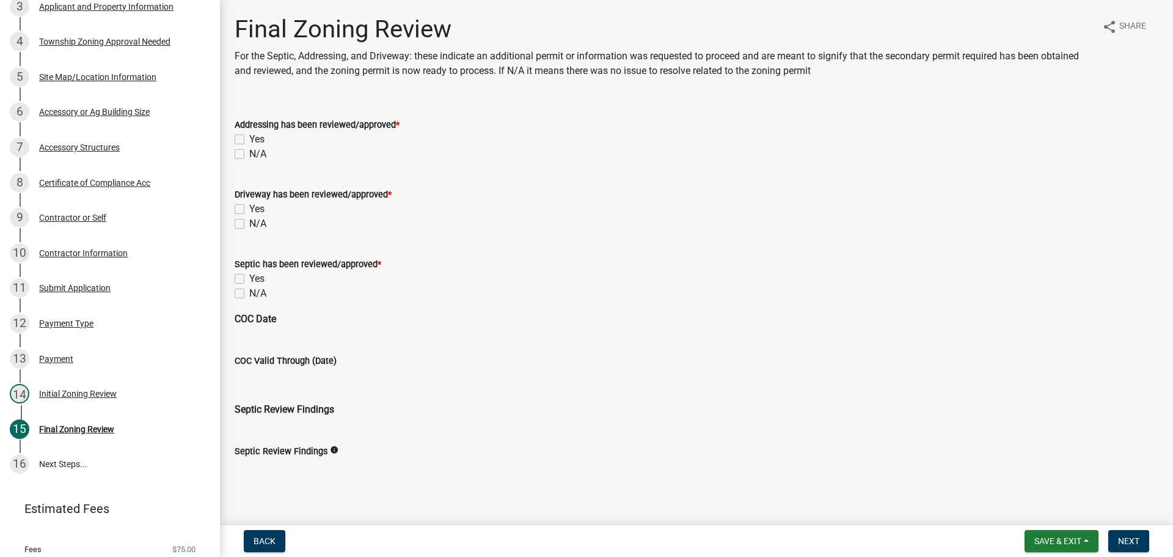
scroll to position [296, 0]
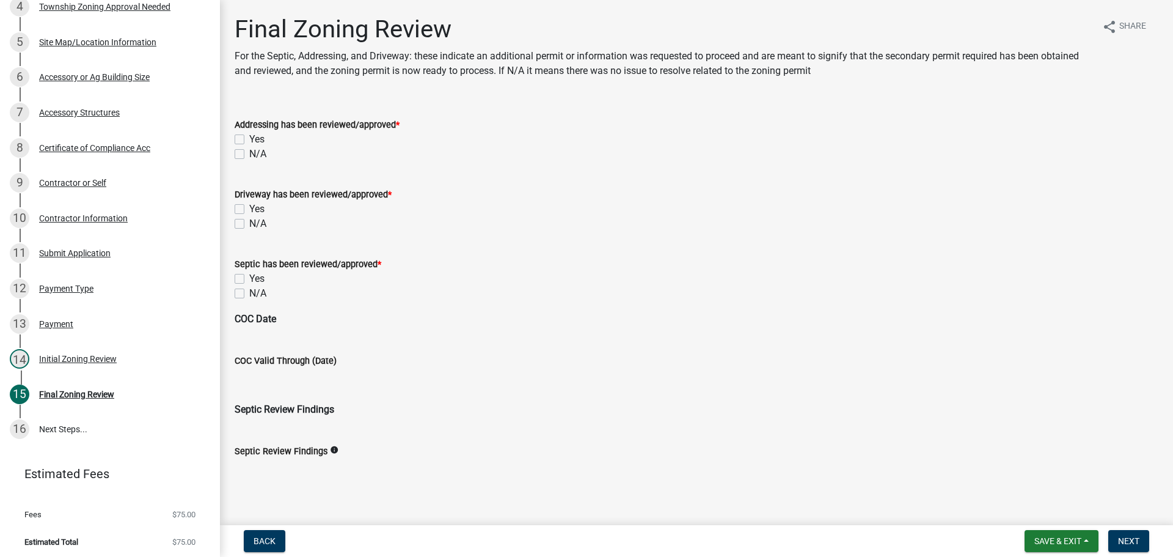
click at [249, 150] on label "N/A" at bounding box center [257, 154] width 17 height 15
click at [249, 150] on input "N/A" at bounding box center [253, 151] width 8 height 8
checkbox input "true"
checkbox input "false"
checkbox input "true"
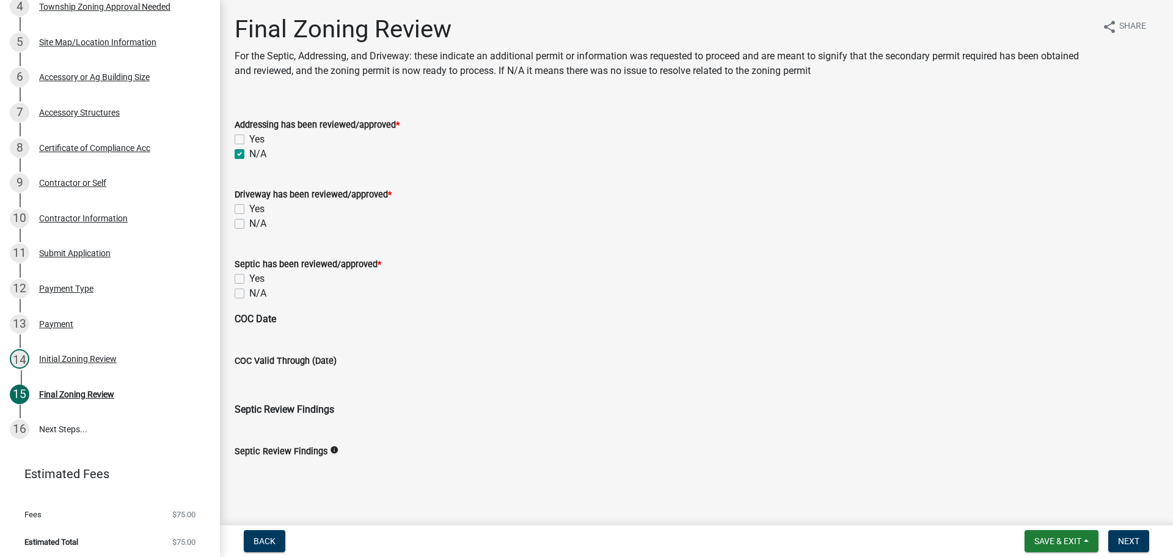
drag, startPoint x: 241, startPoint y: 222, endPoint x: 239, endPoint y: 237, distance: 14.7
click at [249, 223] on label "N/A" at bounding box center [257, 223] width 17 height 15
click at [249, 223] on input "N/A" at bounding box center [253, 220] width 8 height 8
checkbox input "true"
checkbox input "false"
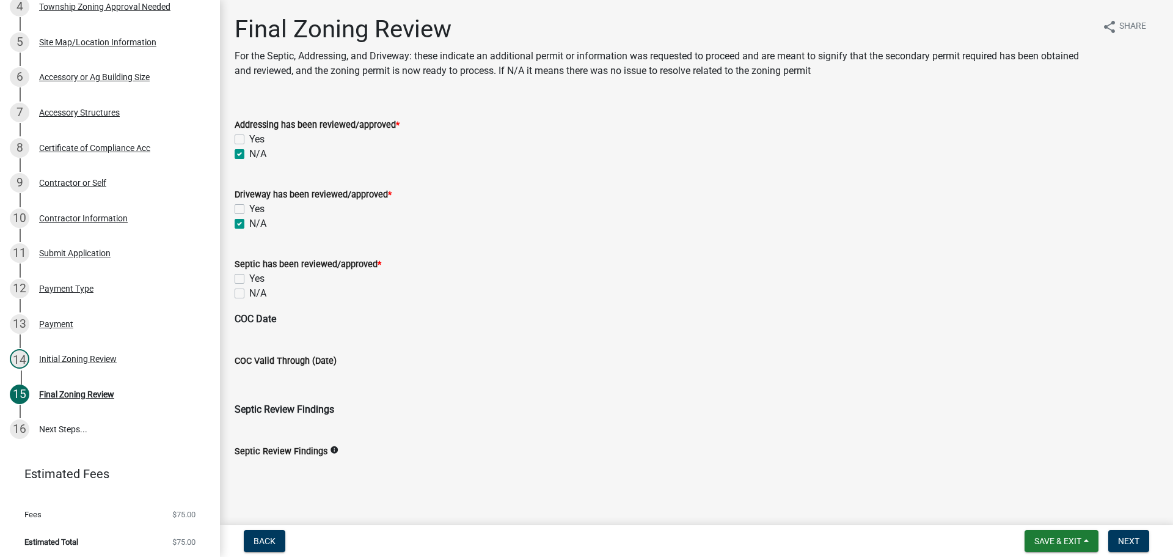
checkbox input "true"
drag, startPoint x: 240, startPoint y: 296, endPoint x: 379, endPoint y: 342, distance: 146.6
click at [249, 296] on label "N/A" at bounding box center [257, 293] width 17 height 15
click at [249, 294] on input "N/A" at bounding box center [253, 290] width 8 height 8
checkbox input "true"
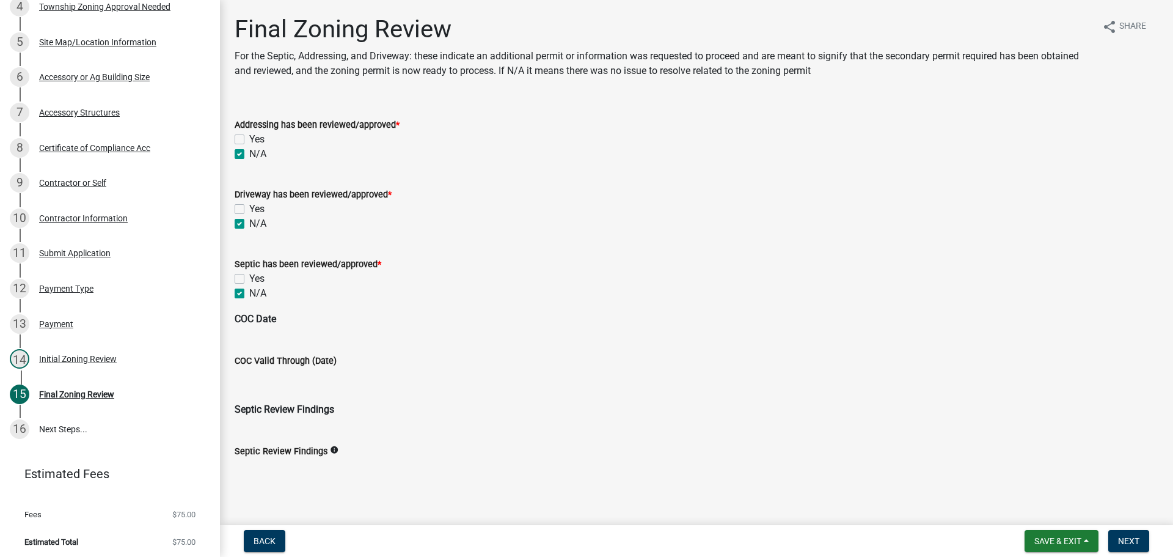
checkbox input "false"
checkbox input "true"
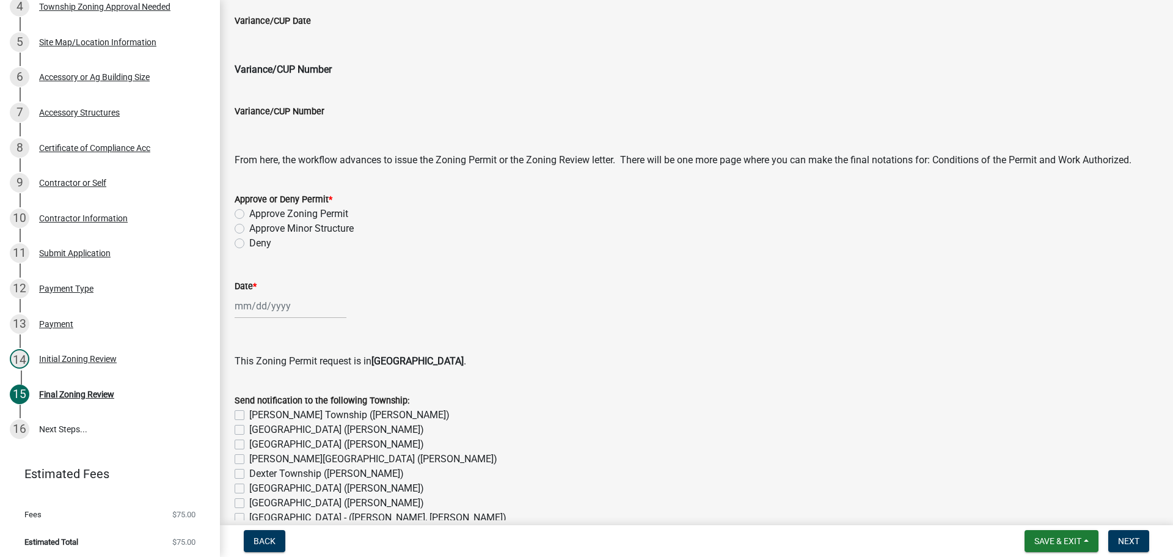
scroll to position [611, 0]
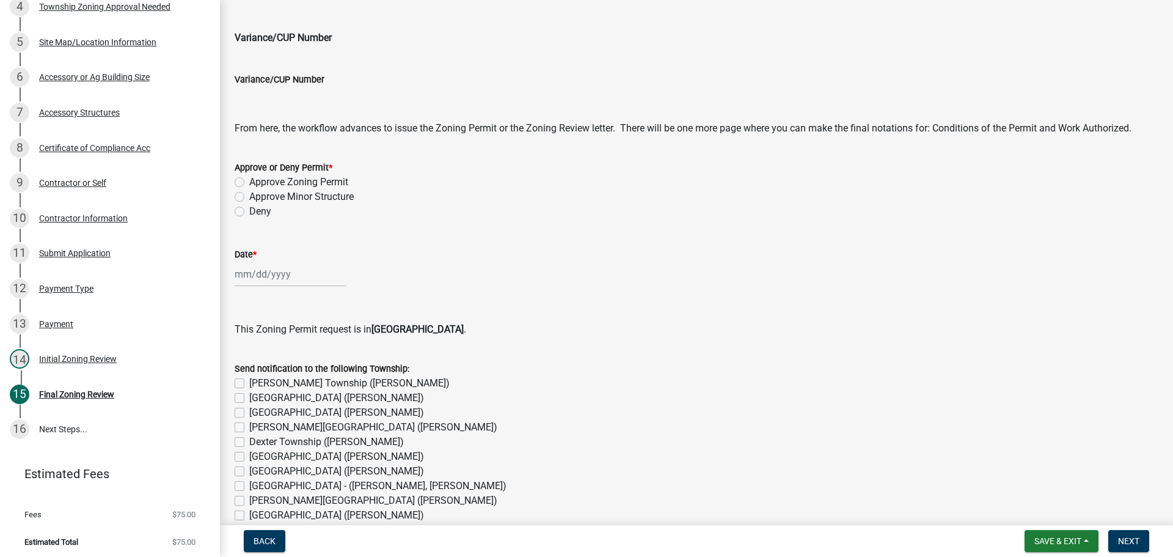
click at [249, 180] on label "Approve Zoning Permit" at bounding box center [298, 182] width 99 height 15
click at [249, 180] on input "Approve Zoning Permit" at bounding box center [253, 179] width 8 height 8
radio input "true"
click at [270, 280] on div at bounding box center [291, 273] width 112 height 25
select select "9"
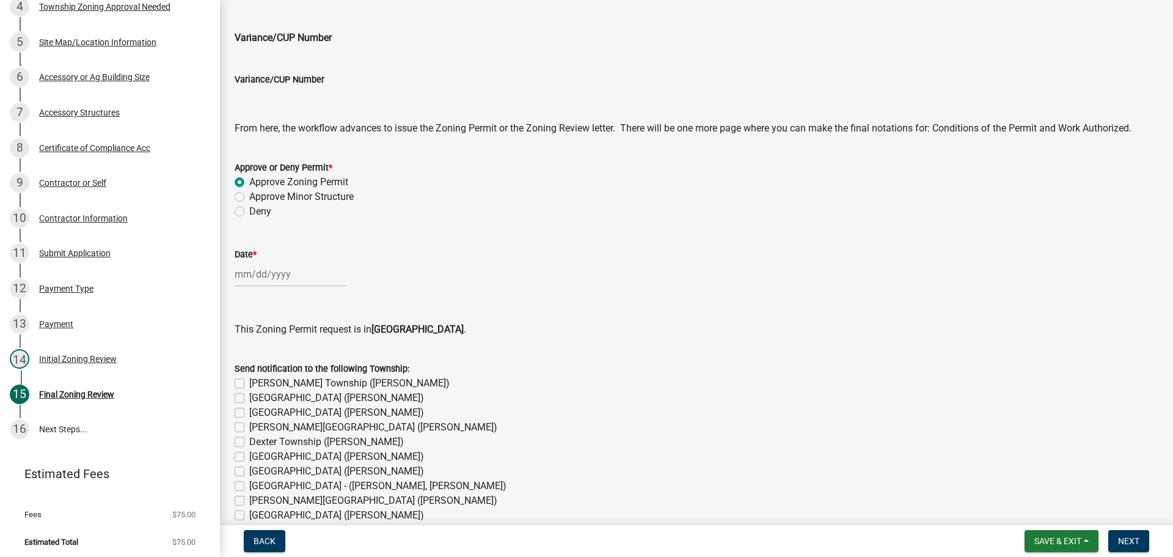
select select "2025"
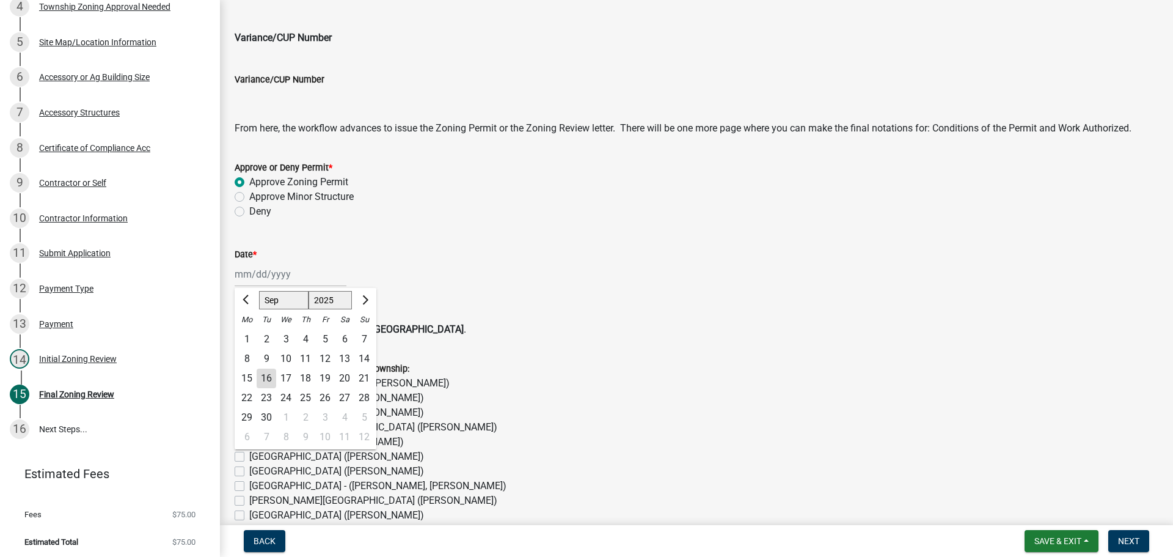
click at [266, 377] on div "16" at bounding box center [267, 378] width 20 height 20
type input "[DATE]"
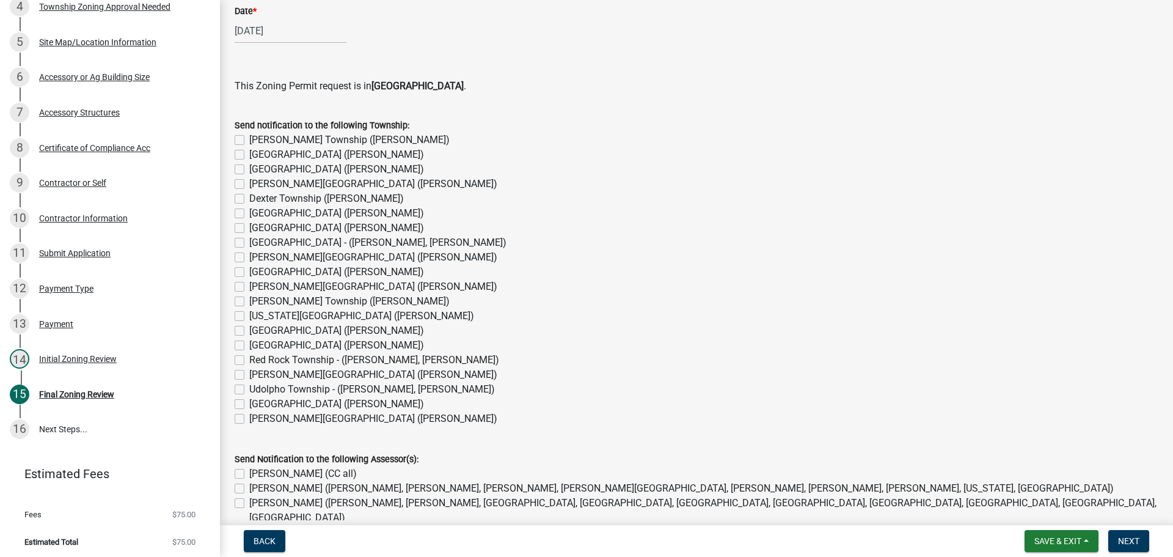
scroll to position [916, 0]
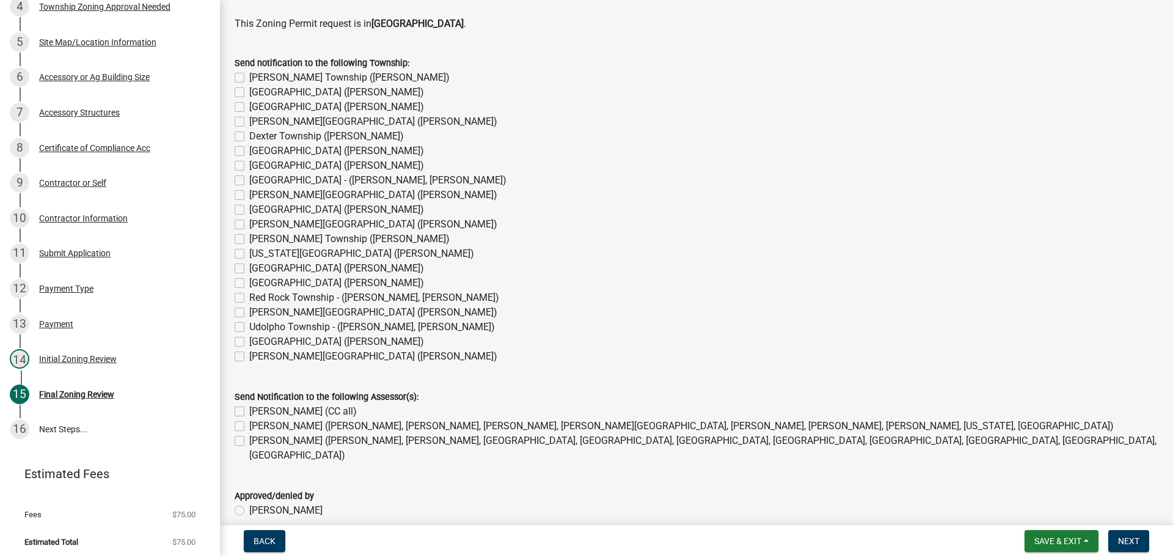
click at [249, 180] on label "[GEOGRAPHIC_DATA] - ([PERSON_NAME], [PERSON_NAME])" at bounding box center [377, 180] width 257 height 15
click at [249, 180] on input "[GEOGRAPHIC_DATA] - ([PERSON_NAME], [PERSON_NAME])" at bounding box center [253, 177] width 8 height 8
checkbox input "true"
checkbox input "false"
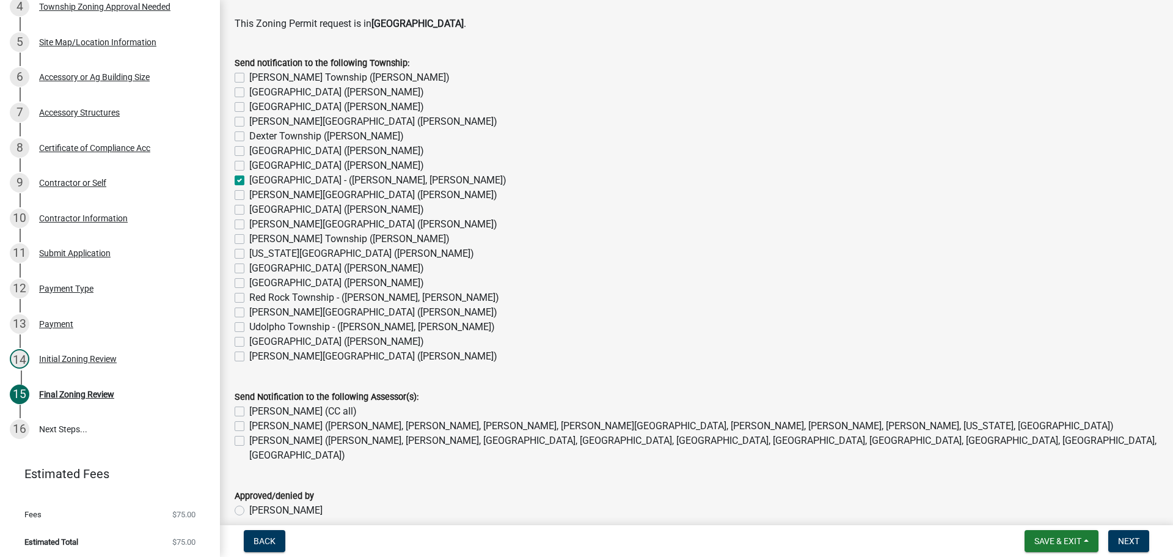
checkbox input "false"
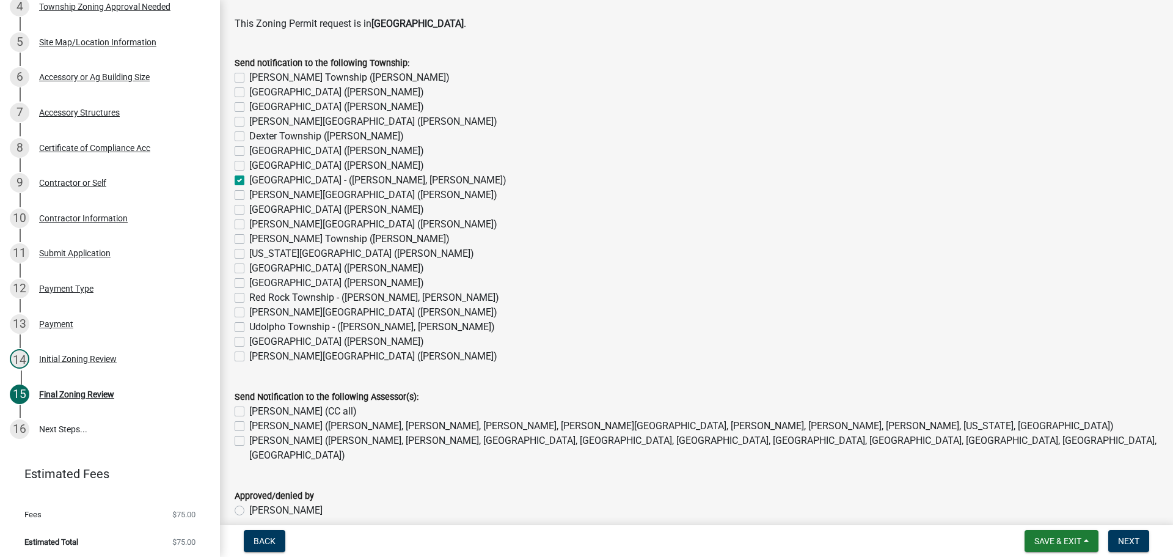
checkbox input "true"
checkbox input "false"
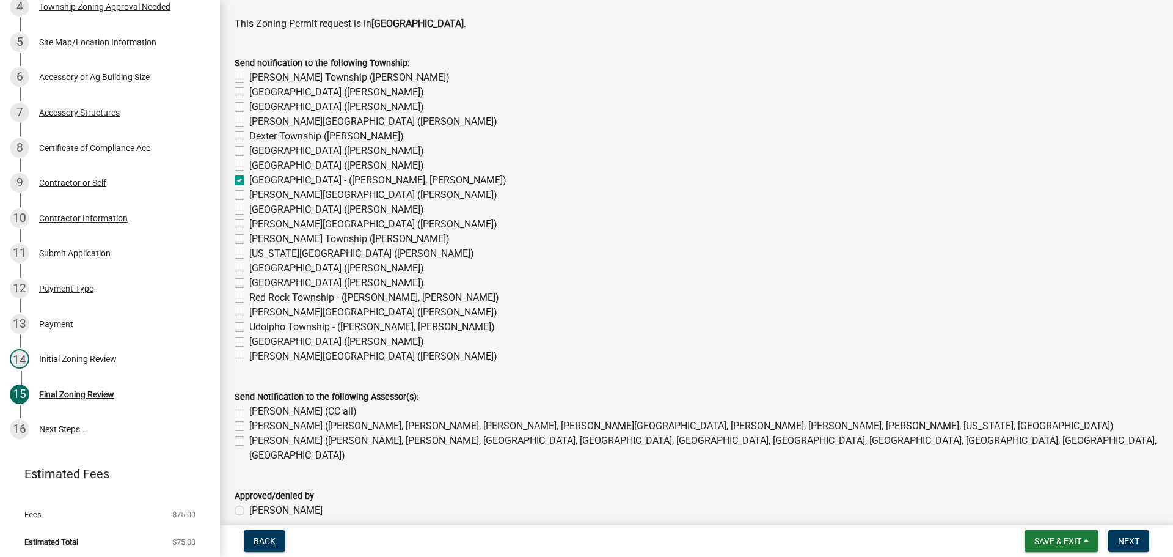
checkbox input "false"
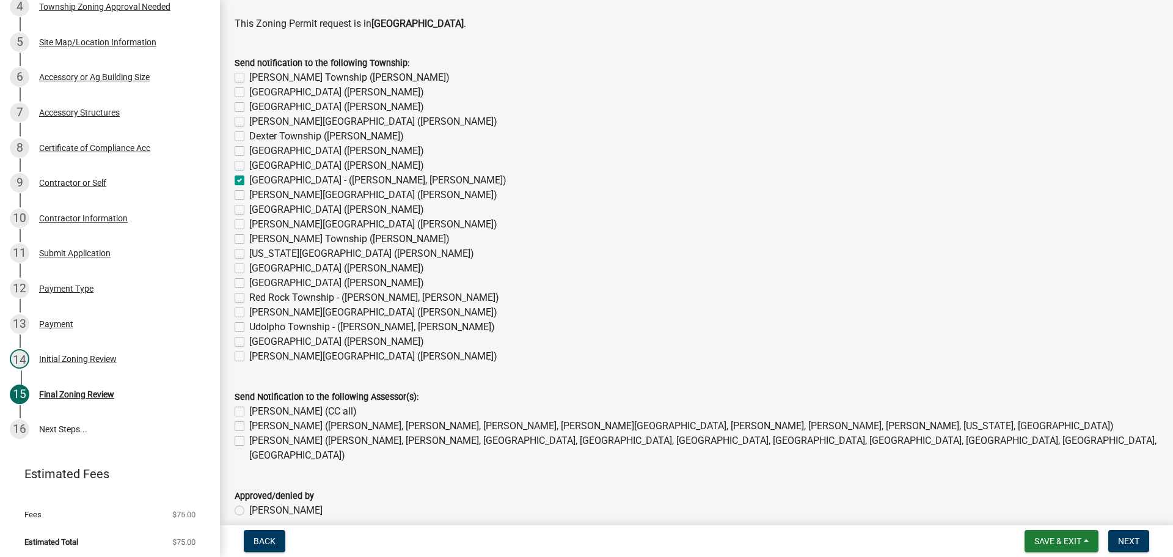
checkbox input "false"
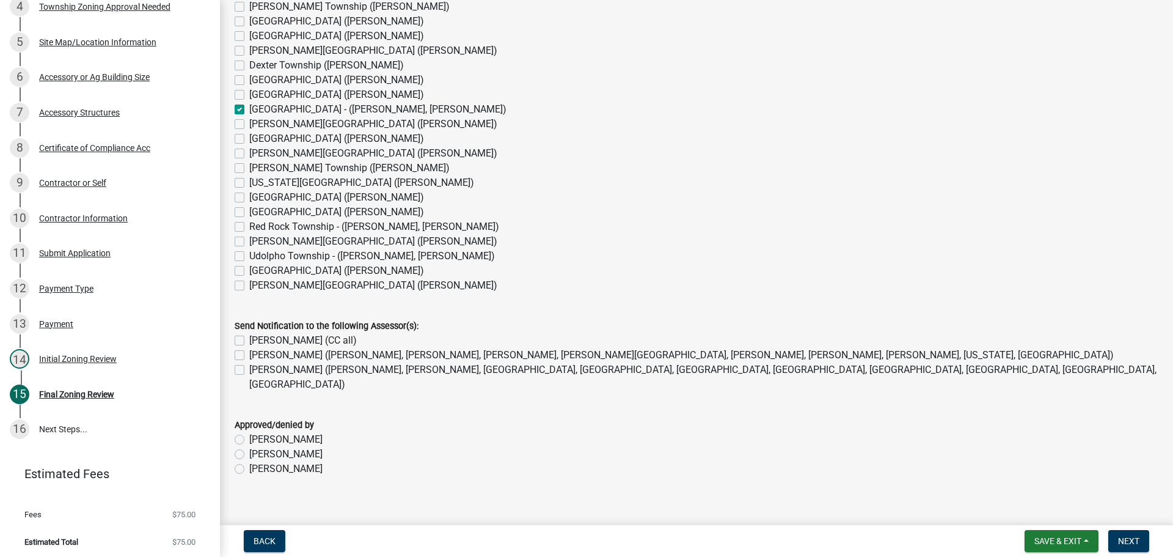
click at [249, 340] on label "[PERSON_NAME] (CC all)" at bounding box center [303, 340] width 108 height 15
click at [249, 340] on input "[PERSON_NAME] (CC all)" at bounding box center [253, 337] width 8 height 8
checkbox input "true"
checkbox input "false"
click at [249, 373] on label "[PERSON_NAME] ([PERSON_NAME], [PERSON_NAME], [GEOGRAPHIC_DATA], [GEOGRAPHIC_DAT…" at bounding box center [703, 376] width 909 height 29
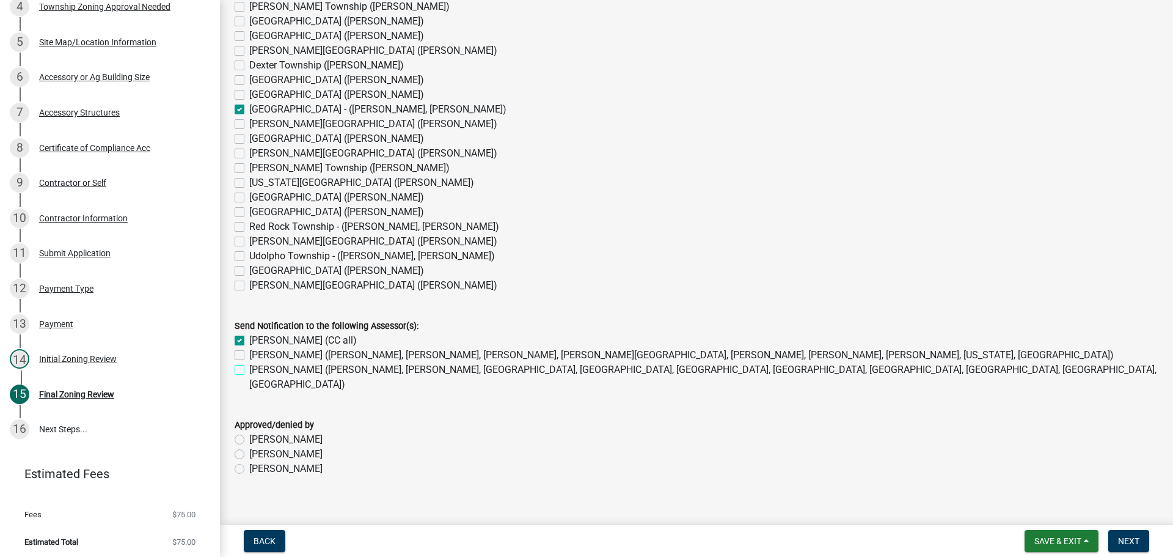
click at [249, 370] on input "[PERSON_NAME] ([PERSON_NAME], [PERSON_NAME], [GEOGRAPHIC_DATA], [GEOGRAPHIC_DAT…" at bounding box center [253, 366] width 8 height 8
checkbox input "true"
checkbox input "false"
checkbox input "true"
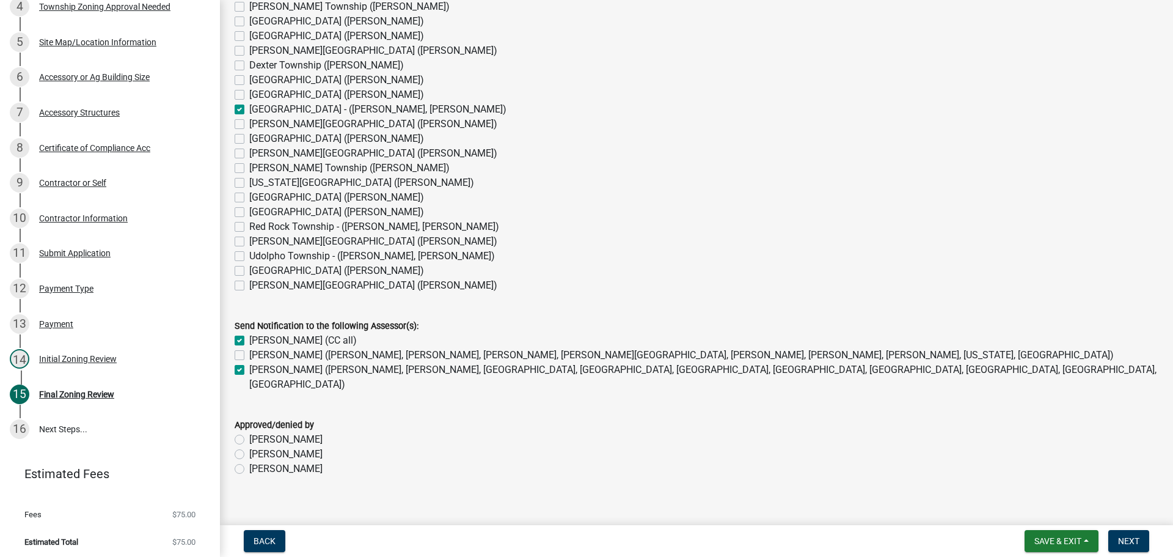
click at [249, 461] on label "[PERSON_NAME]" at bounding box center [285, 468] width 73 height 15
click at [249, 461] on input "[PERSON_NAME]" at bounding box center [253, 465] width 8 height 8
radio input "true"
click at [1136, 543] on span "Next" at bounding box center [1128, 541] width 21 height 10
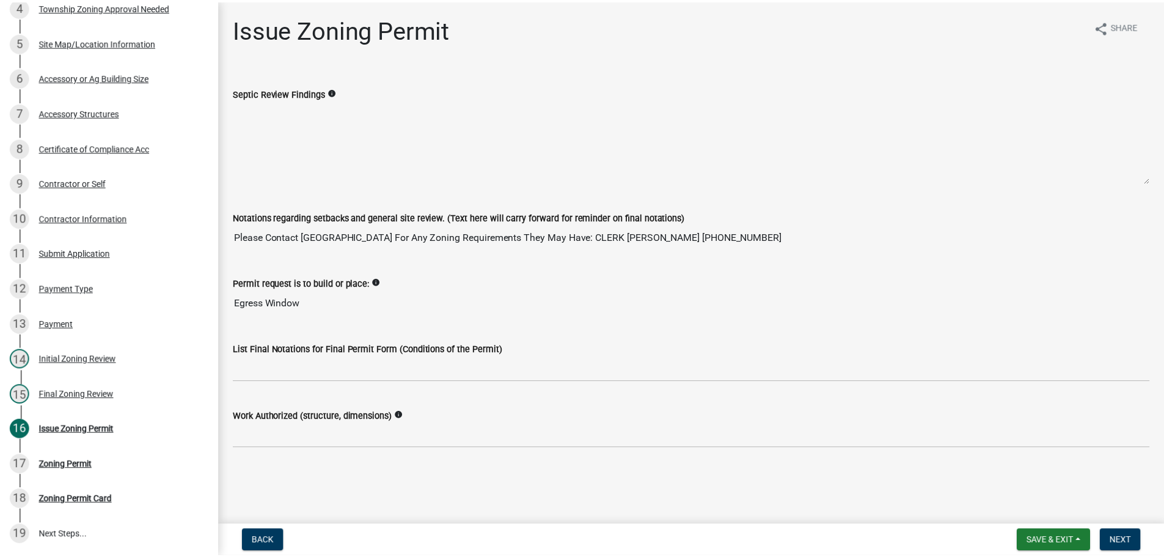
scroll to position [401, 0]
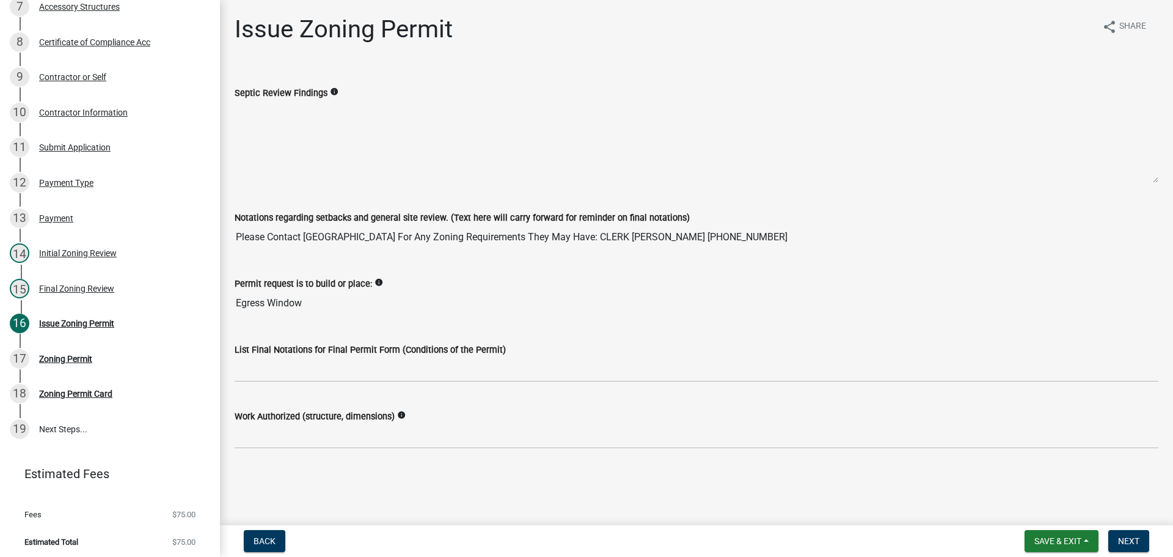
drag, startPoint x: 312, startPoint y: 301, endPoint x: 229, endPoint y: 301, distance: 82.5
click at [229, 301] on div "Permit request is to build or place: info Egress Window" at bounding box center [696, 287] width 942 height 56
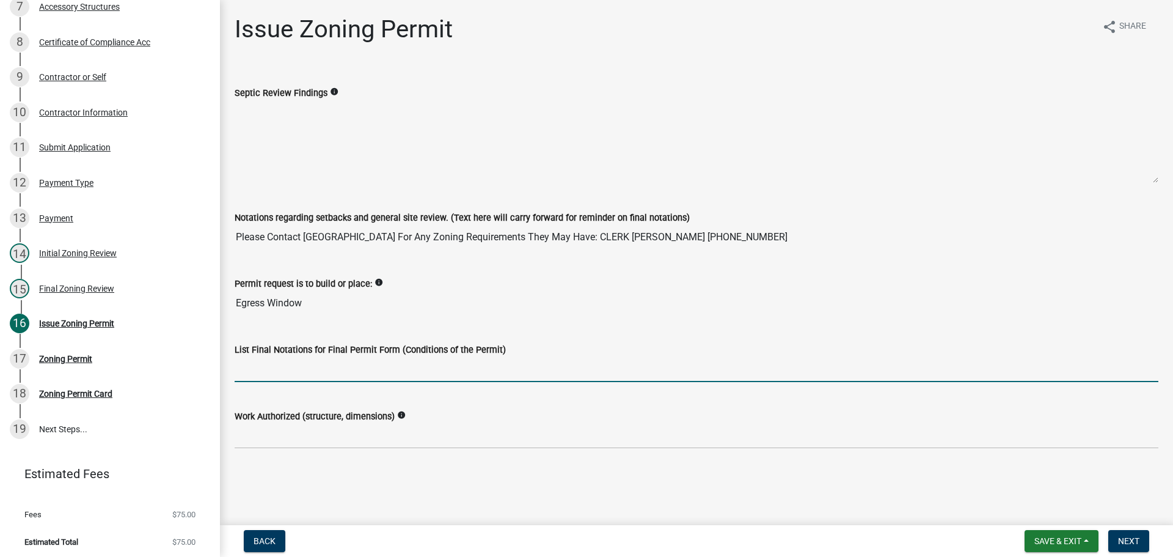
click at [341, 381] on input "List Final Notations for Final Permit Form (Conditions of the Permit)" at bounding box center [697, 369] width 924 height 25
paste input "Egress Window"
type input "Egress Window"
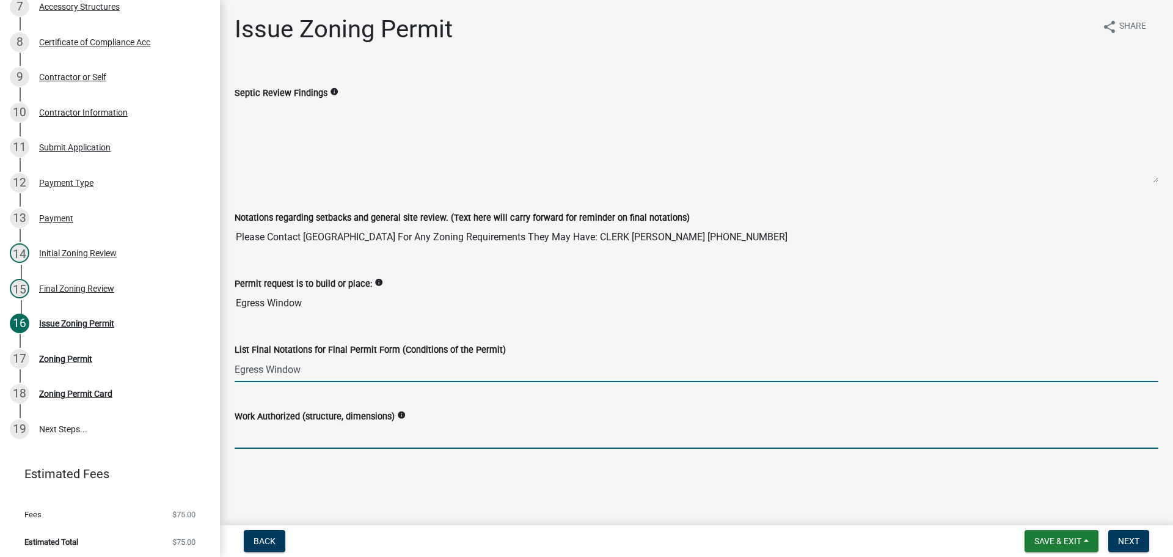
click at [294, 434] on input "Work Authorized (structure, dimensions)" at bounding box center [697, 435] width 924 height 25
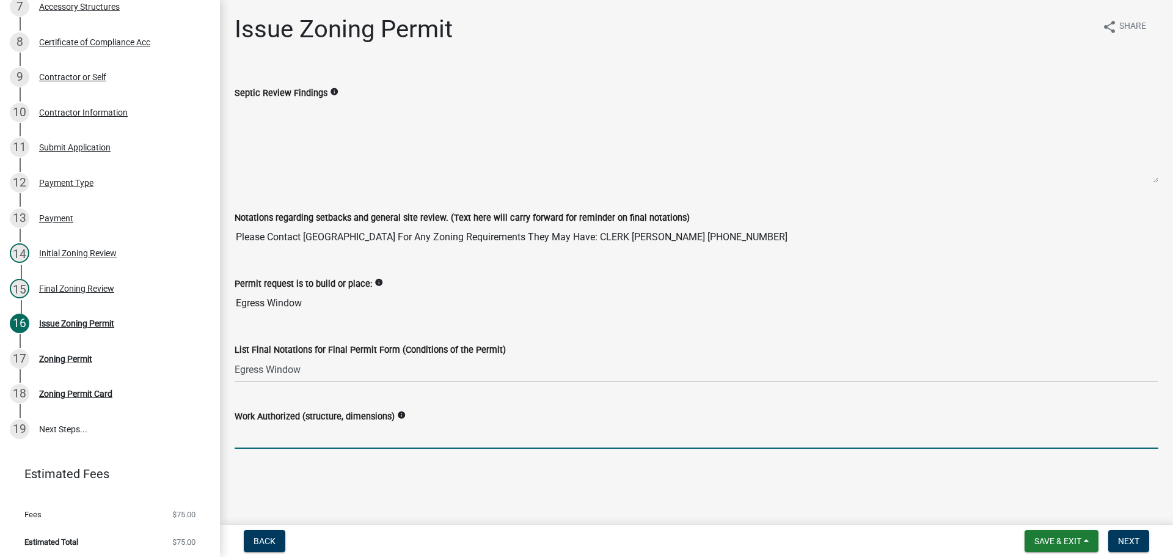
paste input "Egress Window"
type input "Egress Window"
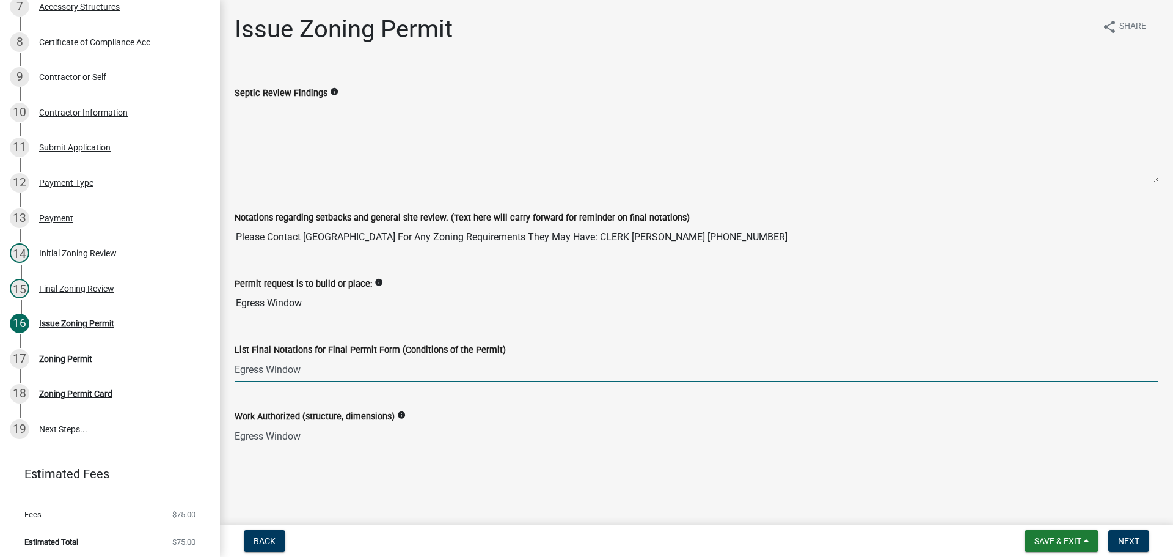
drag, startPoint x: 314, startPoint y: 373, endPoint x: 232, endPoint y: 366, distance: 82.1
click at [232, 366] on div "List Final Notations for Final Permit Form (Conditions of the Permit) Egress Wi…" at bounding box center [696, 353] width 942 height 57
type input "Please contact [GEOGRAPHIC_DATA]"
drag, startPoint x: 502, startPoint y: 365, endPoint x: 223, endPoint y: 364, distance: 278.6
click at [223, 364] on div "Issue Zoning Permit share Share Septic Review Findings info Notations regarding…" at bounding box center [696, 242] width 953 height 455
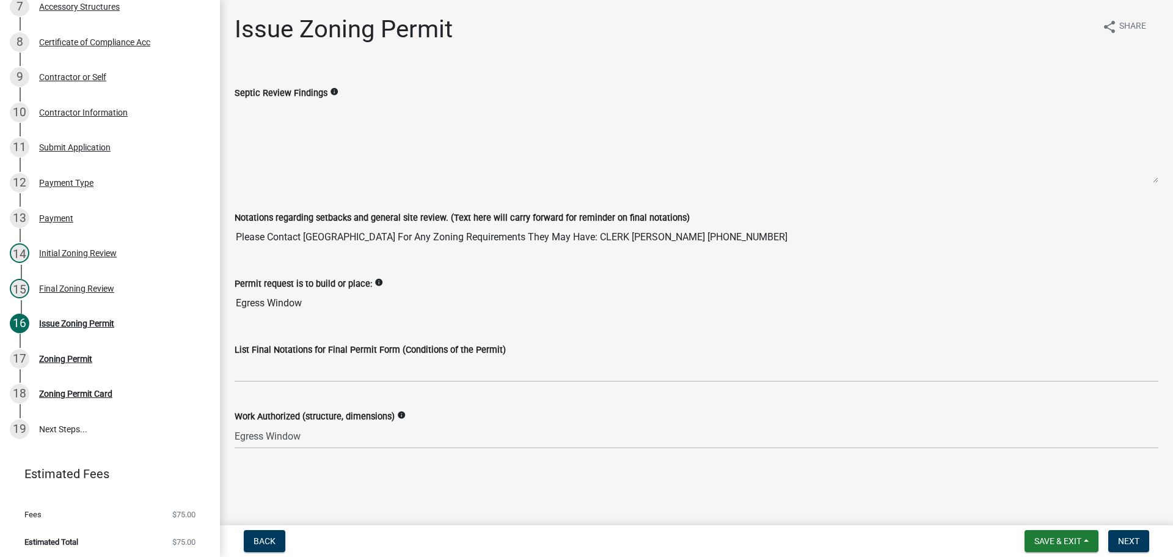
drag, startPoint x: 743, startPoint y: 230, endPoint x: 230, endPoint y: 235, distance: 512.6
click at [230, 235] on div "Notations regarding setbacks and general site review. (Text here will carry for…" at bounding box center [696, 221] width 942 height 56
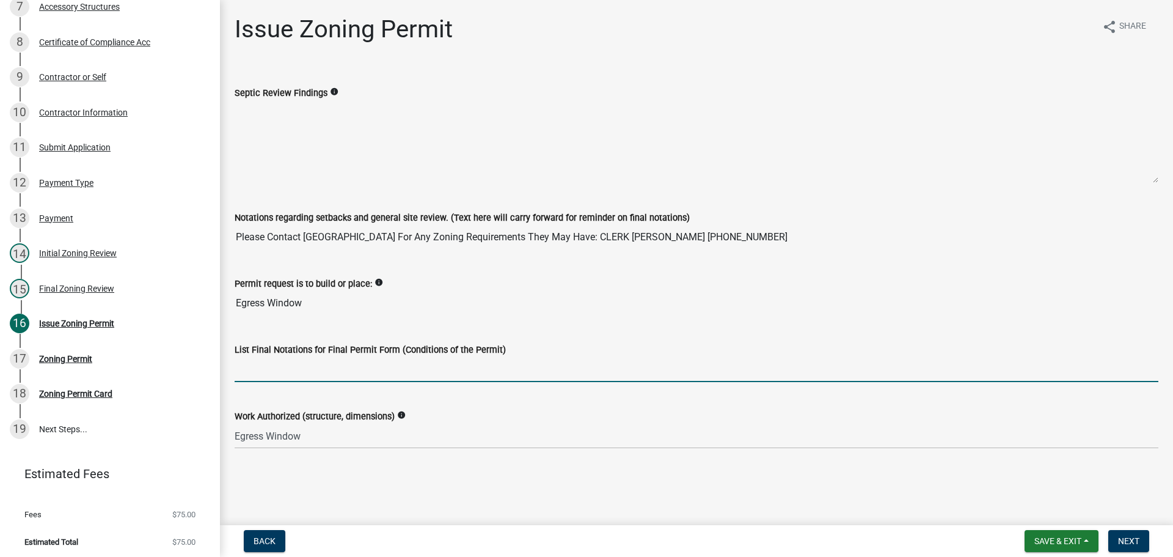
click at [412, 372] on input "List Final Notations for Final Permit Form (Conditions of the Permit)" at bounding box center [697, 369] width 924 height 25
paste input "Please Contact [GEOGRAPHIC_DATA] For Any Zoning Requirements They May Have: CLE…"
type input "Please Contact [GEOGRAPHIC_DATA] For Any Zoning Requirements They May Have: CLE…"
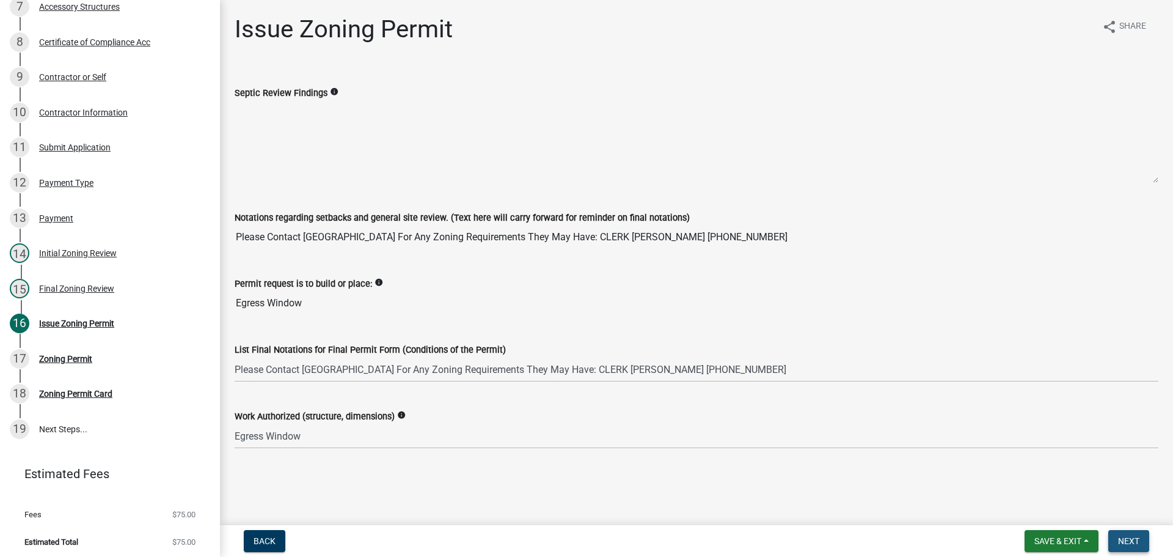
click at [1121, 543] on span "Next" at bounding box center [1128, 541] width 21 height 10
